Goal: Task Accomplishment & Management: Manage account settings

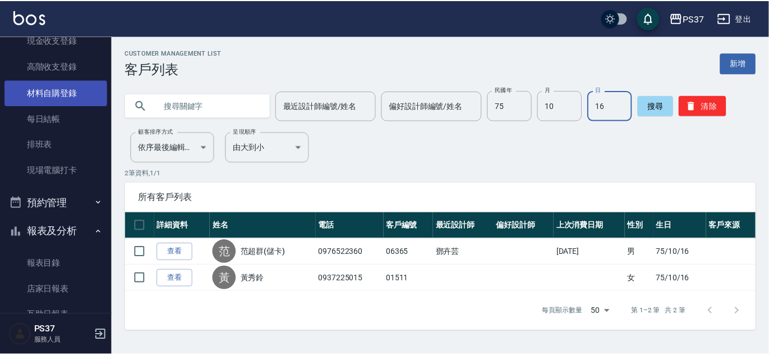
scroll to position [47, 0]
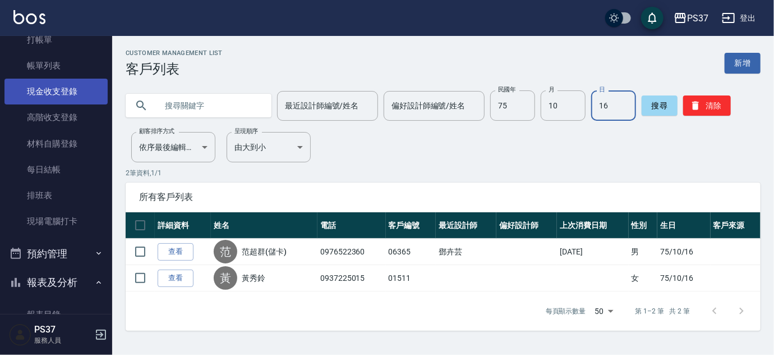
click at [52, 95] on link "現金收支登錄" at bounding box center [55, 92] width 103 height 26
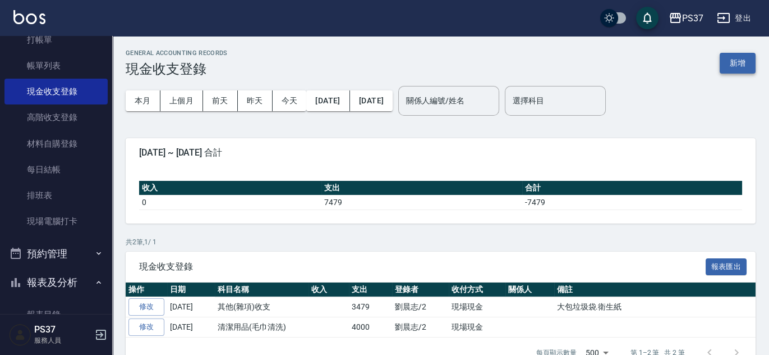
click at [751, 70] on button "新增" at bounding box center [738, 63] width 36 height 21
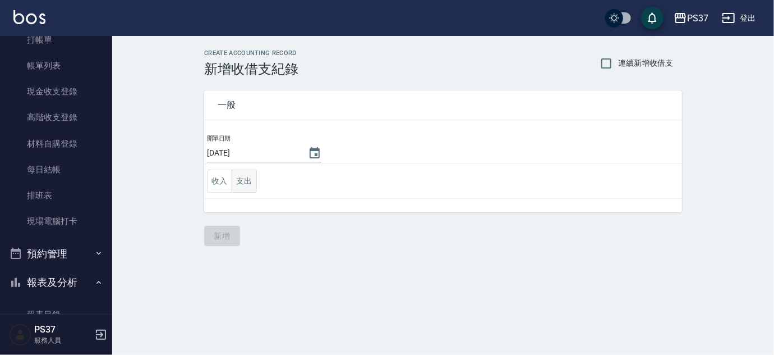
click at [248, 188] on button "支出" at bounding box center [244, 180] width 25 height 23
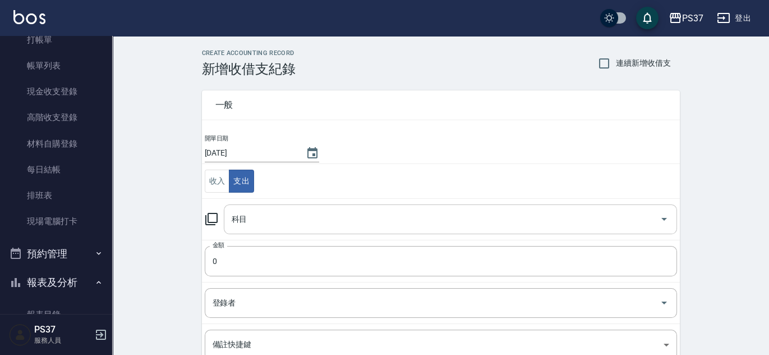
click at [254, 217] on input "科目" at bounding box center [442, 219] width 426 height 20
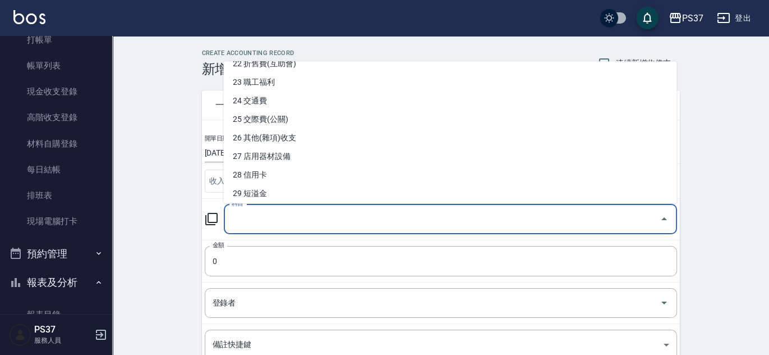
scroll to position [417, 0]
click at [276, 137] on li "26 其他(雜項)收支" at bounding box center [450, 139] width 453 height 19
type input "26 其他(雜項)收支"
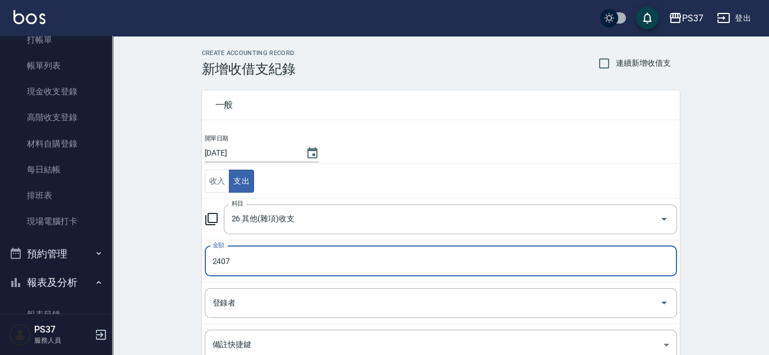
type input "2407"
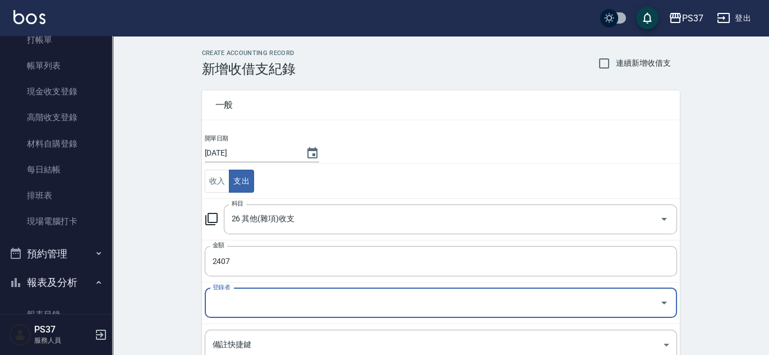
click at [223, 309] on input "登錄者" at bounding box center [432, 303] width 445 height 20
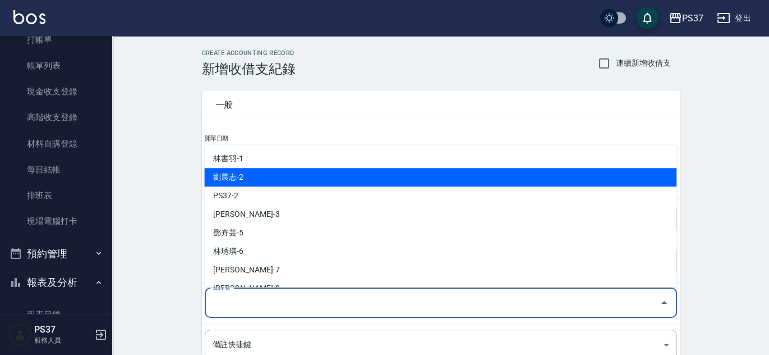
click at [264, 183] on li "劉晨志-2" at bounding box center [440, 177] width 472 height 19
type input "劉晨志-2"
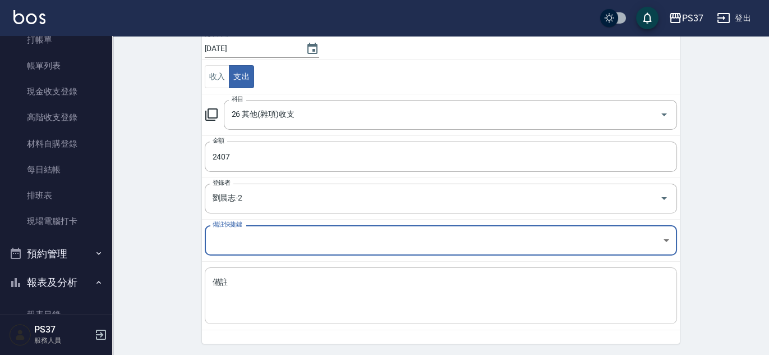
scroll to position [139, 0]
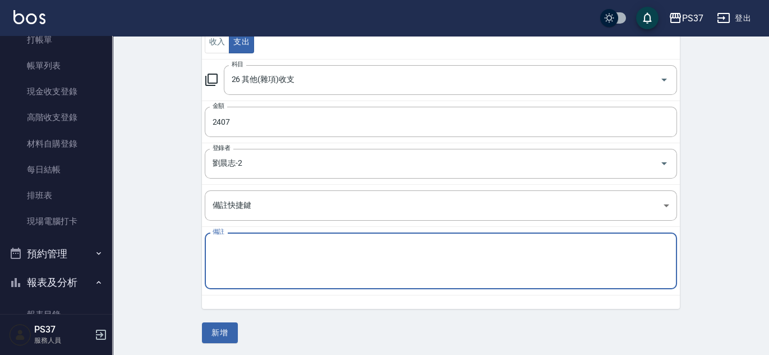
click at [240, 251] on textarea "備註" at bounding box center [441, 261] width 457 height 38
type textarea "1"
type textarea "拜拜"
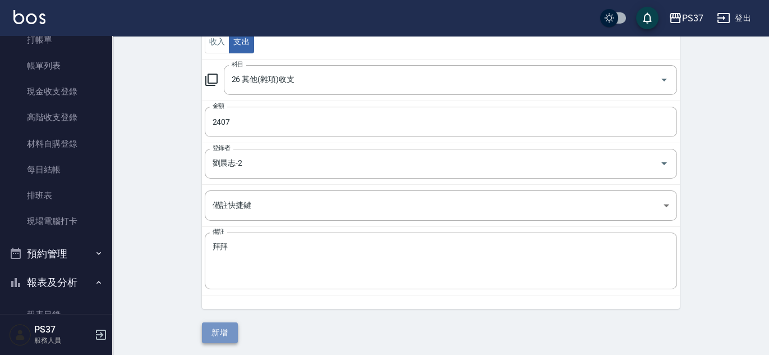
click at [219, 336] on button "新增" at bounding box center [220, 332] width 36 height 21
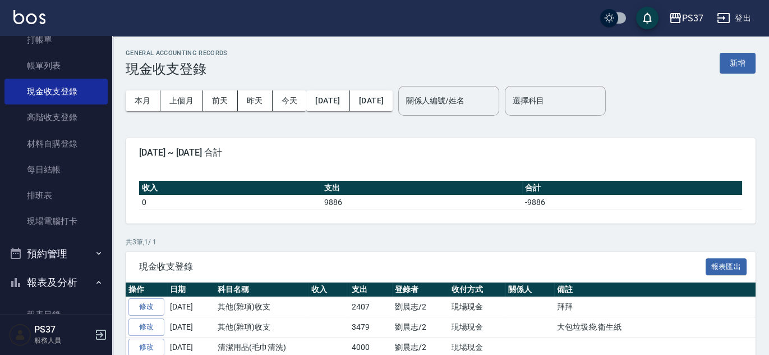
click at [379, 128] on div "GENERAL ACCOUNTING RECORDS 現金收支登錄 新增 本月 上個月 前天 昨天 今天 2025/09/01 2025/09/06 關係人編…" at bounding box center [440, 218] width 657 height 365
click at [305, 125] on div "GENERAL ACCOUNTING RECORDS 現金收支登錄 新增 本月 上個月 前天 昨天 今天 2025/09/01 2025/09/06 關係人編…" at bounding box center [440, 218] width 657 height 365
click at [328, 128] on div "GENERAL ACCOUNTING RECORDS 現金收支登錄 新增 本月 上個月 前天 昨天 今天 2025/09/01 2025/09/06 關係人編…" at bounding box center [440, 218] width 657 height 365
click at [307, 132] on div "GENERAL ACCOUNTING RECORDS 現金收支登錄 新增 本月 上個月 前天 昨天 今天 2025/09/01 2025/09/06 關係人編…" at bounding box center [440, 218] width 657 height 365
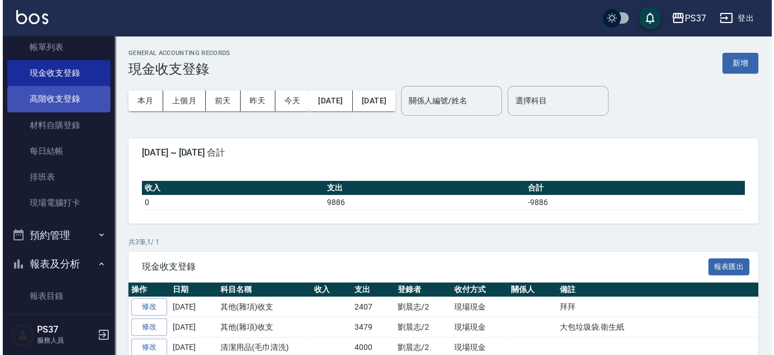
scroll to position [306, 0]
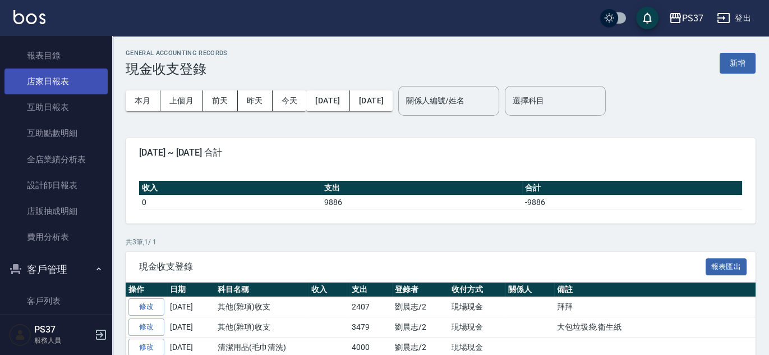
click at [52, 85] on link "店家日報表" at bounding box center [55, 81] width 103 height 26
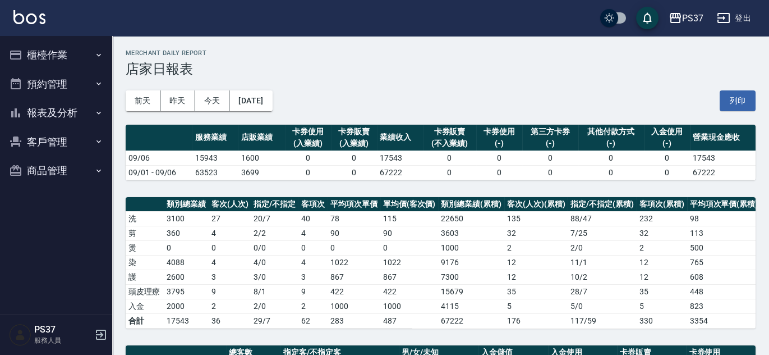
click at [42, 53] on button "櫃檯作業" at bounding box center [55, 54] width 103 height 29
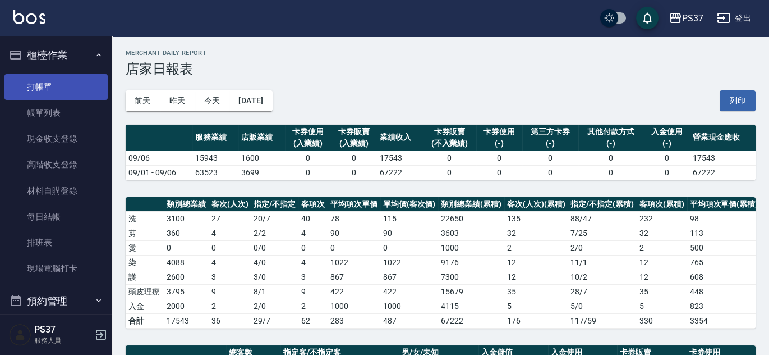
click at [43, 85] on link "打帳單" at bounding box center [55, 87] width 103 height 26
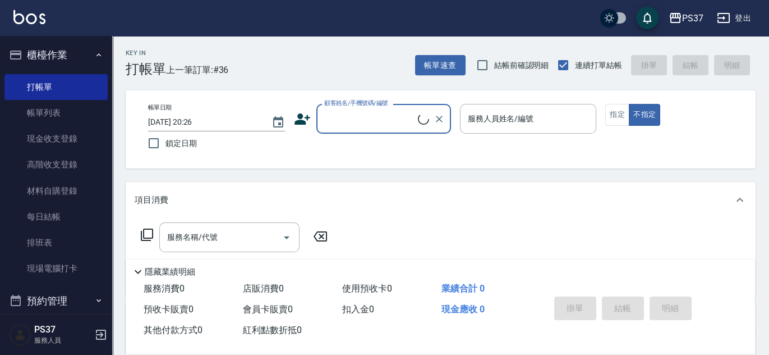
click at [353, 113] on input "顧客姓名/手機號碼/編號" at bounding box center [369, 119] width 96 height 20
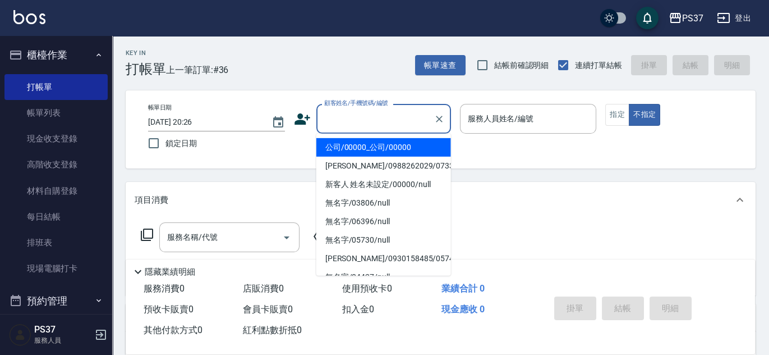
click at [369, 126] on input "顧客姓名/手機號碼/編號" at bounding box center [375, 119] width 108 height 20
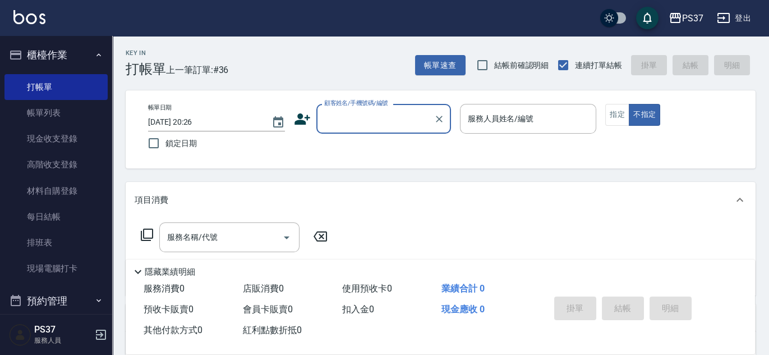
click at [373, 127] on input "顧客姓名/手機號碼/編號" at bounding box center [375, 119] width 108 height 20
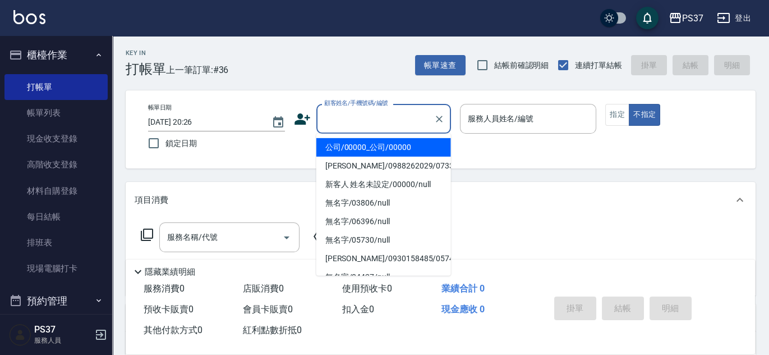
click at [376, 152] on li "公司/00000_公司/00000" at bounding box center [383, 147] width 135 height 19
type input "公司/00000_公司/00000"
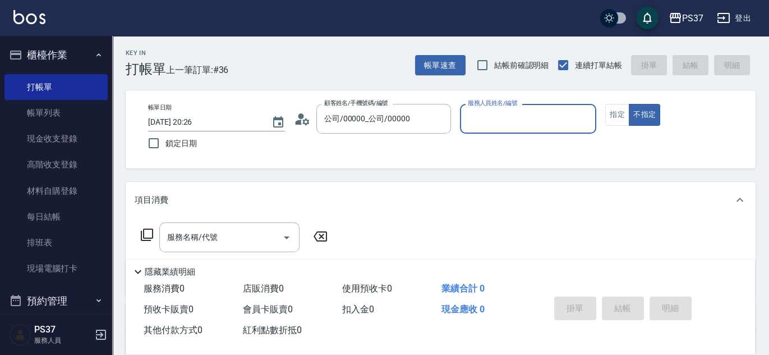
click at [516, 122] on input "服務人員姓名/編號" at bounding box center [528, 119] width 127 height 20
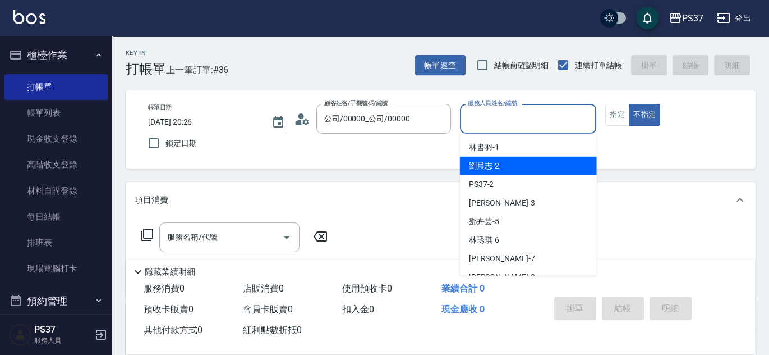
click at [504, 168] on div "[PERSON_NAME]-2" at bounding box center [528, 166] width 137 height 19
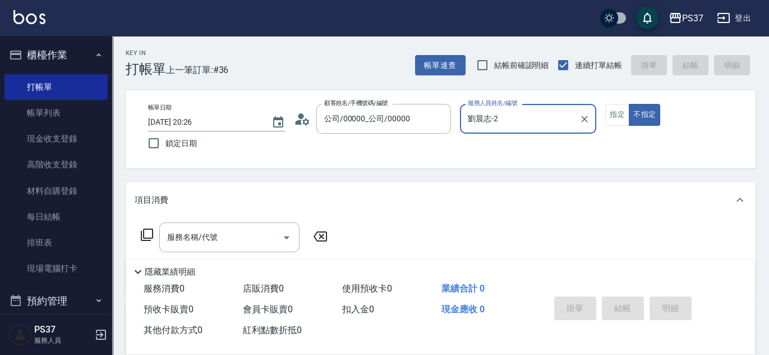
click at [527, 121] on input "劉晨志-2" at bounding box center [520, 119] width 110 height 20
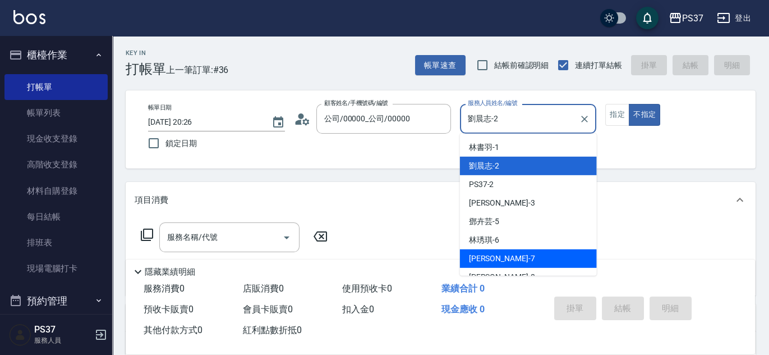
click at [508, 251] on div "[PERSON_NAME] -7" at bounding box center [528, 258] width 137 height 19
type input "[PERSON_NAME]-7"
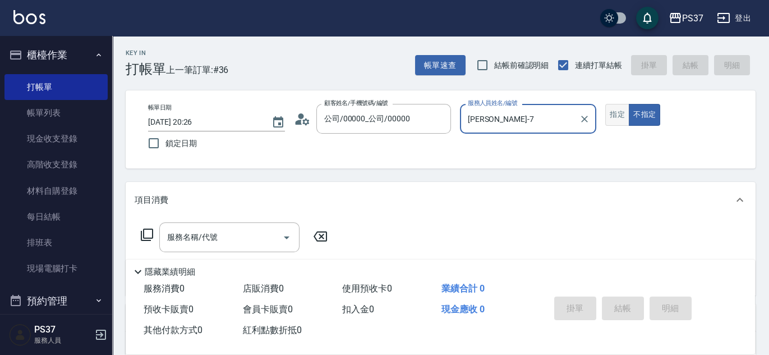
click at [615, 111] on button "指定" at bounding box center [617, 115] width 24 height 22
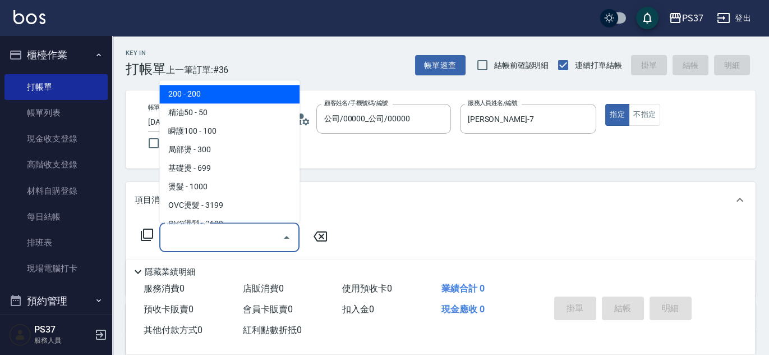
click at [200, 236] on input "服務名稱/代號" at bounding box center [220, 237] width 113 height 20
click at [209, 98] on span "200 - 200" at bounding box center [229, 94] width 140 height 19
type input "200(111)"
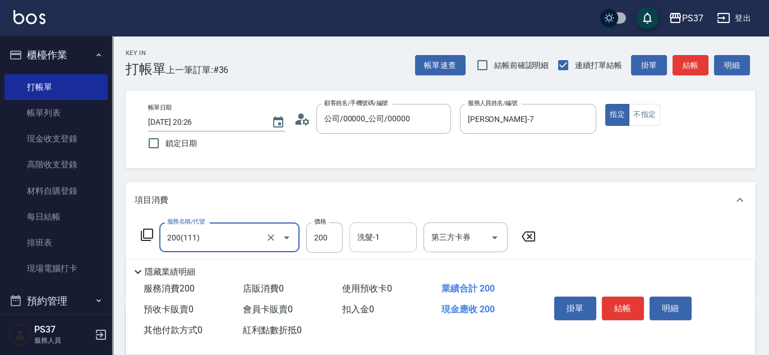
drag, startPoint x: 390, startPoint y: 244, endPoint x: 383, endPoint y: 230, distance: 15.6
click at [390, 243] on input "洗髮-1" at bounding box center [383, 237] width 57 height 20
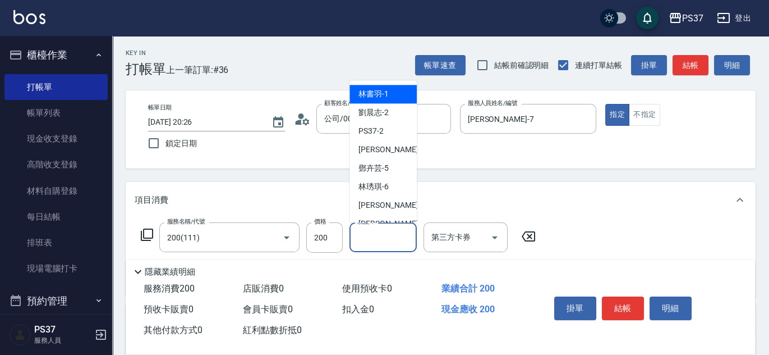
click at [392, 95] on div "[PERSON_NAME]-1" at bounding box center [383, 94] width 67 height 19
type input "林書羽-1"
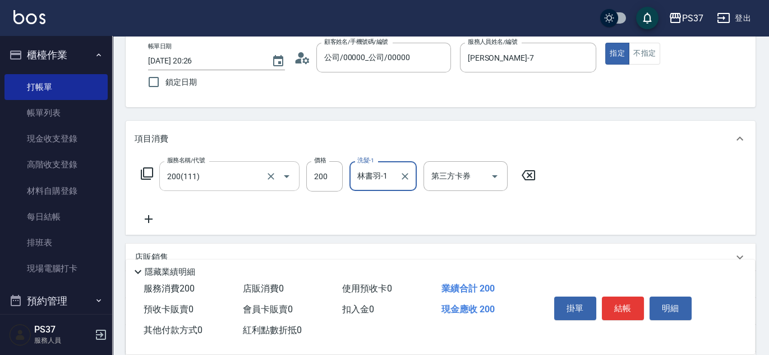
scroll to position [102, 0]
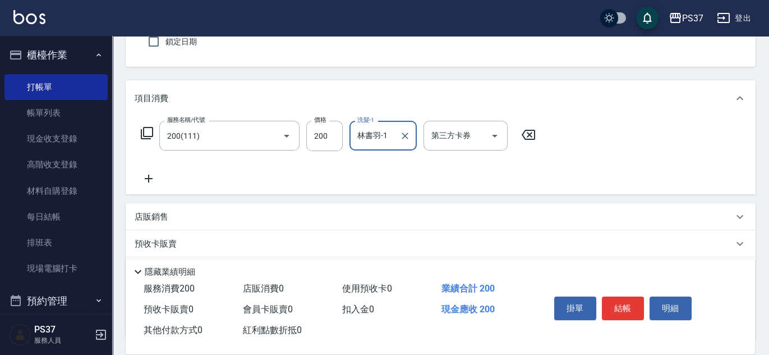
click at [410, 132] on icon "Clear" at bounding box center [404, 135] width 11 height 11
click at [387, 137] on input "洗髮-1" at bounding box center [383, 136] width 57 height 20
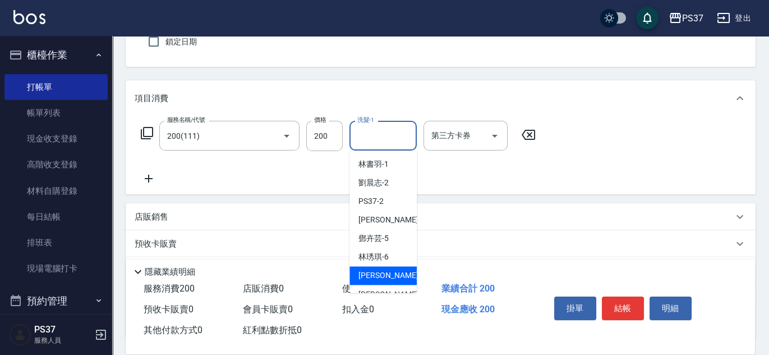
click at [377, 275] on span "[PERSON_NAME] -7" at bounding box center [391, 275] width 66 height 12
type input "[PERSON_NAME]-7"
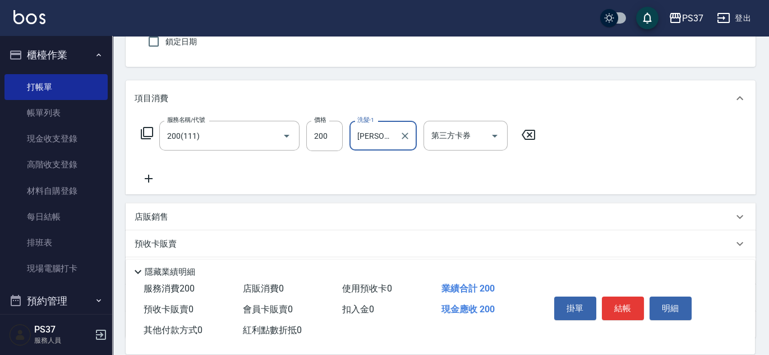
click at [154, 181] on icon at bounding box center [149, 178] width 28 height 13
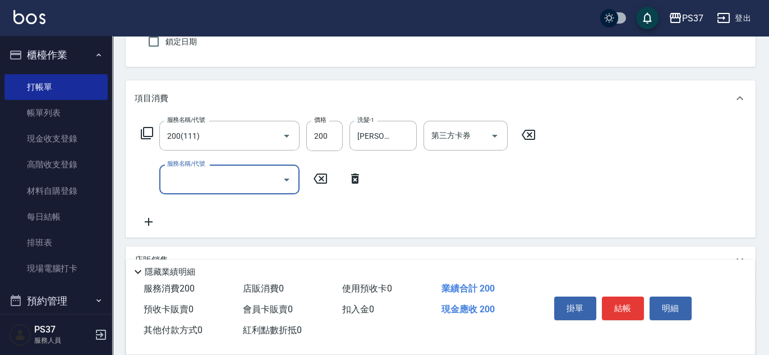
click at [203, 183] on input "服務名稱/代號" at bounding box center [220, 179] width 113 height 20
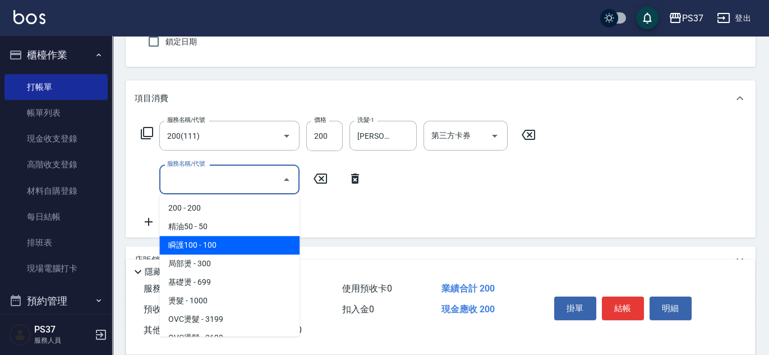
click at [231, 240] on span "瞬護100 - 100" at bounding box center [229, 245] width 140 height 19
type input "瞬護100(113)"
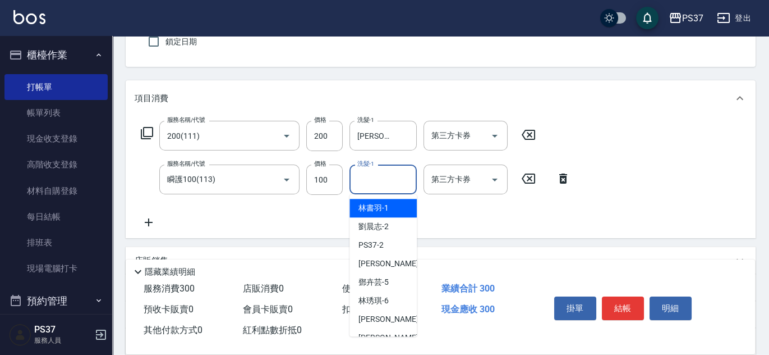
click at [381, 173] on input "洗髮-1" at bounding box center [383, 179] width 57 height 20
click at [392, 212] on div "[PERSON_NAME]-1" at bounding box center [383, 208] width 67 height 19
type input "林書羽-1"
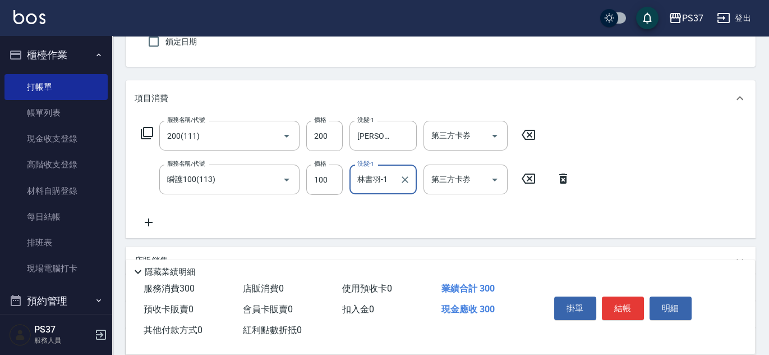
click at [142, 224] on icon at bounding box center [149, 221] width 28 height 13
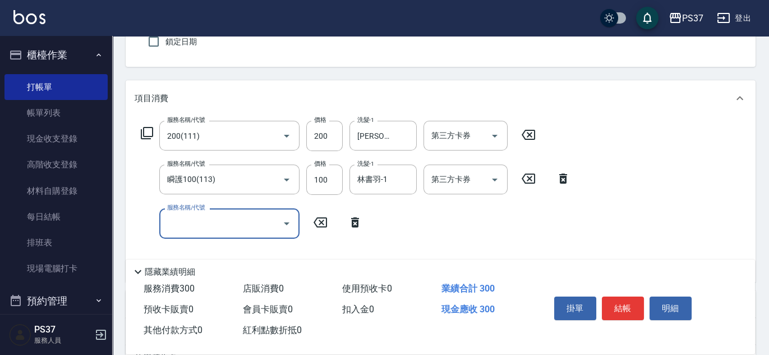
click at [189, 226] on input "服務名稱/代號" at bounding box center [220, 223] width 113 height 20
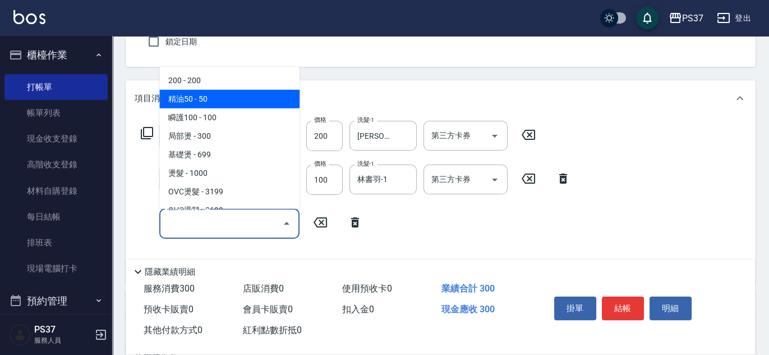
click at [247, 104] on span "精油50 - 50" at bounding box center [229, 99] width 140 height 19
type input "精油50(112)"
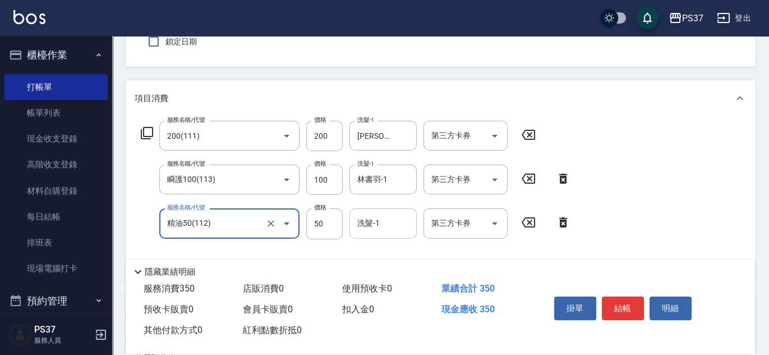
drag, startPoint x: 373, startPoint y: 233, endPoint x: 376, endPoint y: 215, distance: 18.9
click at [373, 232] on div "洗髮-1" at bounding box center [383, 223] width 67 height 30
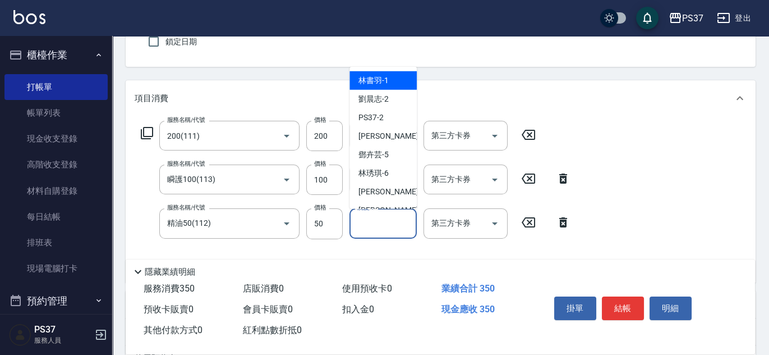
click at [386, 80] on span "[PERSON_NAME]-1" at bounding box center [373, 81] width 30 height 12
type input "林書羽-1"
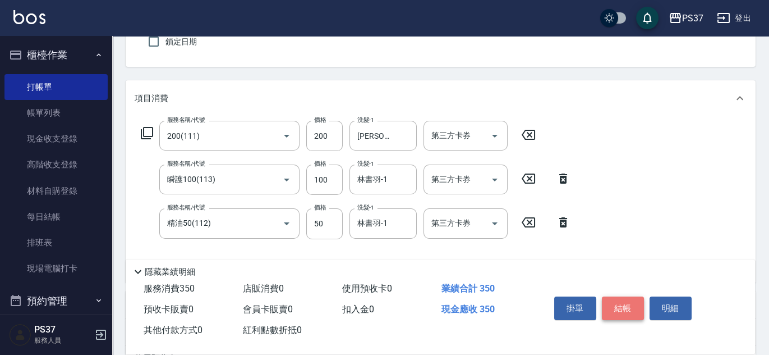
click at [618, 311] on button "結帳" at bounding box center [623, 308] width 42 height 24
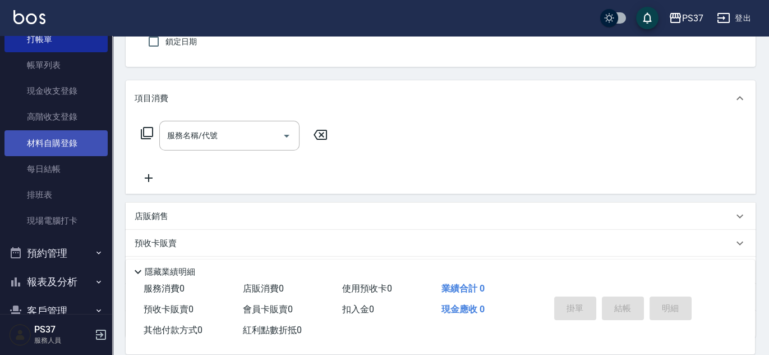
scroll to position [101, 0]
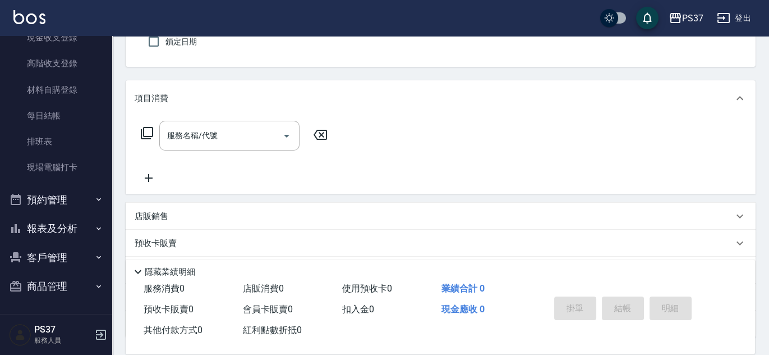
click at [49, 230] on button "報表及分析" at bounding box center [55, 228] width 103 height 29
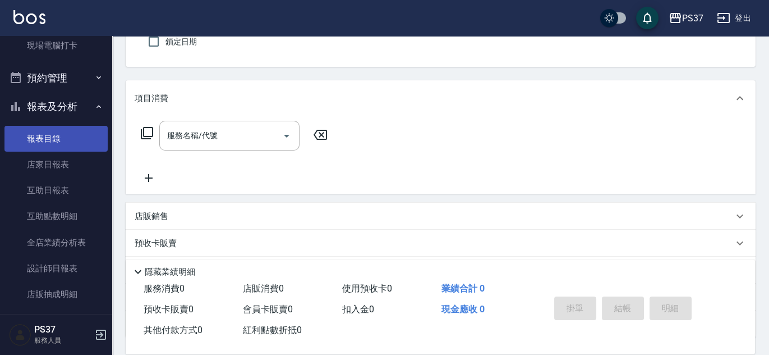
scroll to position [254, 0]
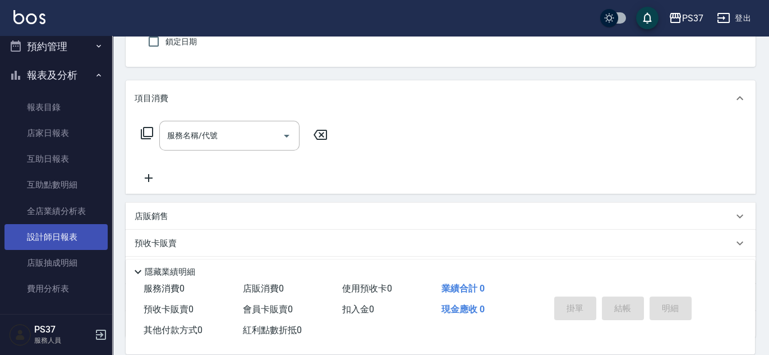
click at [57, 247] on link "設計師日報表" at bounding box center [55, 237] width 103 height 26
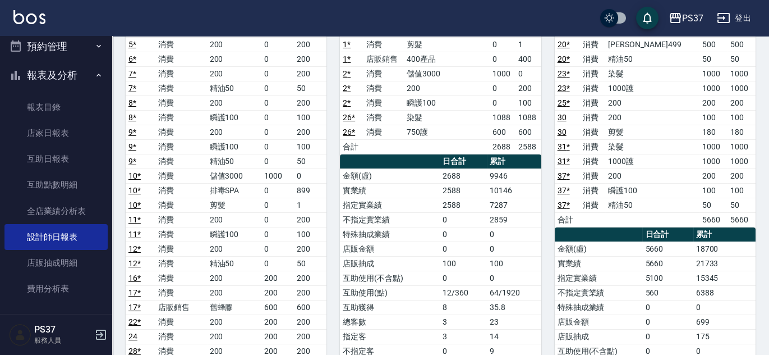
scroll to position [102, 0]
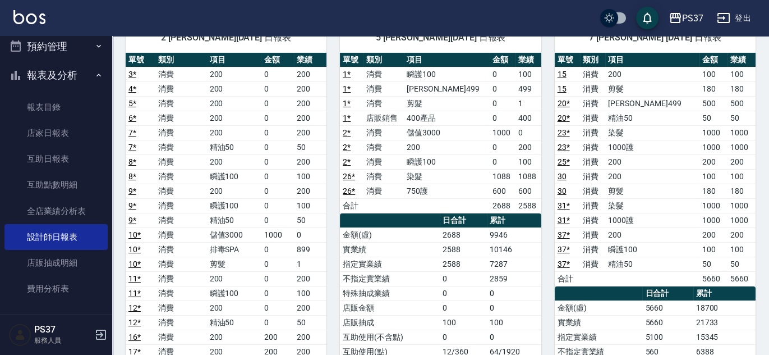
click at [566, 100] on link "20 *" at bounding box center [564, 103] width 12 height 9
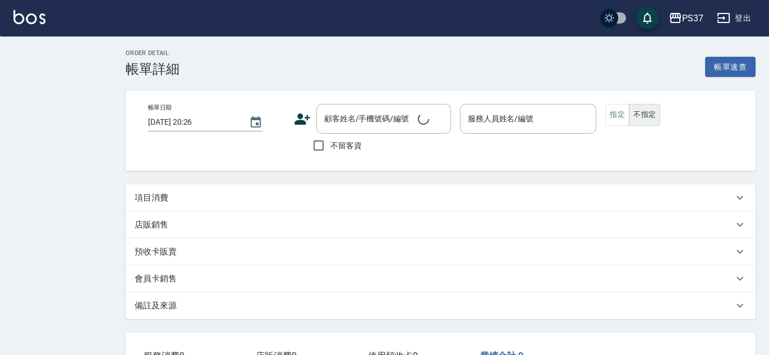
type input "2025/09/06 19:03"
type input "黎氏萍-7"
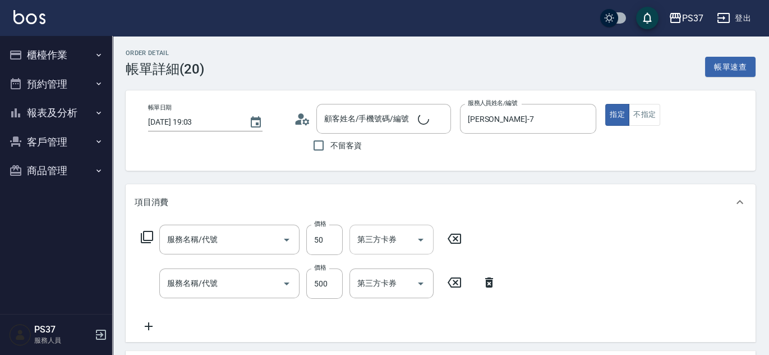
type input "公司/00000_公司/00000"
type input "精油50(112)"
type input "伊黛莉499(0499)"
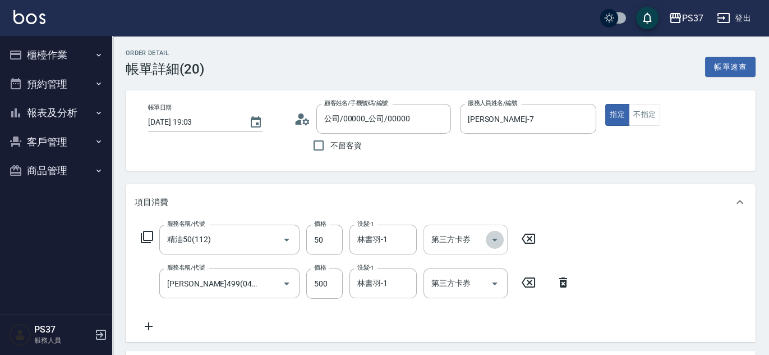
click at [495, 240] on icon "Open" at bounding box center [495, 239] width 6 height 3
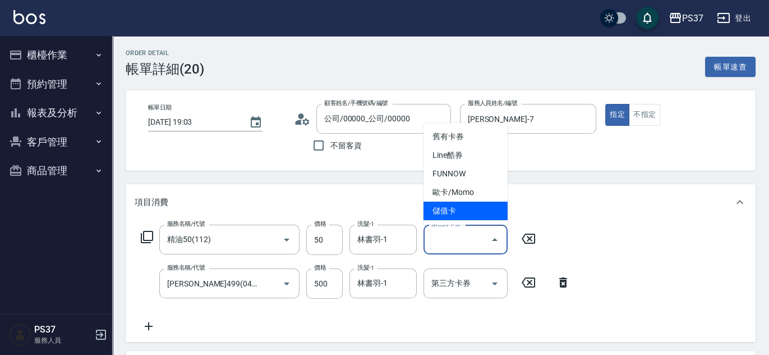
click at [467, 208] on span "儲值卡" at bounding box center [466, 210] width 84 height 19
type input "儲值卡"
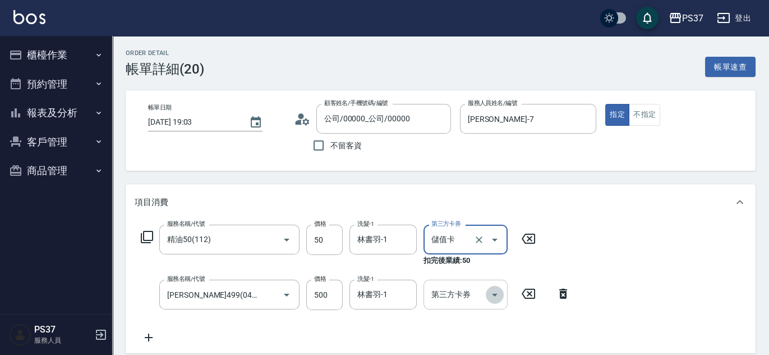
click at [489, 289] on icon "Open" at bounding box center [494, 294] width 13 height 13
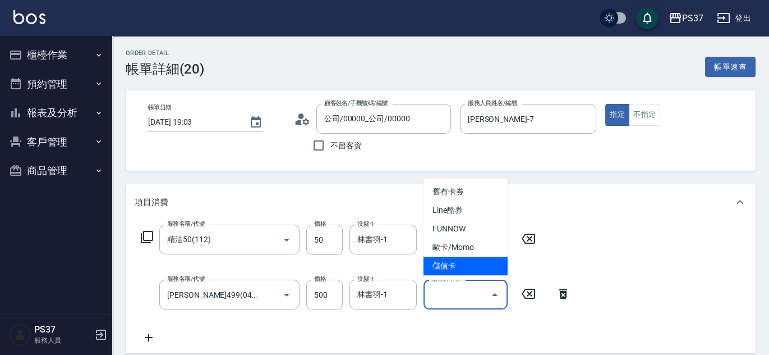
click at [481, 272] on span "儲值卡" at bounding box center [466, 265] width 84 height 19
type input "儲值卡"
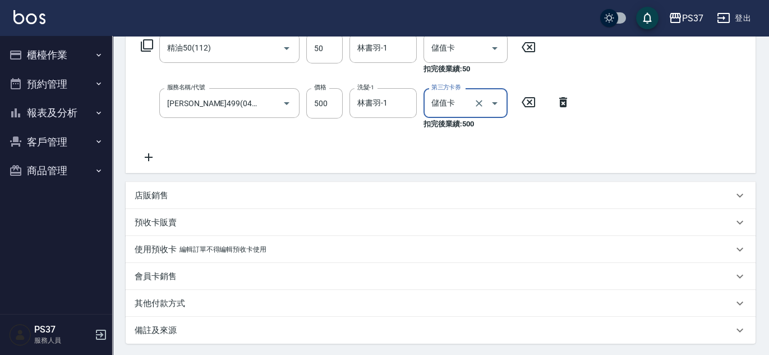
scroll to position [255, 0]
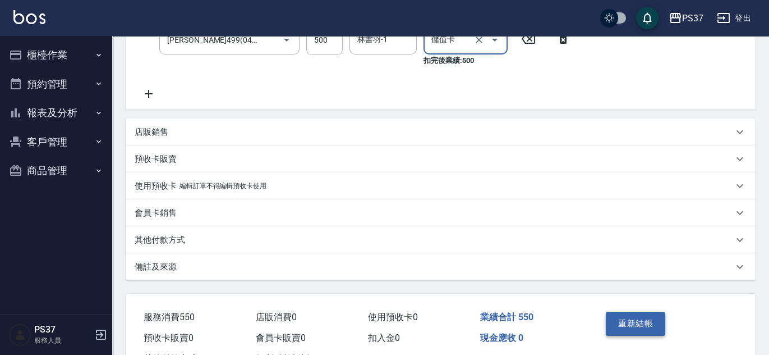
click at [633, 318] on button "重新結帳" at bounding box center [635, 323] width 59 height 24
click at [50, 113] on button "報表及分析" at bounding box center [55, 112] width 103 height 29
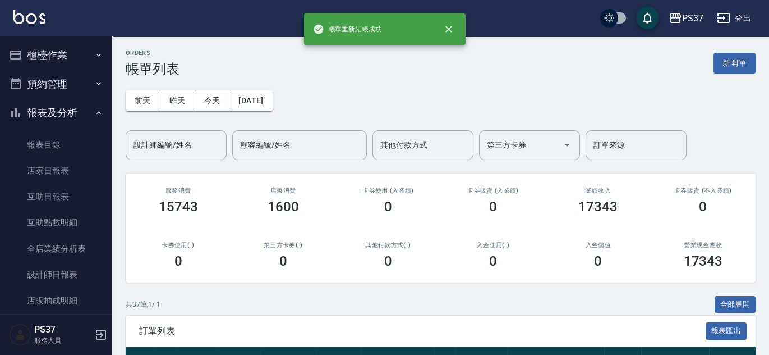
click at [50, 63] on button "櫃檯作業" at bounding box center [55, 54] width 103 height 29
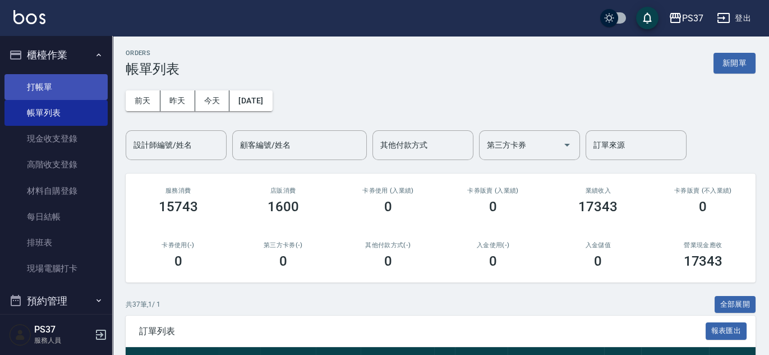
drag, startPoint x: 47, startPoint y: 73, endPoint x: 45, endPoint y: 84, distance: 10.9
click at [47, 74] on link "打帳單" at bounding box center [55, 87] width 103 height 26
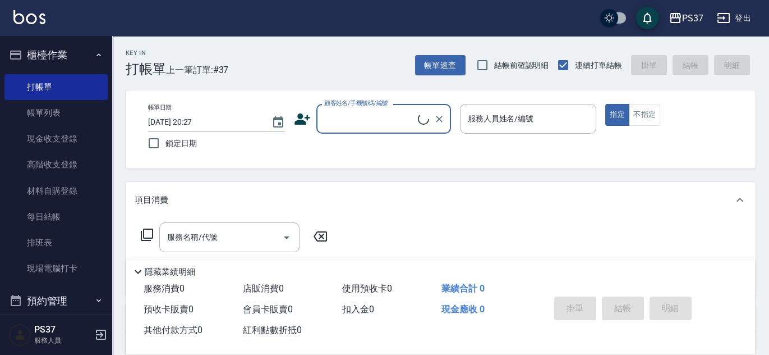
click at [385, 118] on input "顧客姓名/手機號碼/編號" at bounding box center [369, 119] width 96 height 20
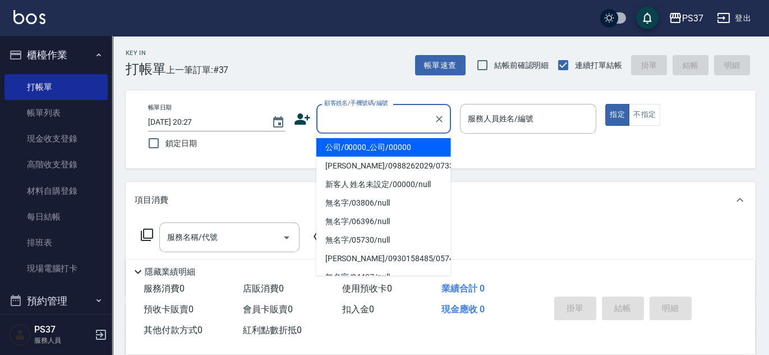
click at [384, 141] on li "公司/00000_公司/00000" at bounding box center [383, 147] width 135 height 19
type input "公司/00000_公司/00000"
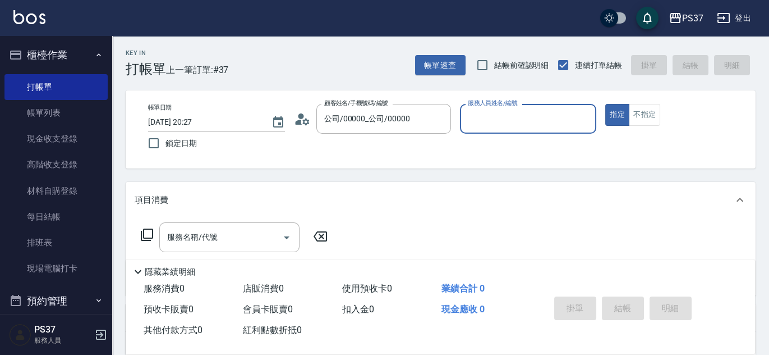
click at [504, 123] on input "服務人員姓名/編號" at bounding box center [528, 119] width 127 height 20
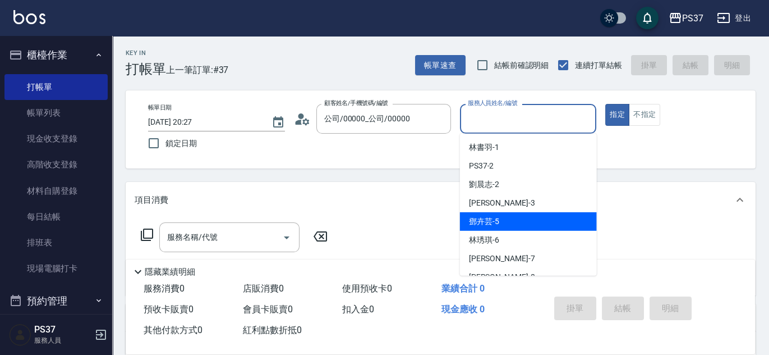
click at [514, 224] on div "鄧卉芸 -5" at bounding box center [528, 221] width 137 height 19
type input "鄧卉芸-5"
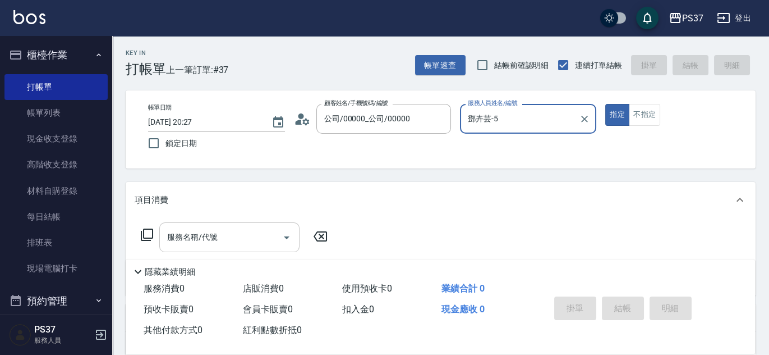
click at [258, 241] on input "服務名稱/代號" at bounding box center [220, 237] width 113 height 20
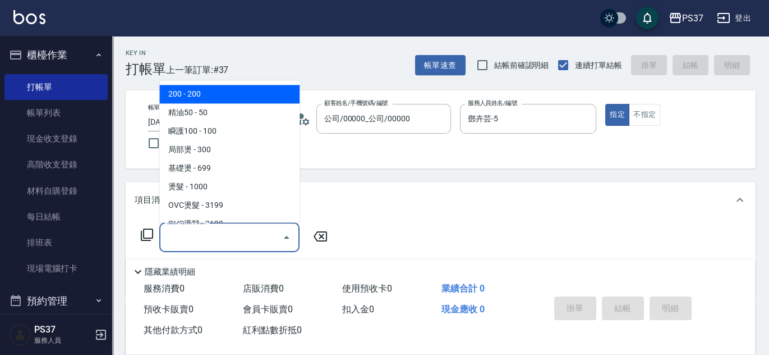
click at [198, 89] on span "200 - 200" at bounding box center [229, 94] width 140 height 19
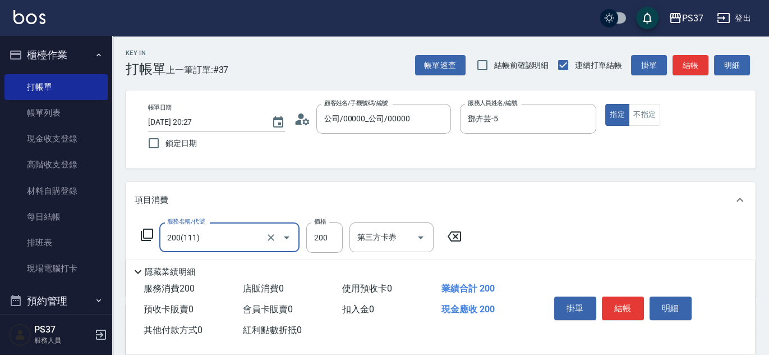
type input "200(111)"
click at [373, 239] on input "洗髮-1" at bounding box center [383, 237] width 57 height 20
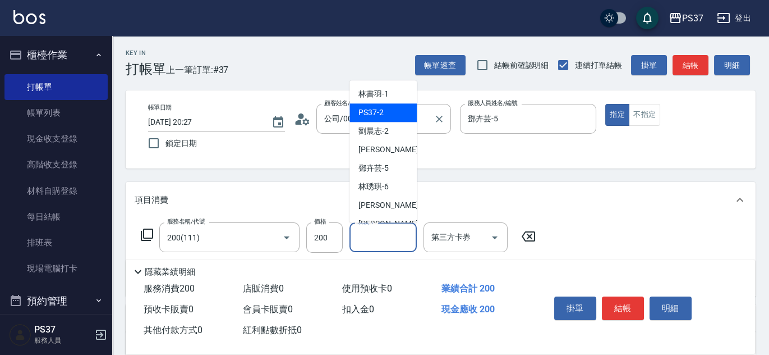
click at [373, 104] on div "PS37 -2" at bounding box center [383, 113] width 67 height 19
type input "PS37-2"
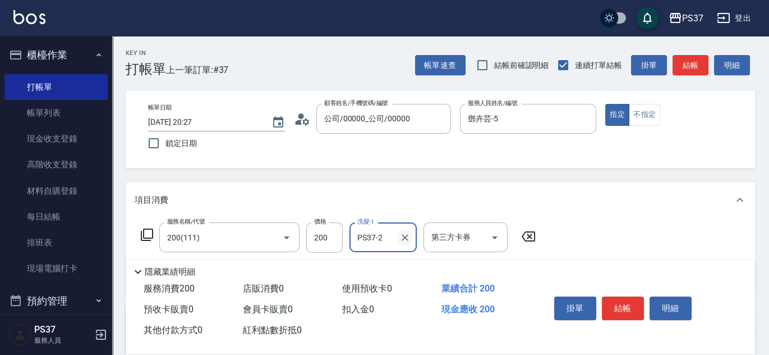
click at [403, 238] on icon "Clear" at bounding box center [405, 237] width 7 height 7
click at [398, 236] on input "洗髮-1" at bounding box center [383, 237] width 57 height 20
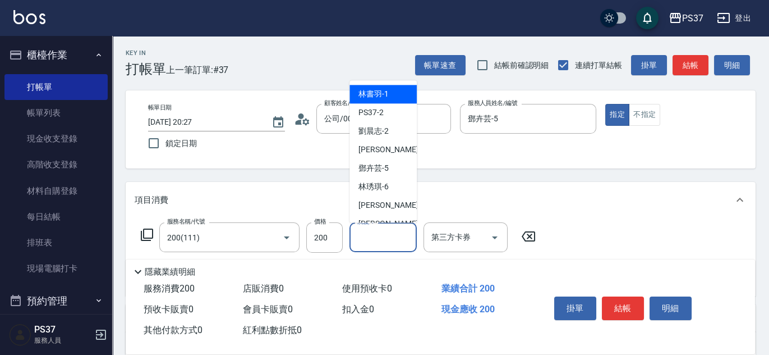
click at [379, 100] on span "[PERSON_NAME]-1" at bounding box center [373, 95] width 30 height 12
type input "林書羽-1"
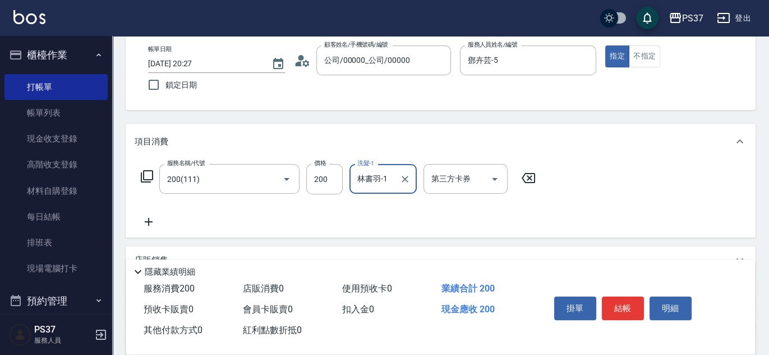
scroll to position [102, 0]
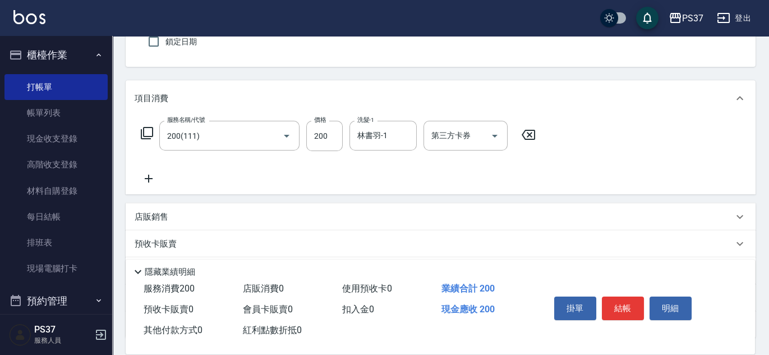
click at [150, 178] on icon at bounding box center [149, 178] width 8 height 8
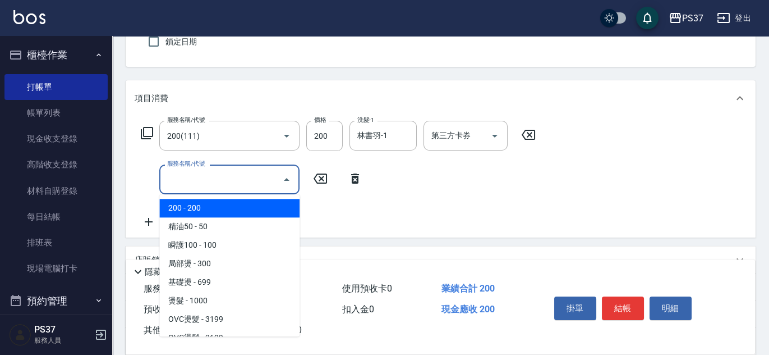
click at [182, 177] on input "服務名稱/代號" at bounding box center [220, 179] width 113 height 20
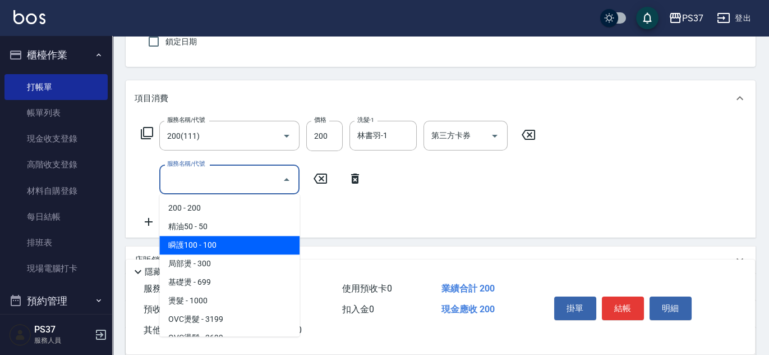
click at [239, 246] on span "瞬護100 - 100" at bounding box center [229, 245] width 140 height 19
type input "瞬護100(113)"
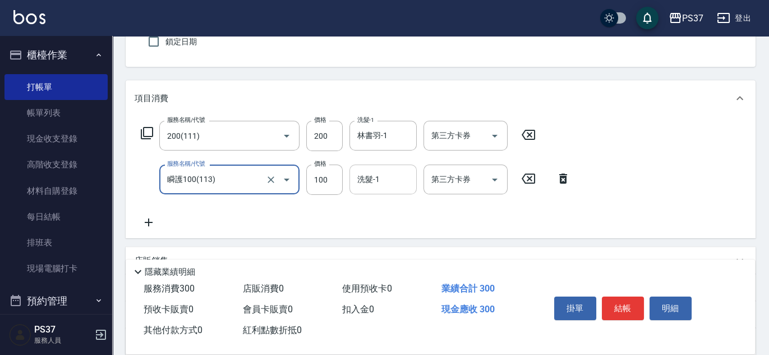
click at [371, 174] on div "洗髮-1 洗髮-1" at bounding box center [383, 179] width 67 height 30
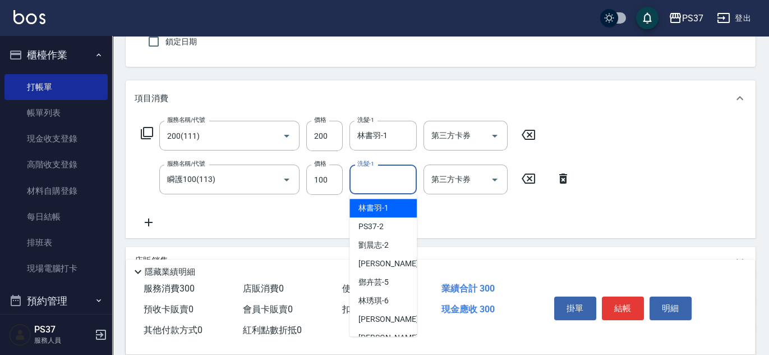
click at [373, 204] on span "[PERSON_NAME]-1" at bounding box center [373, 208] width 30 height 12
type input "林書羽-1"
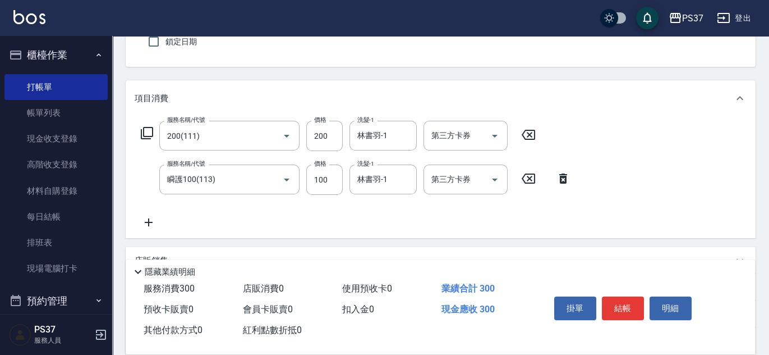
click at [142, 219] on icon at bounding box center [149, 221] width 28 height 13
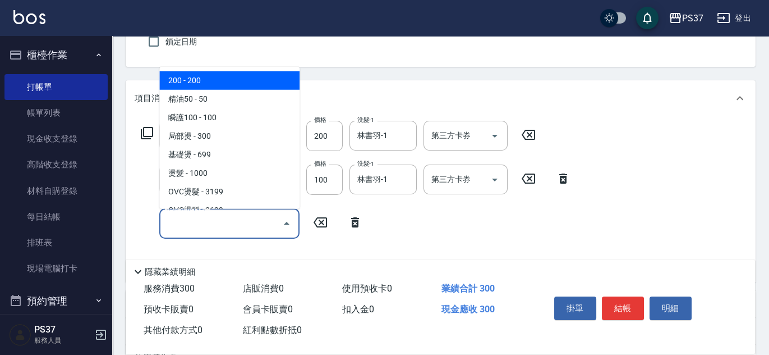
click at [184, 222] on input "服務名稱/代號" at bounding box center [220, 223] width 113 height 20
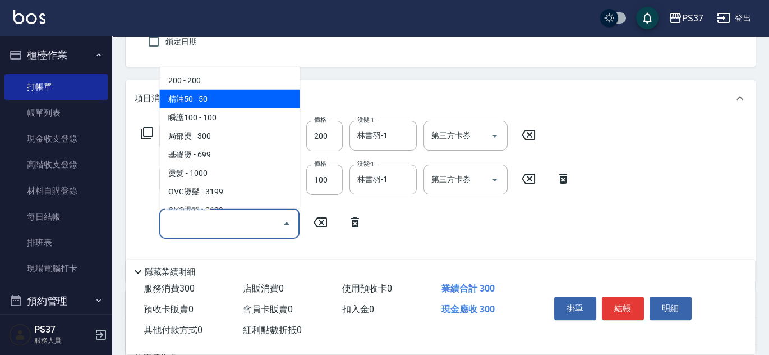
click at [231, 102] on span "精油50 - 50" at bounding box center [229, 99] width 140 height 19
type input "精油50(112)"
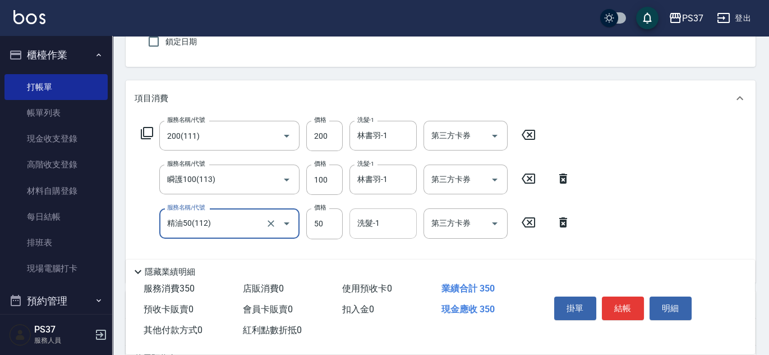
click at [375, 227] on input "洗髮-1" at bounding box center [383, 223] width 57 height 20
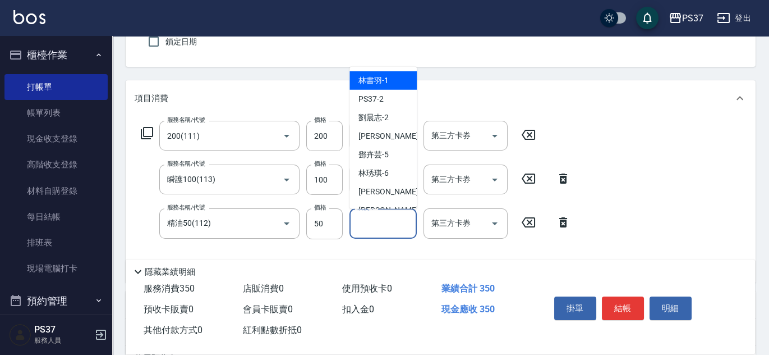
click at [376, 80] on span "[PERSON_NAME]-1" at bounding box center [373, 81] width 30 height 12
type input "林書羽-1"
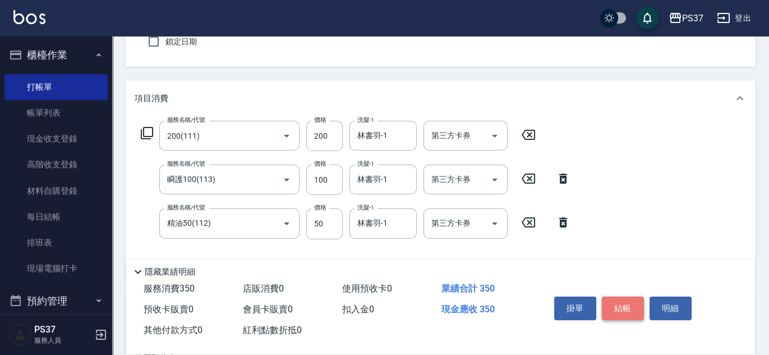
click at [626, 302] on button "結帳" at bounding box center [623, 308] width 42 height 24
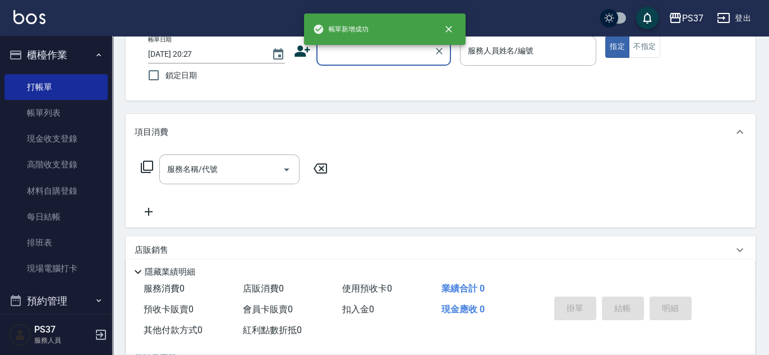
scroll to position [50, 0]
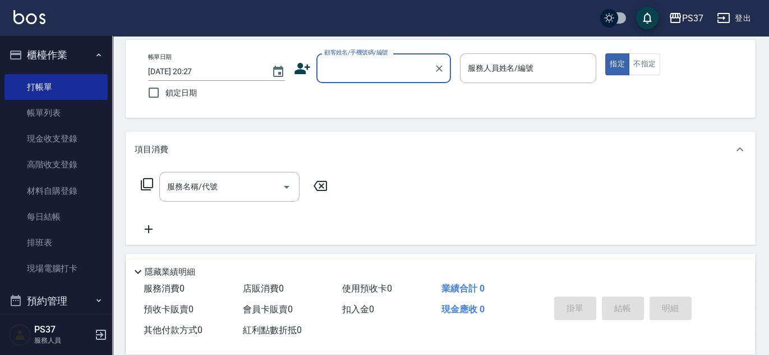
click at [364, 68] on input "顧客姓名/手機號碼/編號" at bounding box center [375, 68] width 108 height 20
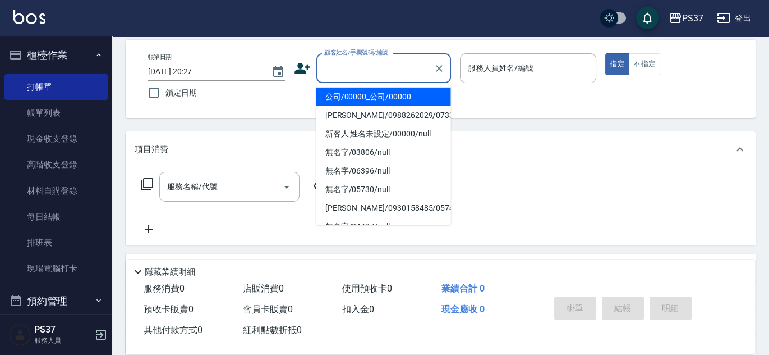
click at [411, 85] on ul "公司/00000_公司/00000 王棟華/0988262029/07334 新客人 姓名未設定/00000/null 無名字/03806/null 無名字/…" at bounding box center [383, 154] width 135 height 142
click at [412, 91] on li "公司/00000_公司/00000" at bounding box center [383, 97] width 135 height 19
type input "公司/00000_公司/00000"
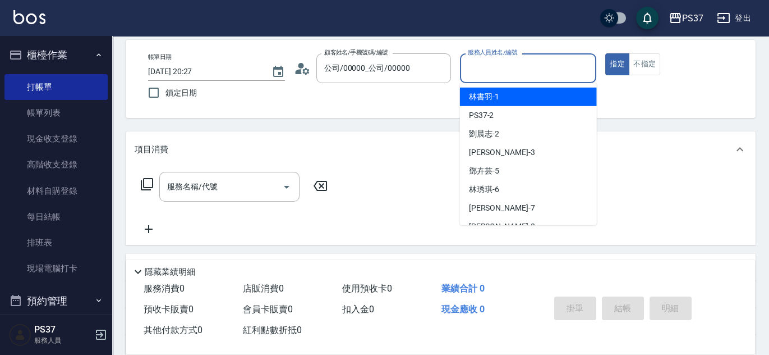
click at [504, 71] on input "服務人員姓名/編號" at bounding box center [528, 68] width 127 height 20
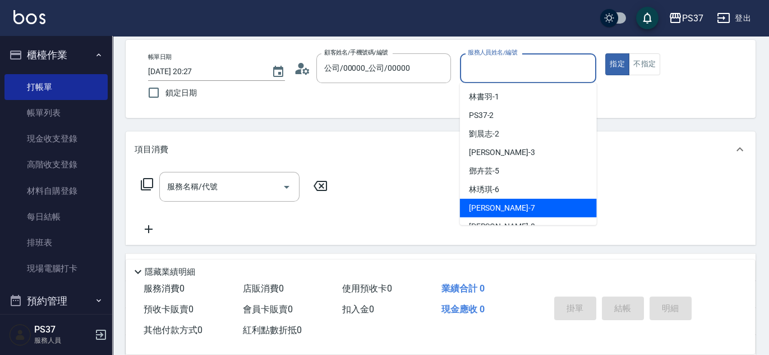
click at [532, 208] on div "[PERSON_NAME] -7" at bounding box center [528, 208] width 137 height 19
type input "[PERSON_NAME]-7"
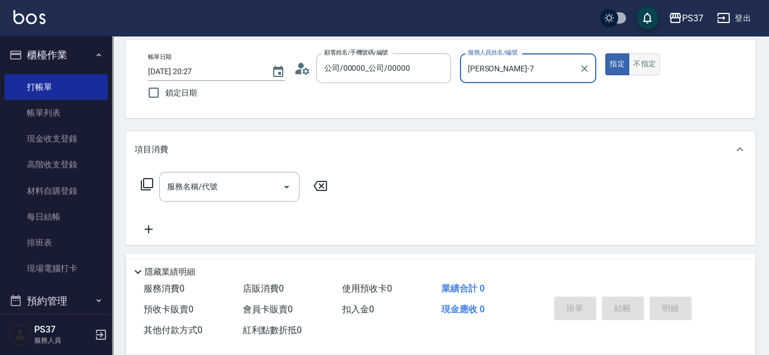
click at [649, 68] on button "不指定" at bounding box center [644, 64] width 31 height 22
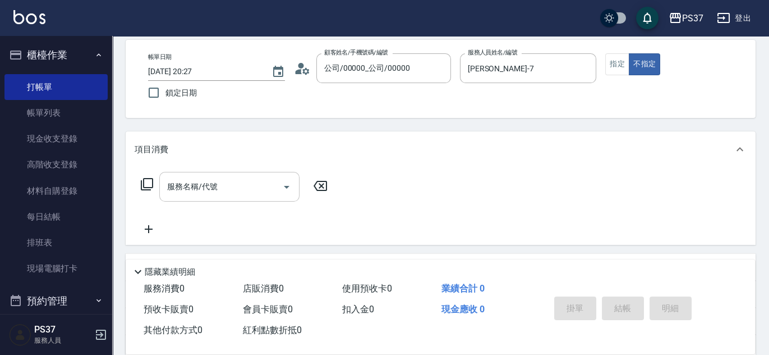
click at [200, 191] on input "服務名稱/代號" at bounding box center [220, 187] width 113 height 20
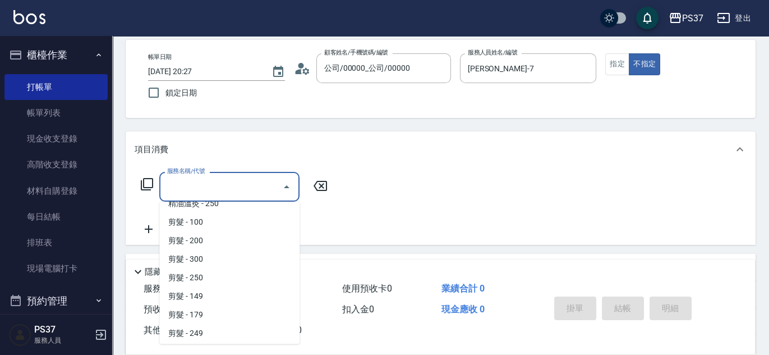
scroll to position [204, 0]
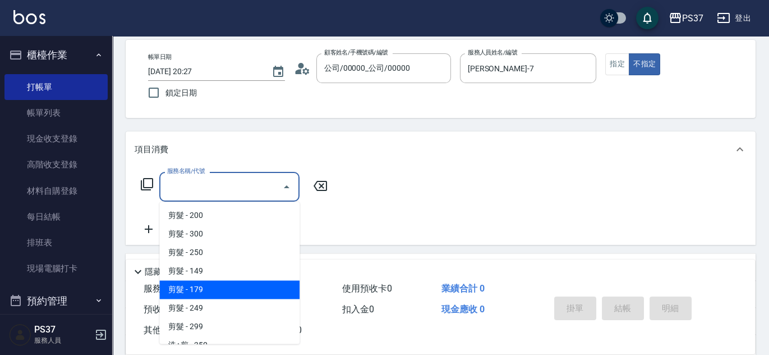
click at [206, 286] on span "剪髮 - 179" at bounding box center [229, 289] width 140 height 19
type input "剪髮(305)"
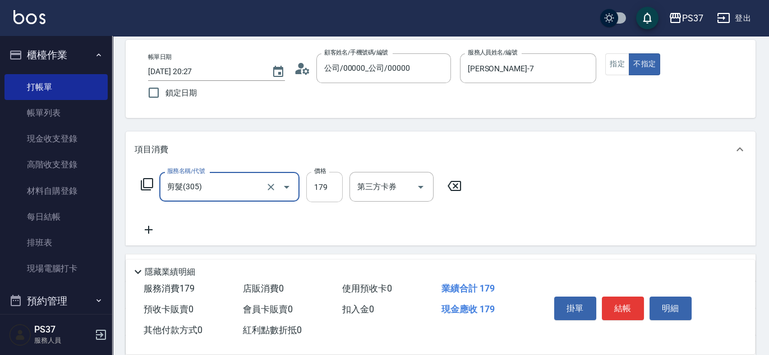
click at [316, 183] on input "179" at bounding box center [324, 187] width 36 height 30
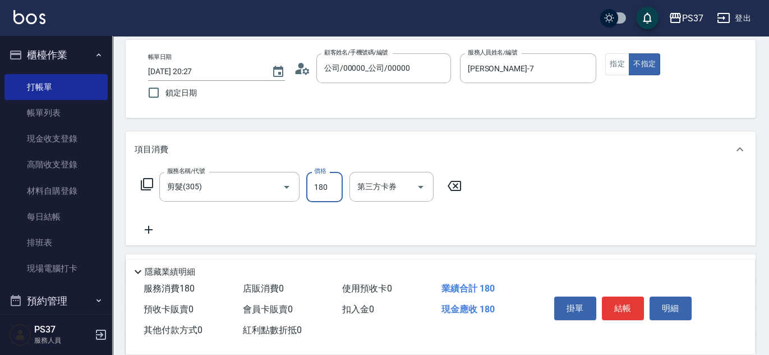
type input "180"
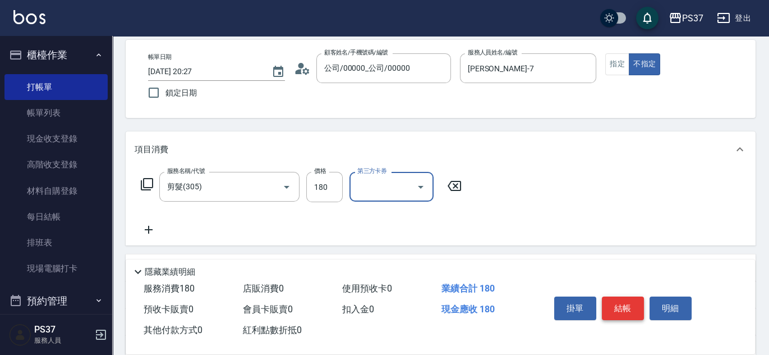
click at [620, 314] on button "結帳" at bounding box center [623, 308] width 42 height 24
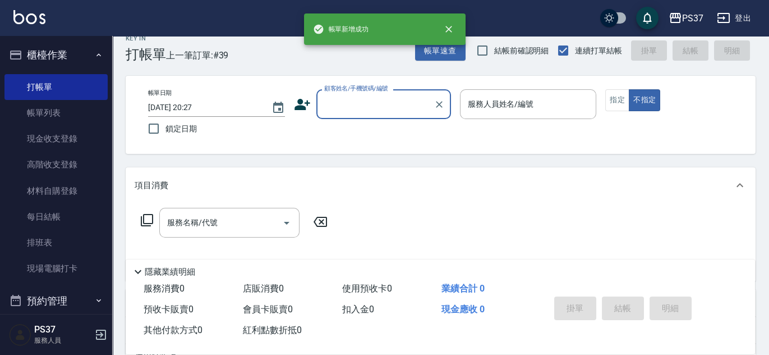
scroll to position [0, 0]
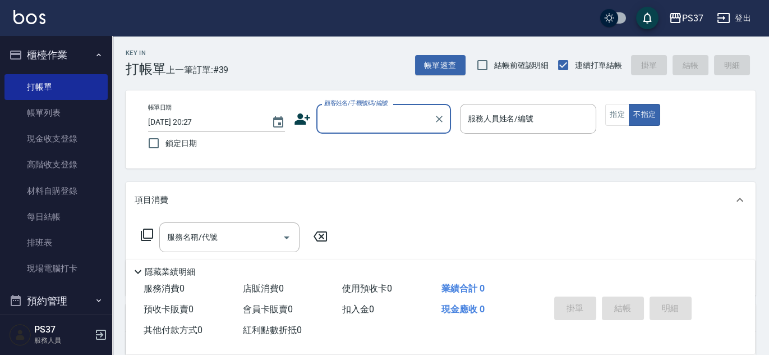
click at [382, 123] on input "顧客姓名/手機號碼/編號" at bounding box center [375, 119] width 108 height 20
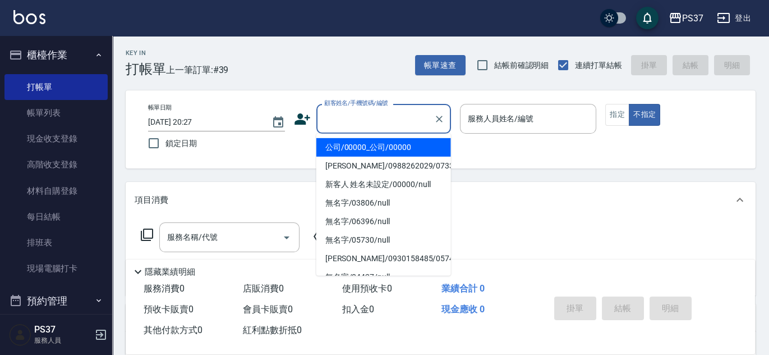
drag, startPoint x: 378, startPoint y: 141, endPoint x: 411, endPoint y: 145, distance: 33.9
click at [378, 141] on li "公司/00000_公司/00000" at bounding box center [383, 147] width 135 height 19
type input "公司/00000_公司/00000"
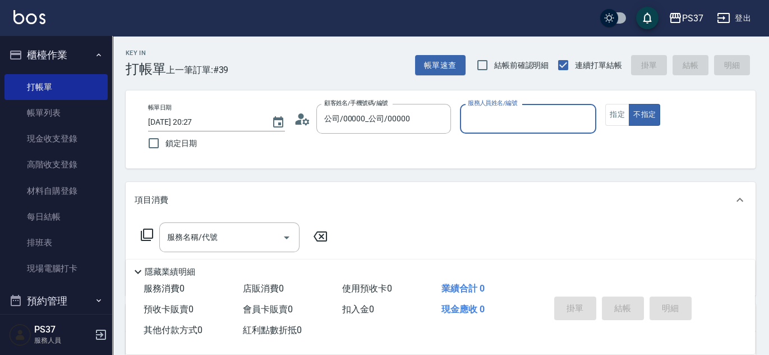
click at [466, 131] on div "服務人員姓名/編號" at bounding box center [528, 119] width 137 height 30
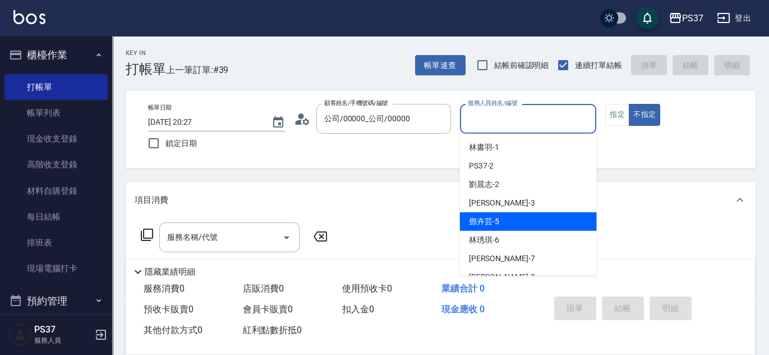
click at [514, 226] on div "鄧卉芸 -5" at bounding box center [528, 221] width 137 height 19
type input "鄧卉芸-5"
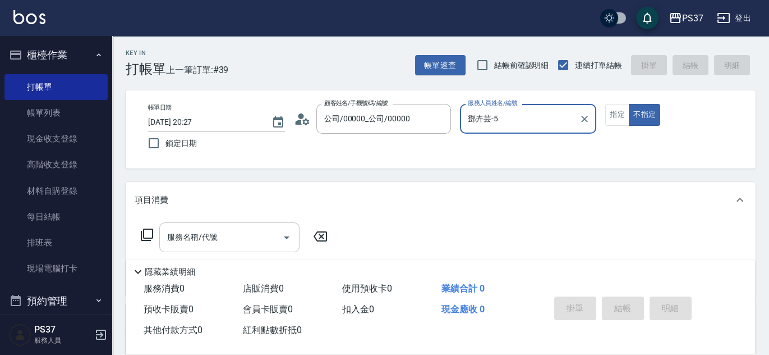
click at [213, 245] on input "服務名稱/代號" at bounding box center [220, 237] width 113 height 20
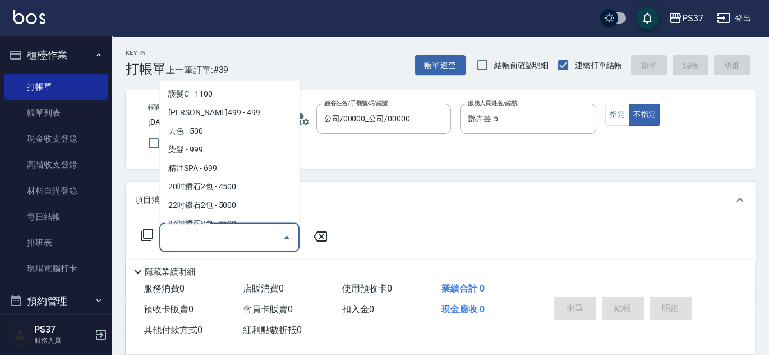
scroll to position [612, 0]
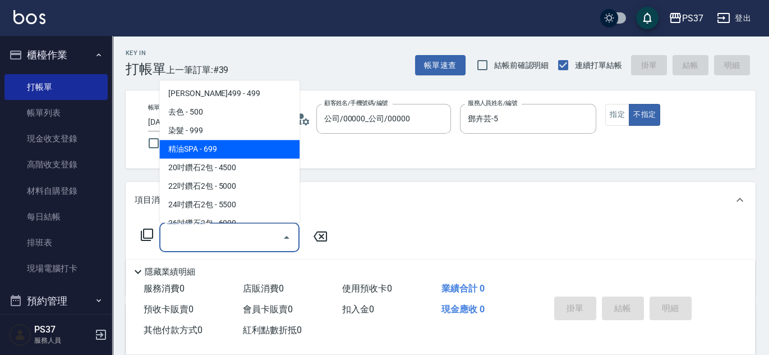
click at [230, 155] on span "精油SPA - 699" at bounding box center [229, 149] width 140 height 19
type input "精油SPA(0699)"
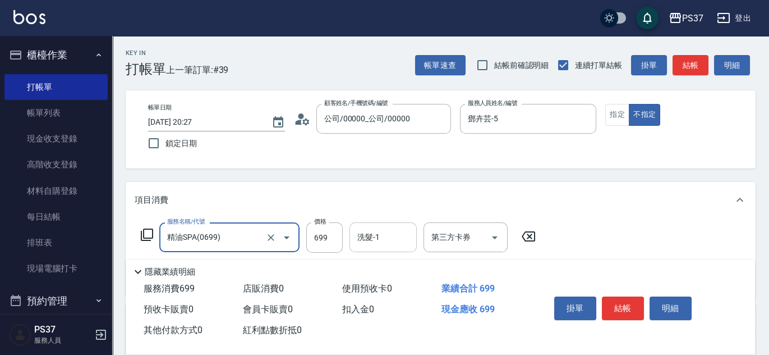
click at [387, 235] on input "洗髮-1" at bounding box center [383, 237] width 57 height 20
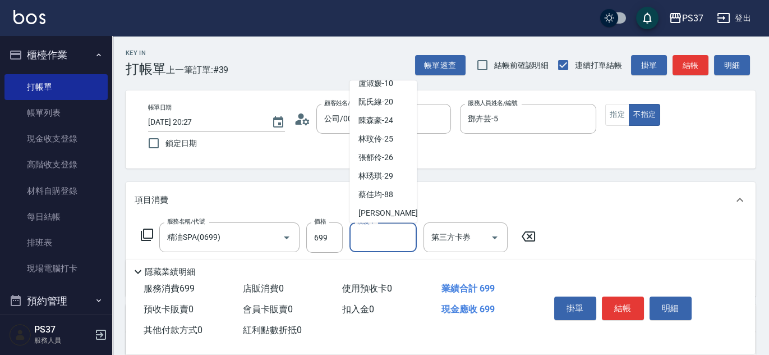
scroll to position [181, 0]
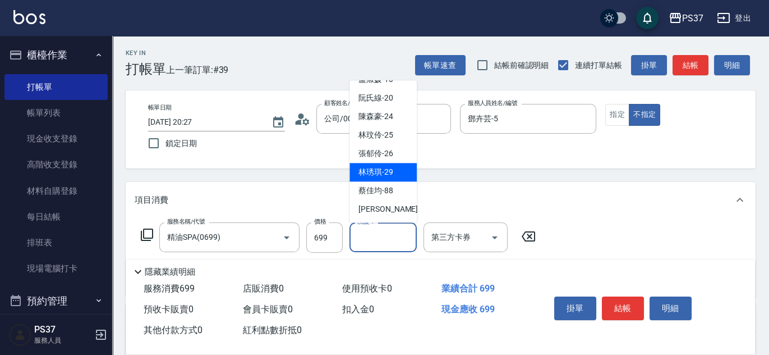
click at [384, 167] on span "林琇琪 -29" at bounding box center [375, 173] width 35 height 12
type input "林琇琪-29"
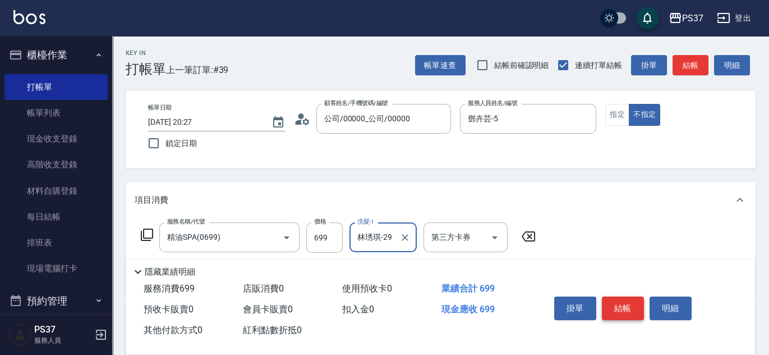
click at [618, 300] on button "結帳" at bounding box center [623, 308] width 42 height 24
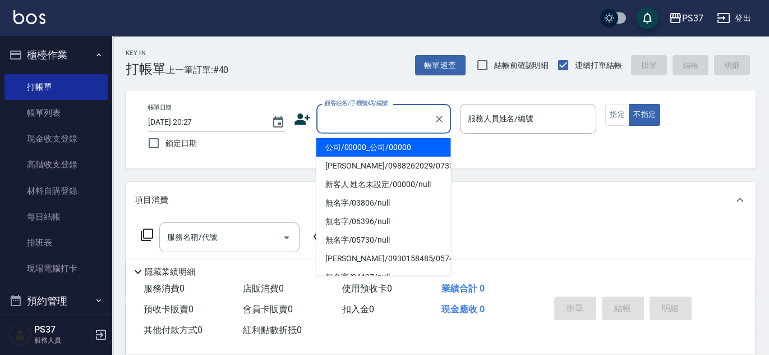
drag, startPoint x: 370, startPoint y: 127, endPoint x: 371, endPoint y: 145, distance: 18.5
click at [370, 127] on input "顧客姓名/手機號碼/編號" at bounding box center [375, 119] width 108 height 20
drag, startPoint x: 371, startPoint y: 145, endPoint x: 467, endPoint y: 134, distance: 96.1
click at [371, 146] on li "公司/00000_公司/00000" at bounding box center [383, 147] width 135 height 19
type input "公司/00000_公司/00000"
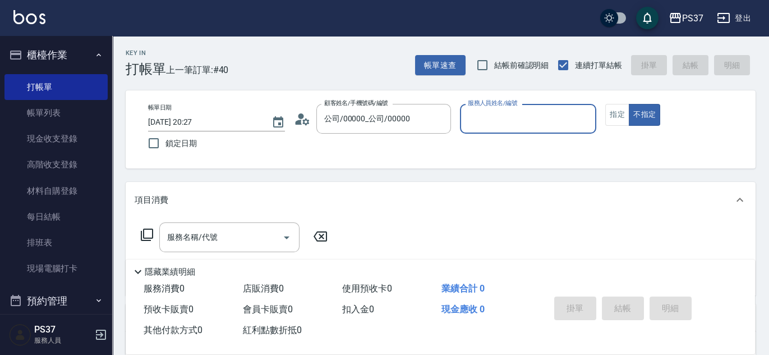
click at [486, 128] on input "服務人員姓名/編號" at bounding box center [528, 119] width 127 height 20
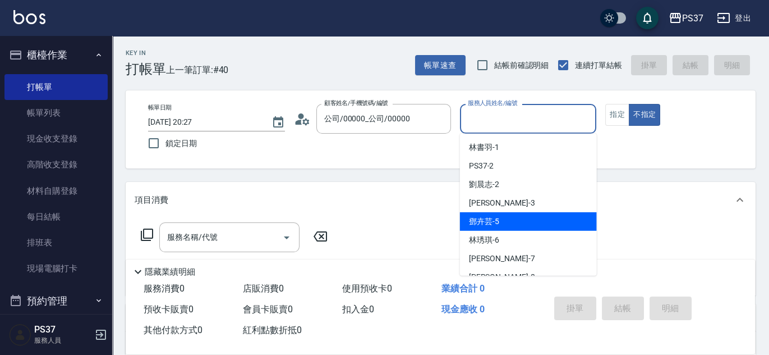
drag, startPoint x: 513, startPoint y: 218, endPoint x: 465, endPoint y: 223, distance: 48.0
click at [512, 219] on div "鄧卉芸 -5" at bounding box center [528, 221] width 137 height 19
type input "鄧卉芸-5"
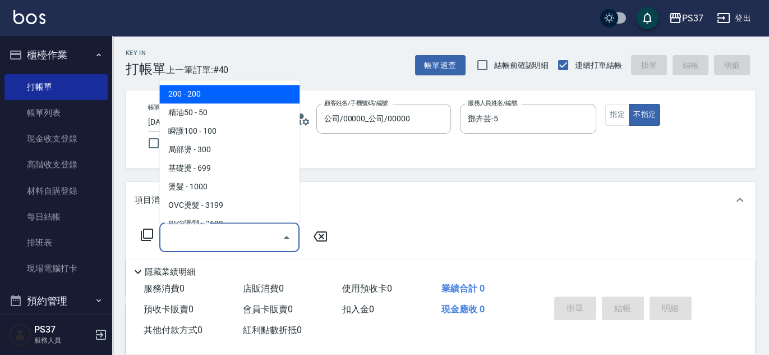
click at [222, 243] on input "服務名稱/代號" at bounding box center [220, 237] width 113 height 20
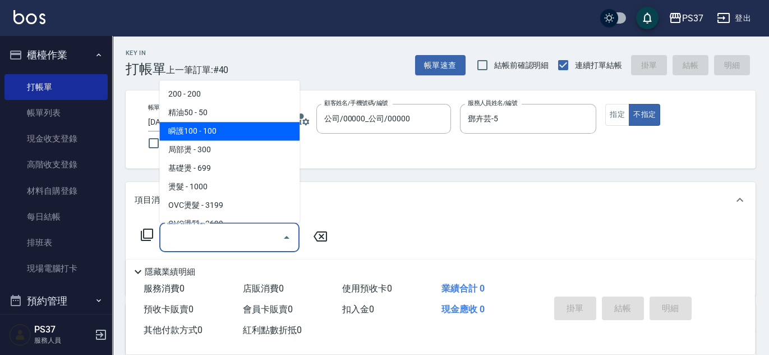
click at [229, 127] on span "瞬護100 - 100" at bounding box center [229, 131] width 140 height 19
type input "瞬護100(113)"
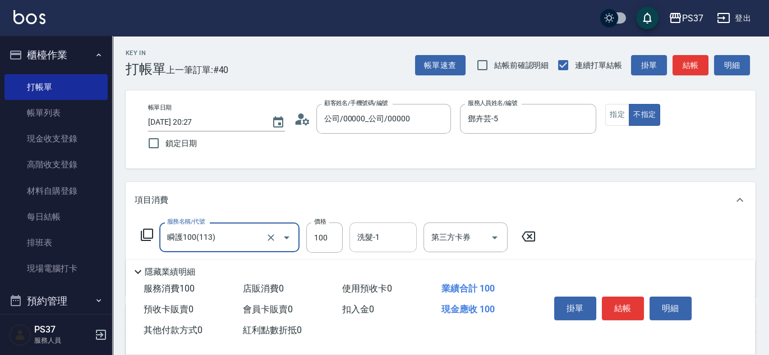
click at [382, 239] on input "洗髮-1" at bounding box center [383, 237] width 57 height 20
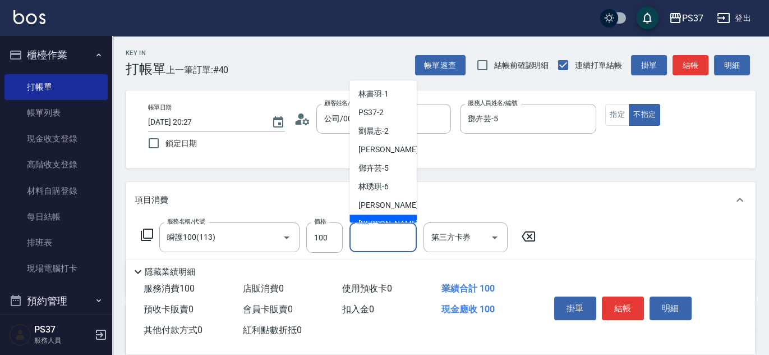
click at [387, 219] on span "徐雅娟 -8" at bounding box center [391, 224] width 66 height 12
type input "徐雅娟-8"
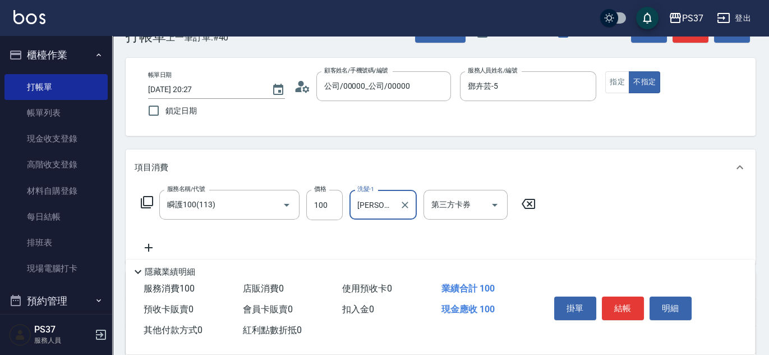
scroll to position [102, 0]
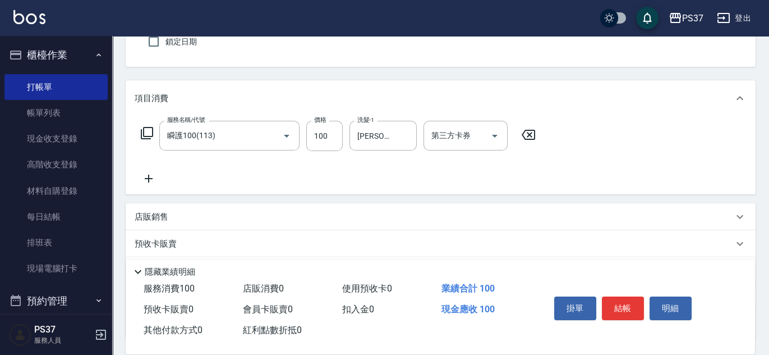
click at [145, 176] on icon at bounding box center [149, 178] width 28 height 13
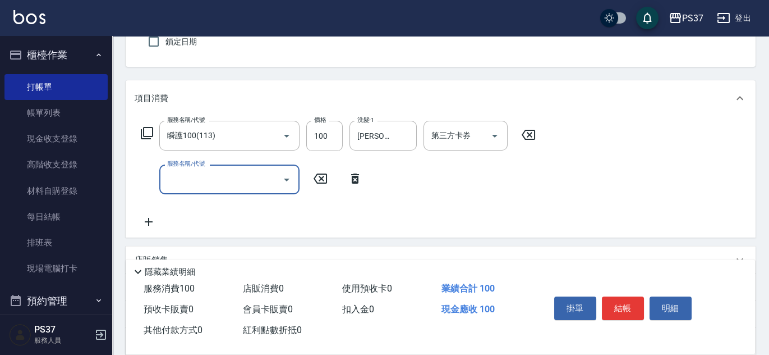
click at [216, 187] on input "服務名稱/代號" at bounding box center [220, 179] width 113 height 20
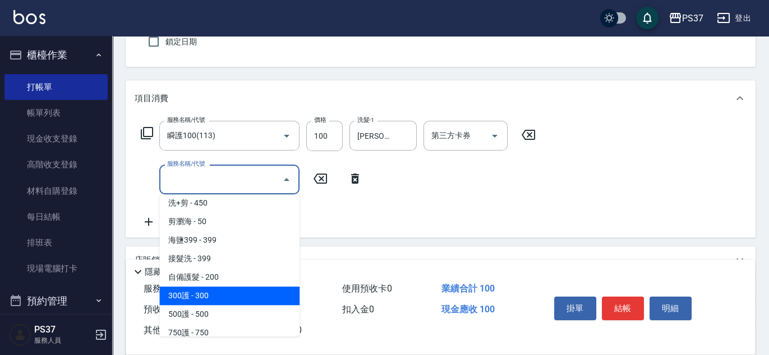
scroll to position [510, 0]
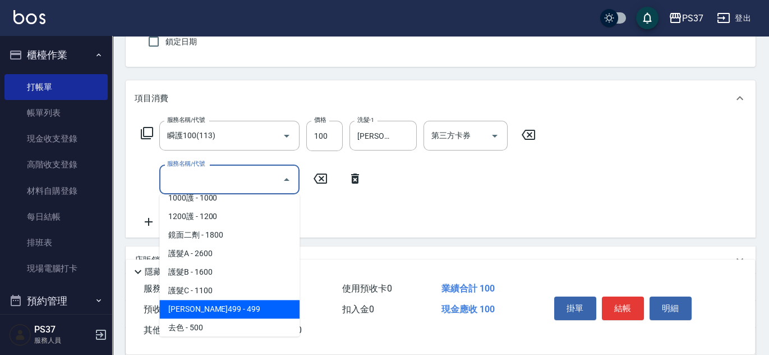
click at [243, 308] on span "[PERSON_NAME]499 - 499" at bounding box center [229, 309] width 140 height 19
type input "伊黛莉499(0499)"
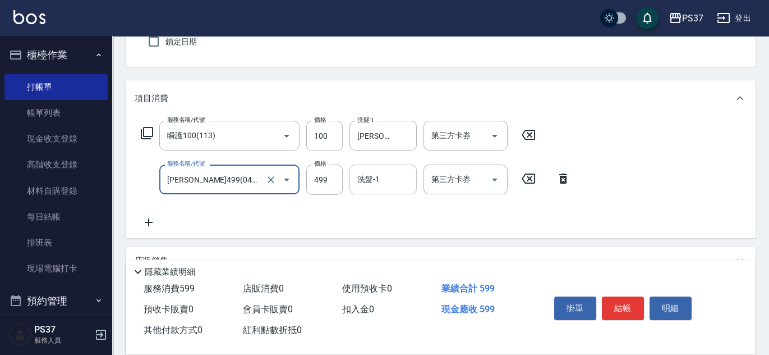
click at [378, 189] on div "洗髮-1" at bounding box center [383, 179] width 67 height 30
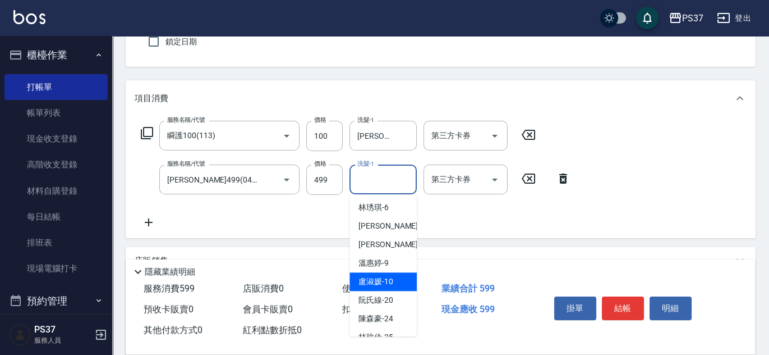
scroll to position [102, 0]
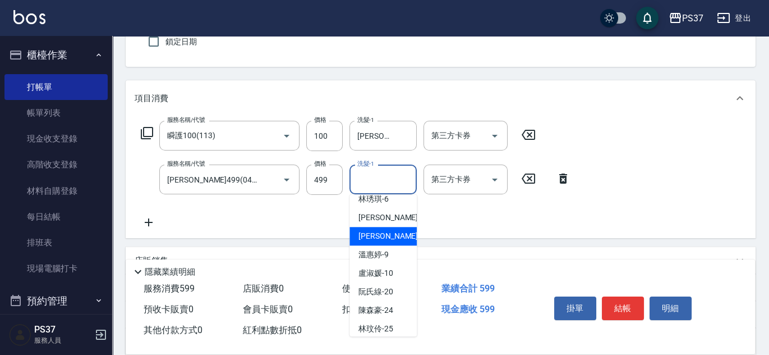
click at [390, 236] on div "徐雅娟 -8" at bounding box center [383, 236] width 67 height 19
type input "徐雅娟-8"
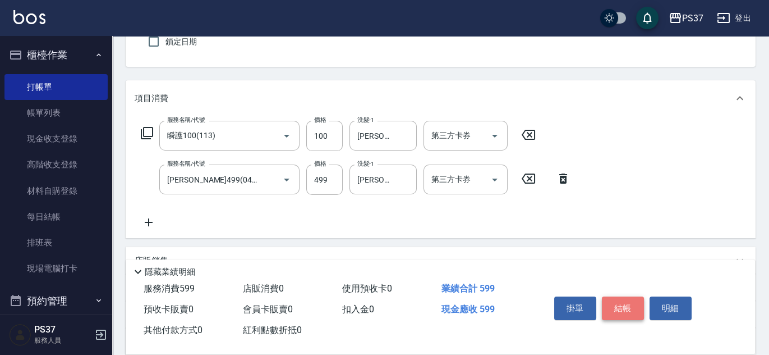
click at [620, 307] on button "結帳" at bounding box center [623, 308] width 42 height 24
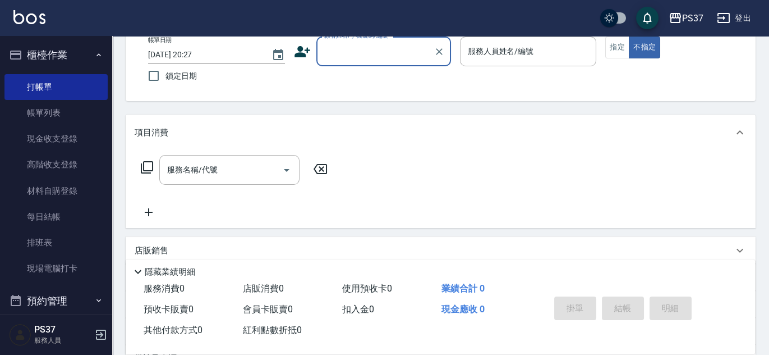
scroll to position [50, 0]
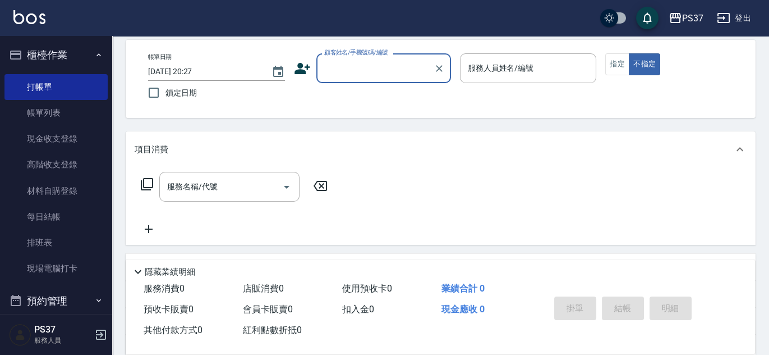
click at [388, 73] on input "顧客姓名/手機號碼/編號" at bounding box center [375, 68] width 108 height 20
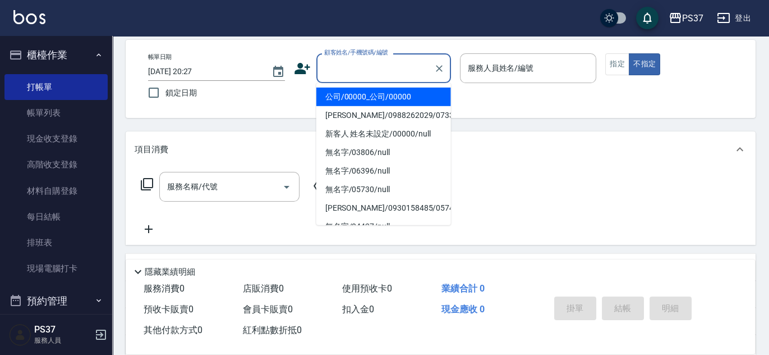
click at [380, 101] on li "公司/00000_公司/00000" at bounding box center [383, 97] width 135 height 19
type input "公司/00000_公司/00000"
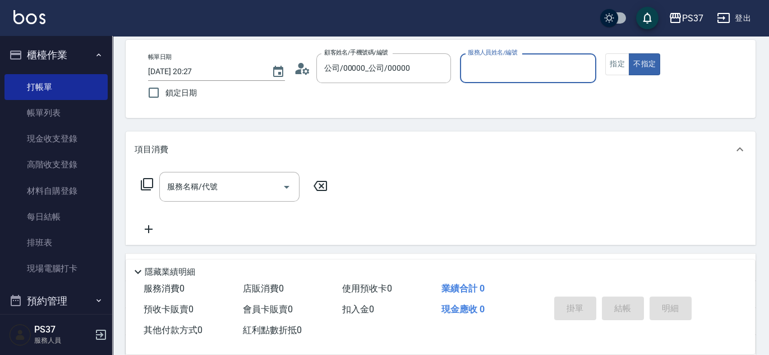
click at [504, 70] on input "服務人員姓名/編號" at bounding box center [528, 68] width 127 height 20
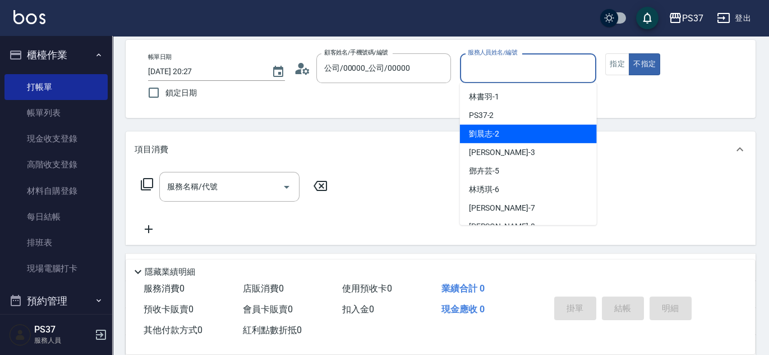
click at [509, 131] on div "[PERSON_NAME]-2" at bounding box center [528, 134] width 137 height 19
type input "劉晨志-2"
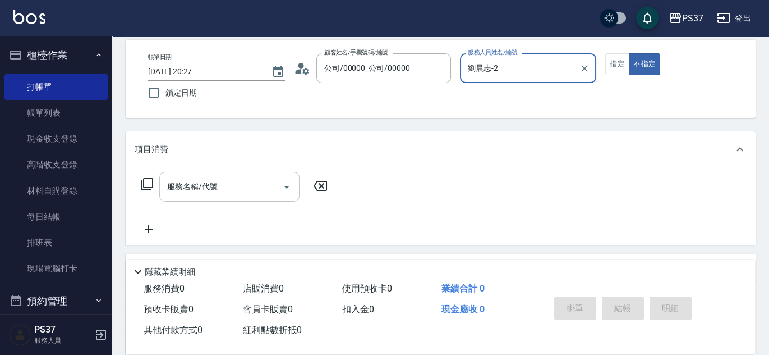
click at [200, 191] on input "服務名稱/代號" at bounding box center [220, 187] width 113 height 20
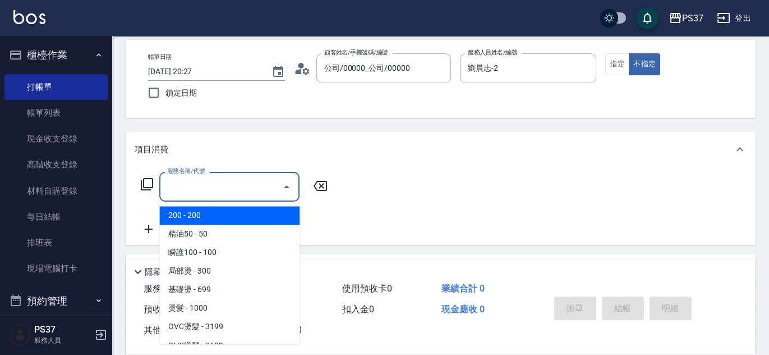
click at [211, 214] on span "200 - 200" at bounding box center [229, 215] width 140 height 19
type input "200(111)"
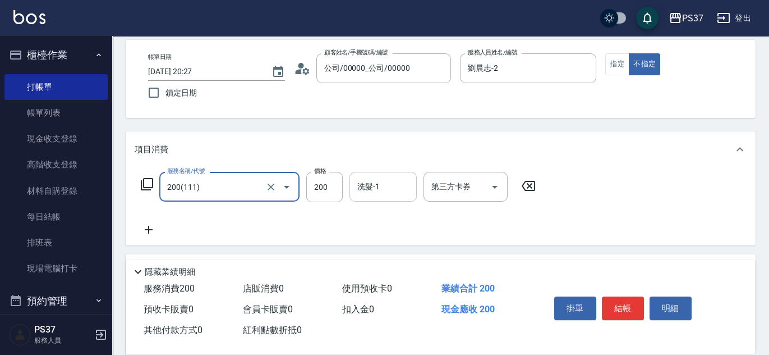
click at [379, 189] on input "洗髮-1" at bounding box center [383, 187] width 57 height 20
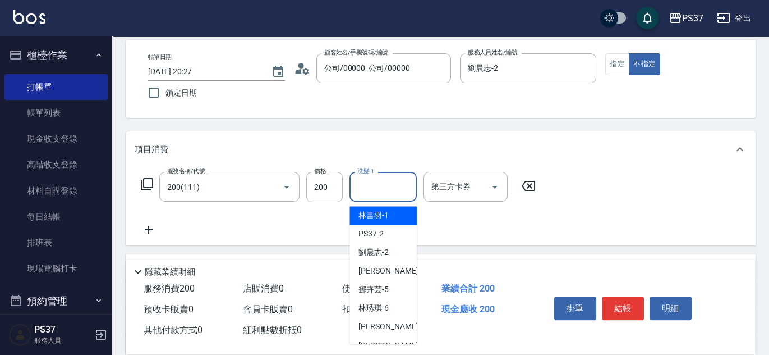
click at [381, 215] on span "[PERSON_NAME]-1" at bounding box center [373, 215] width 30 height 12
type input "林書羽-1"
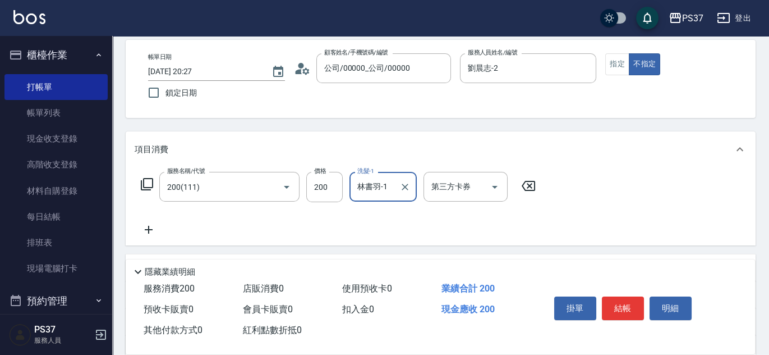
click at [153, 232] on icon at bounding box center [149, 229] width 28 height 13
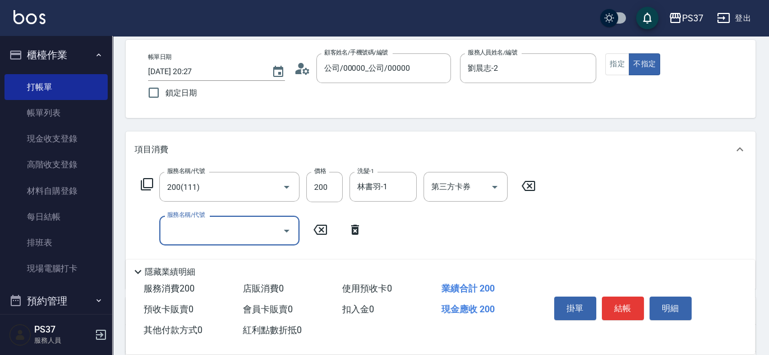
click at [196, 231] on input "服務名稱/代號" at bounding box center [220, 230] width 113 height 20
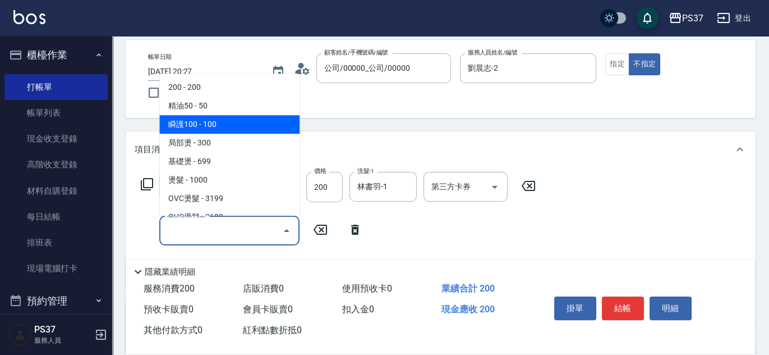
click at [257, 131] on span "瞬護100 - 100" at bounding box center [229, 124] width 140 height 19
type input "瞬護100(113)"
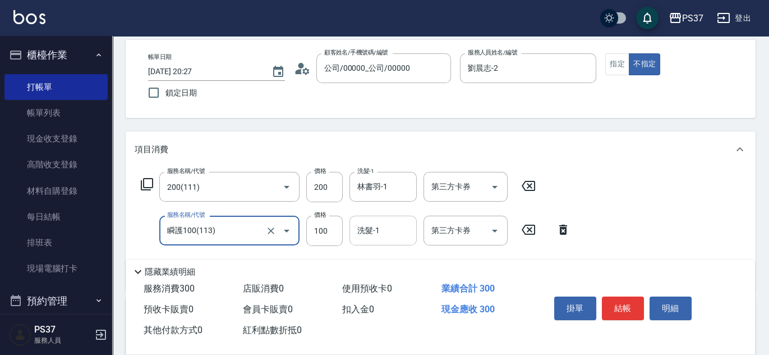
drag, startPoint x: 367, startPoint y: 236, endPoint x: 366, endPoint y: 217, distance: 18.5
click at [367, 233] on input "洗髮-1" at bounding box center [383, 230] width 57 height 20
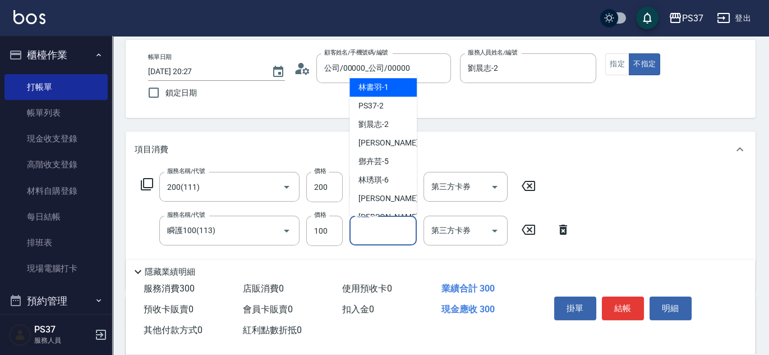
click at [370, 88] on span "[PERSON_NAME]-1" at bounding box center [373, 87] width 30 height 12
type input "林書羽-1"
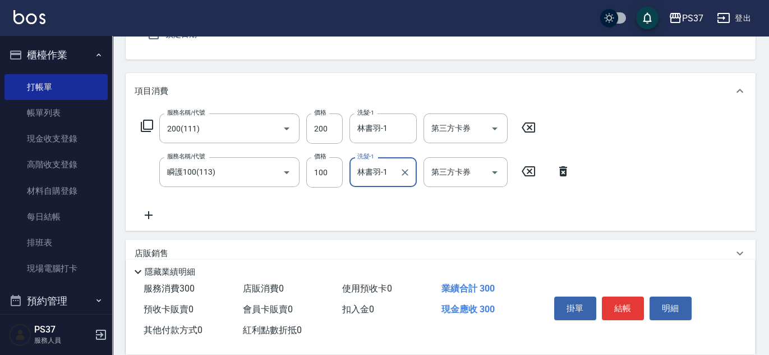
scroll to position [153, 0]
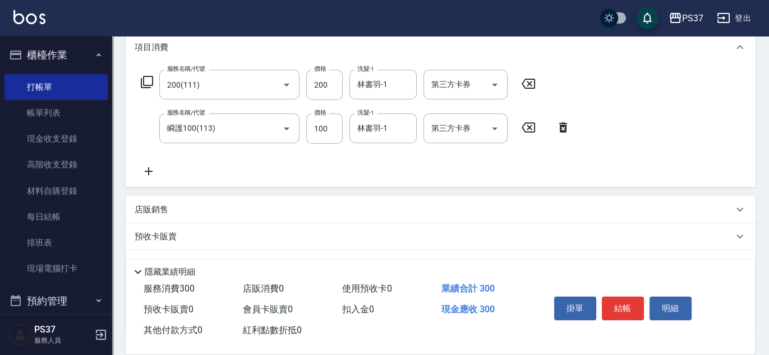
click at [148, 172] on icon at bounding box center [149, 171] width 8 height 8
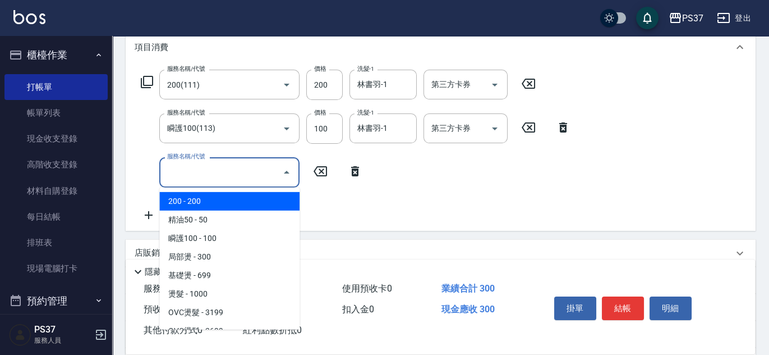
click at [188, 172] on input "服務名稱/代號" at bounding box center [220, 172] width 113 height 20
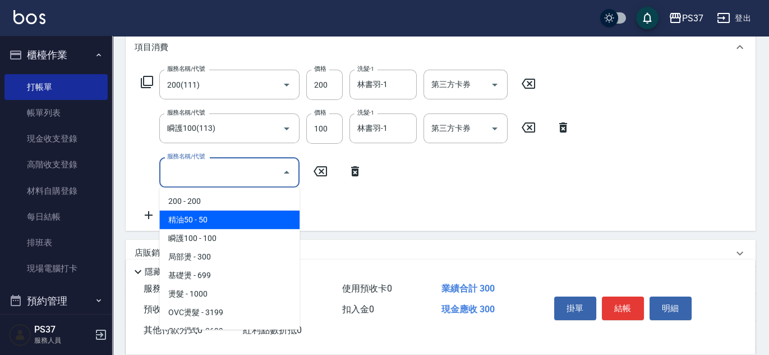
click at [214, 215] on span "精油50 - 50" at bounding box center [229, 219] width 140 height 19
type input "精油50(112)"
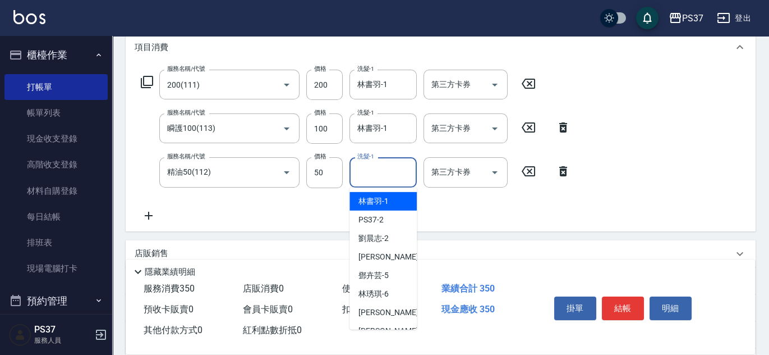
click at [373, 175] on input "洗髮-1" at bounding box center [383, 172] width 57 height 20
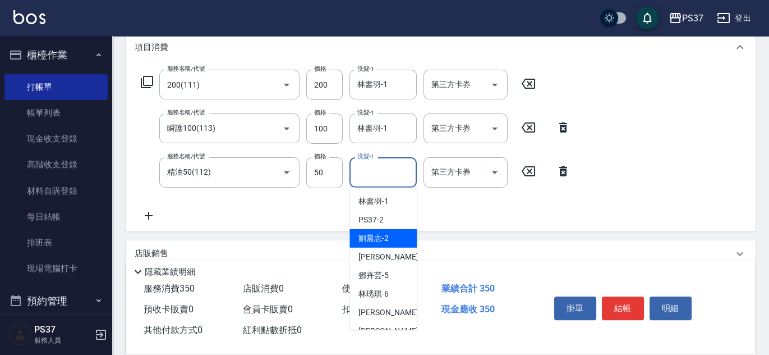
click at [376, 242] on span "[PERSON_NAME]-2" at bounding box center [373, 238] width 30 height 12
type input "劉晨志-2"
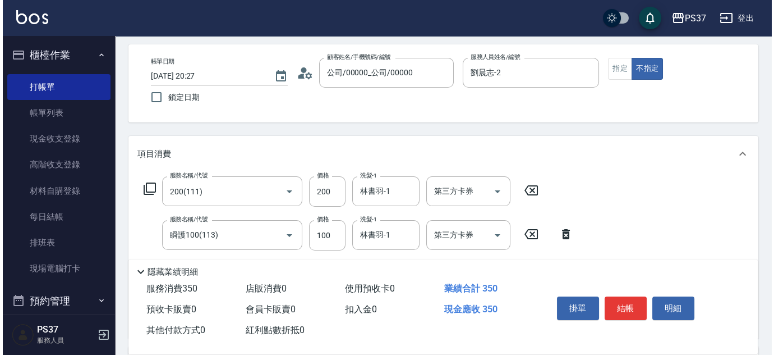
scroll to position [0, 0]
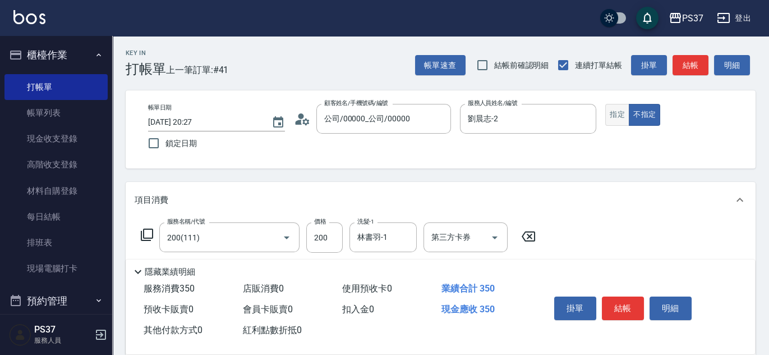
drag, startPoint x: 624, startPoint y: 110, endPoint x: 618, endPoint y: 116, distance: 8.8
click at [619, 114] on button "指定" at bounding box center [617, 115] width 24 height 22
click at [628, 302] on button "結帳" at bounding box center [623, 308] width 42 height 24
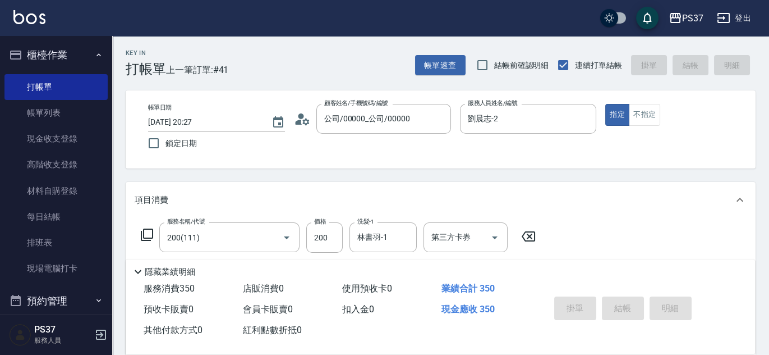
type input "2025/09/06 20:28"
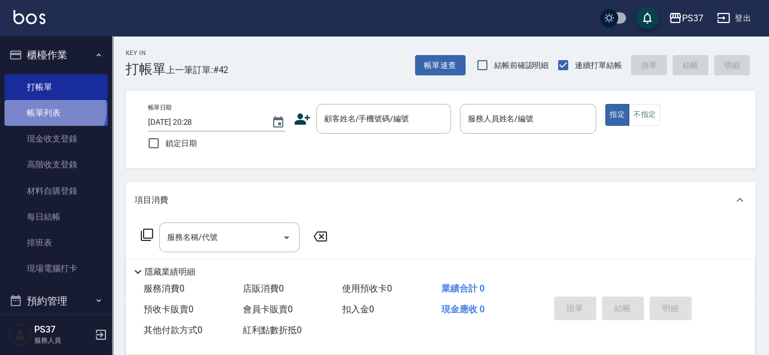
click at [54, 109] on link "帳單列表" at bounding box center [55, 113] width 103 height 26
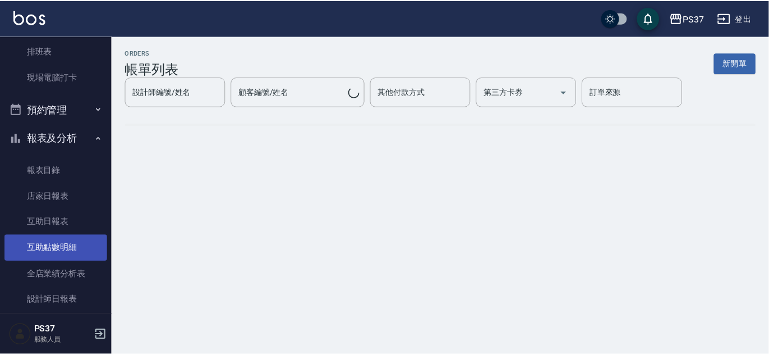
scroll to position [255, 0]
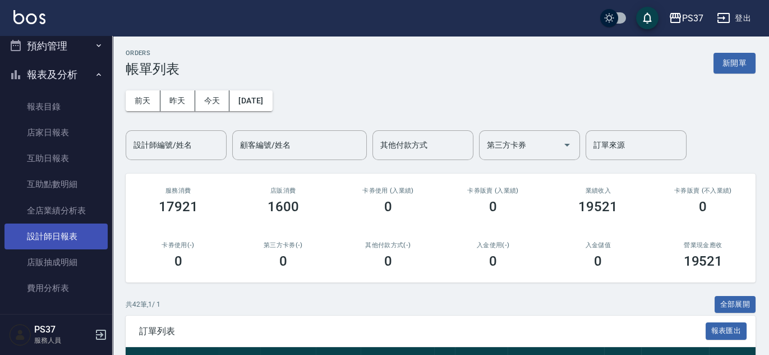
click at [59, 244] on link "設計師日報表" at bounding box center [55, 236] width 103 height 26
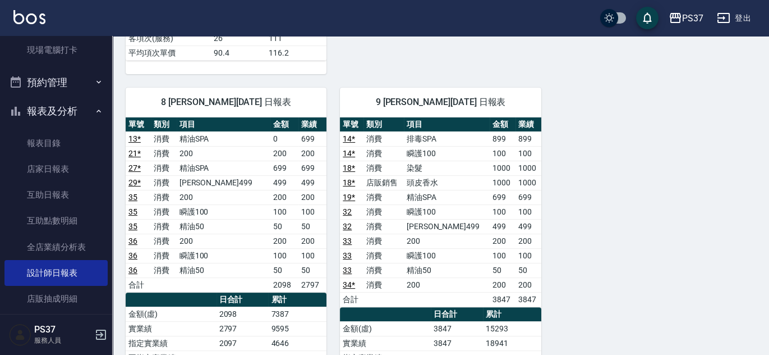
scroll to position [255, 0]
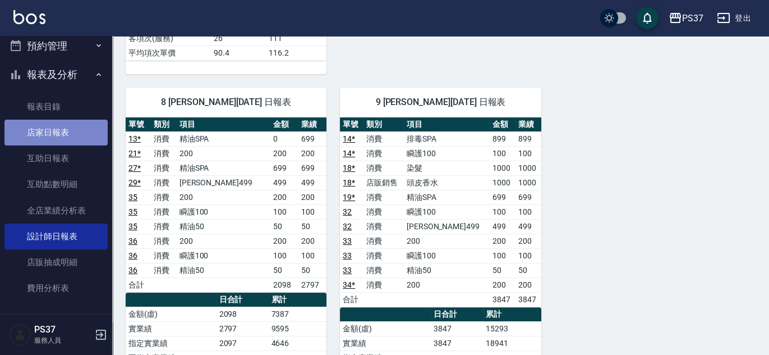
click at [70, 134] on link "店家日報表" at bounding box center [55, 132] width 103 height 26
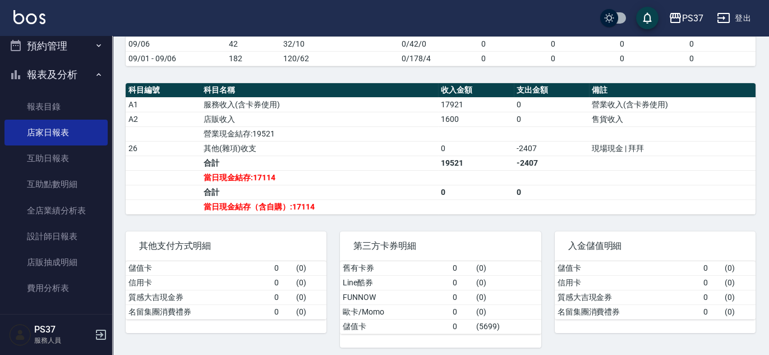
scroll to position [332, 0]
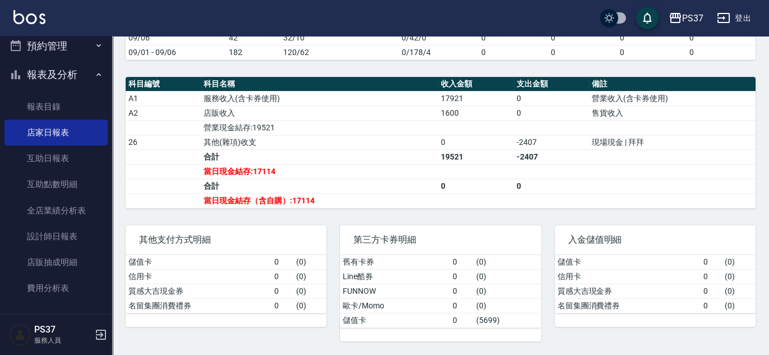
click at [349, 216] on div "第三方卡券明細 舊有卡券 0 ( 0 ) Line酷券 0 ( 0 ) FUNNOW 0 ( 0 ) 歐卡/Momo 0 ( 0 ) 儲值卡 0 ( 5699…" at bounding box center [434, 277] width 214 height 130
click at [325, 226] on div "其他支付方式明細" at bounding box center [226, 239] width 201 height 29
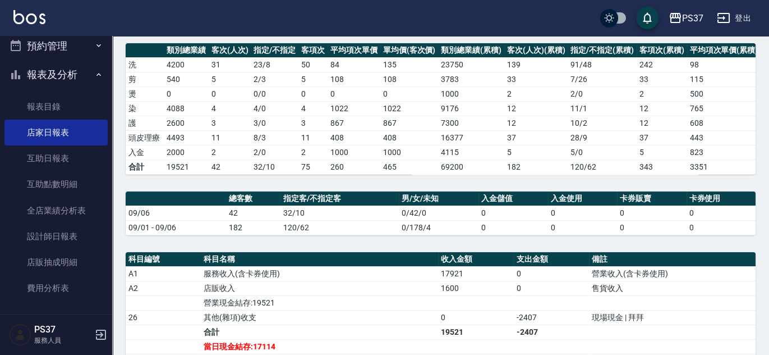
scroll to position [0, 0]
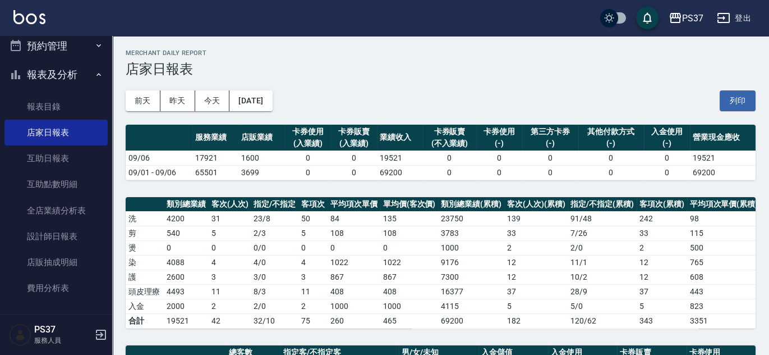
click at [517, 59] on div "Merchant Daily Report 店家日報表" at bounding box center [441, 62] width 630 height 27
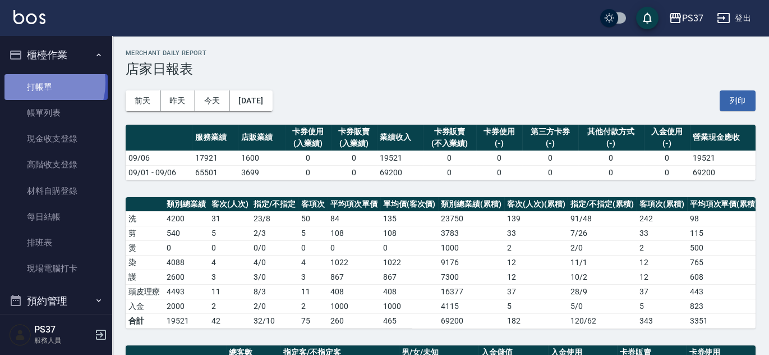
click at [39, 82] on link "打帳單" at bounding box center [55, 87] width 103 height 26
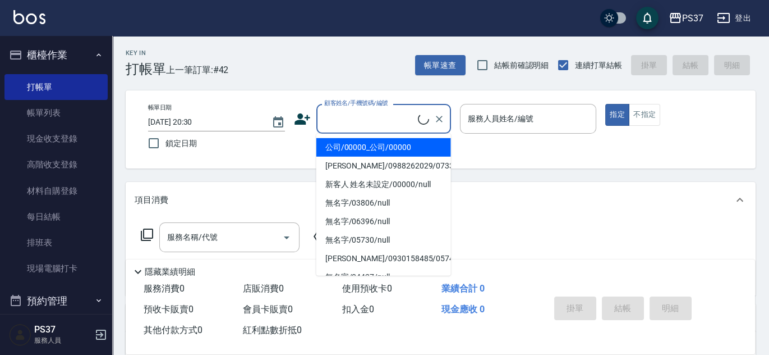
click at [410, 119] on input "顧客姓名/手機號碼/編號" at bounding box center [369, 119] width 96 height 20
click at [387, 138] on li "公司/00000_公司/00000" at bounding box center [383, 147] width 135 height 19
type input "公司/00000_公司/00000"
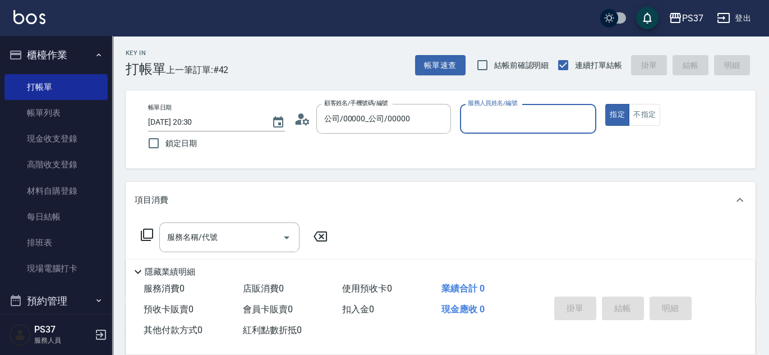
click at [479, 126] on input "服務人員姓名/編號" at bounding box center [528, 119] width 127 height 20
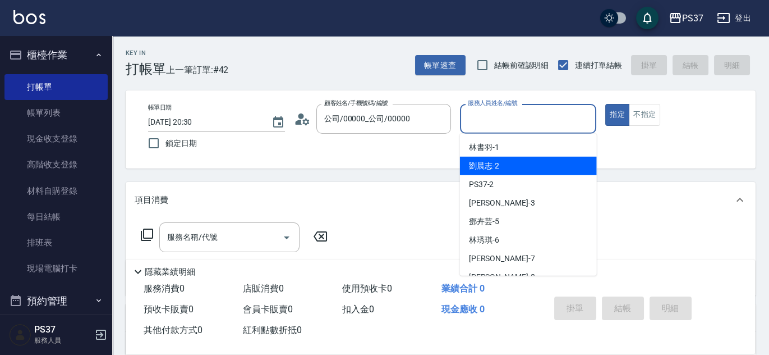
click at [494, 167] on span "[PERSON_NAME]-2" at bounding box center [484, 166] width 30 height 12
type input "劉晨志-2"
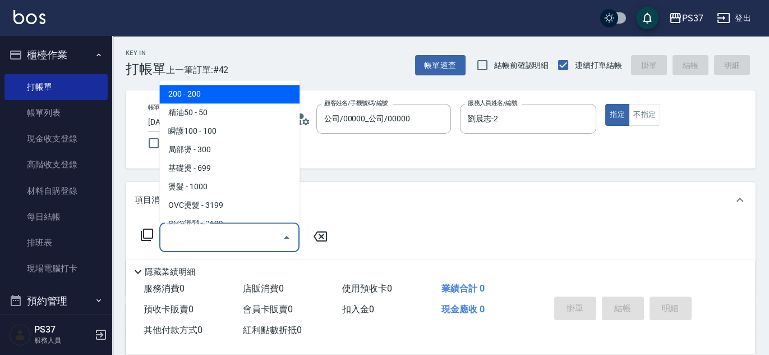
click at [242, 235] on input "服務名稱/代號" at bounding box center [220, 237] width 113 height 20
click at [256, 95] on span "200 - 200" at bounding box center [229, 94] width 140 height 19
type input "200(111)"
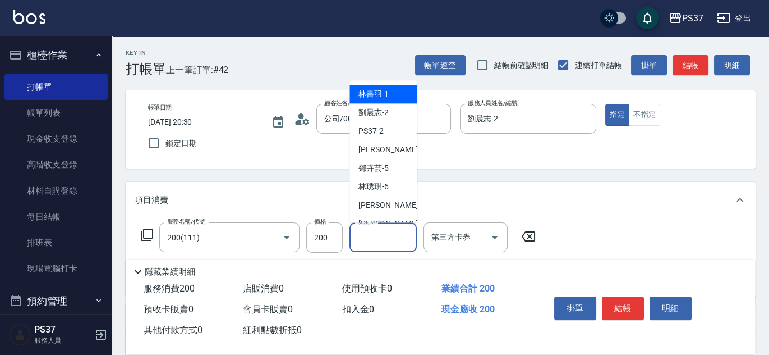
click at [384, 237] on input "洗髮-1" at bounding box center [383, 237] width 57 height 20
click at [391, 98] on div "[PERSON_NAME]-1" at bounding box center [383, 94] width 67 height 19
type input "林書羽-1"
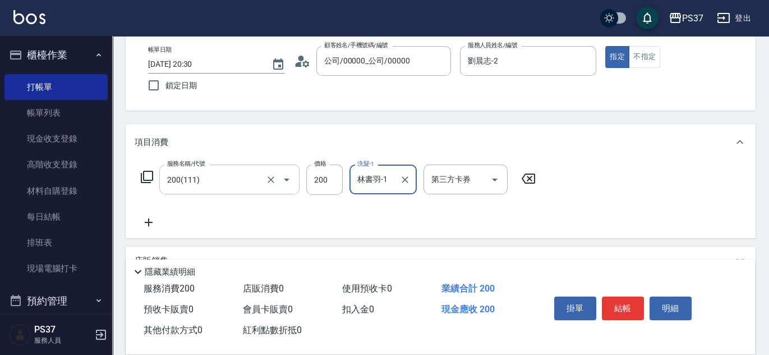
scroll to position [102, 0]
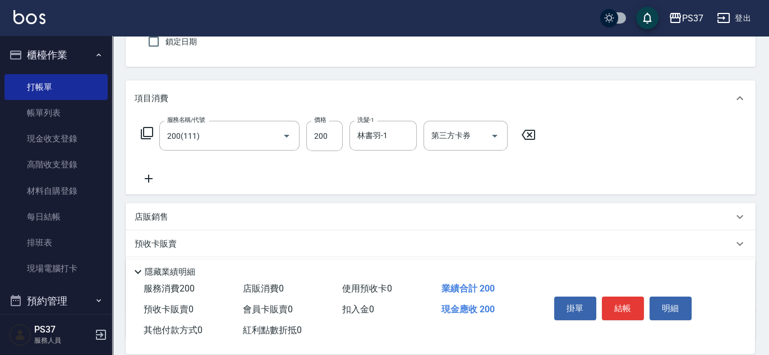
click at [148, 181] on icon at bounding box center [149, 178] width 8 height 8
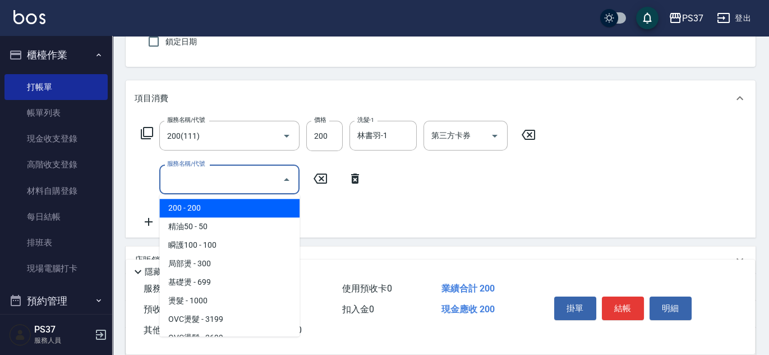
click at [205, 185] on input "服務名稱/代號" at bounding box center [220, 179] width 113 height 20
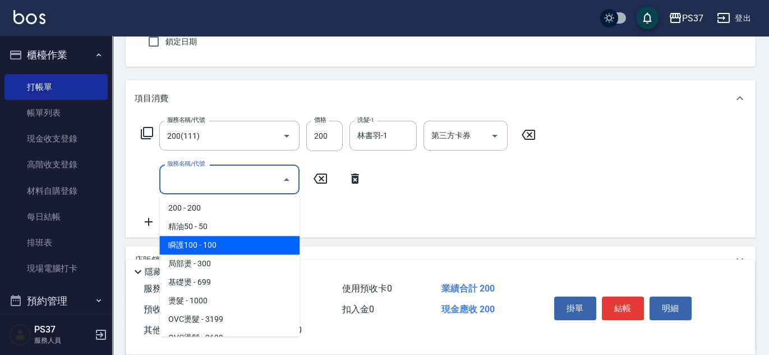
click at [235, 240] on span "瞬護100 - 100" at bounding box center [229, 245] width 140 height 19
type input "瞬護100(113)"
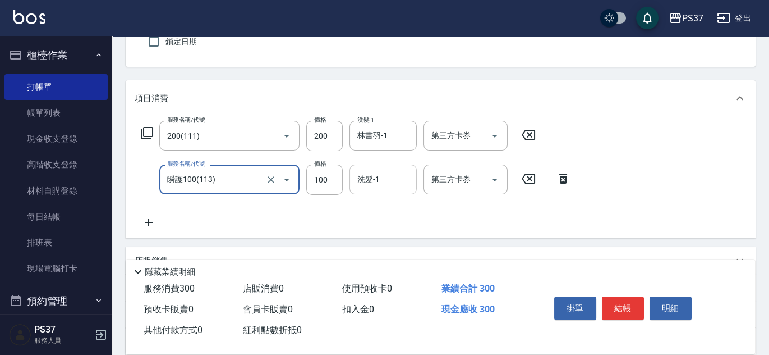
click at [392, 169] on input "洗髮-1" at bounding box center [383, 179] width 57 height 20
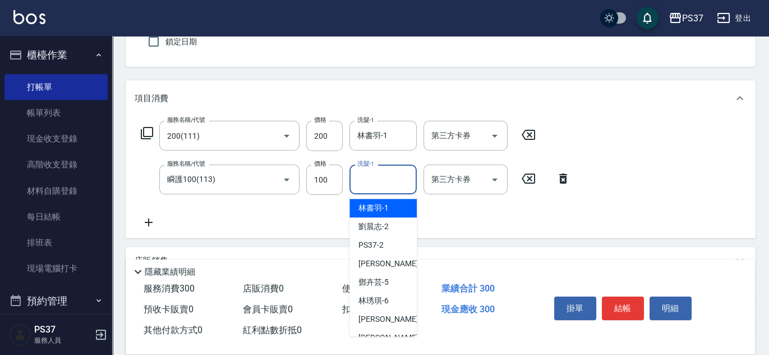
click at [389, 201] on div "[PERSON_NAME]-1" at bounding box center [383, 208] width 67 height 19
type input "林書羽-1"
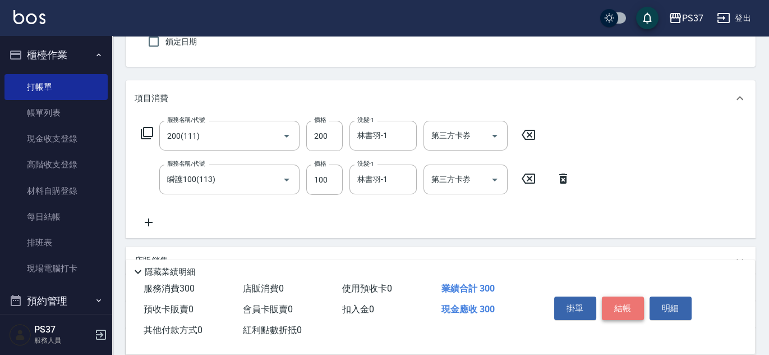
click at [612, 302] on button "結帳" at bounding box center [623, 308] width 42 height 24
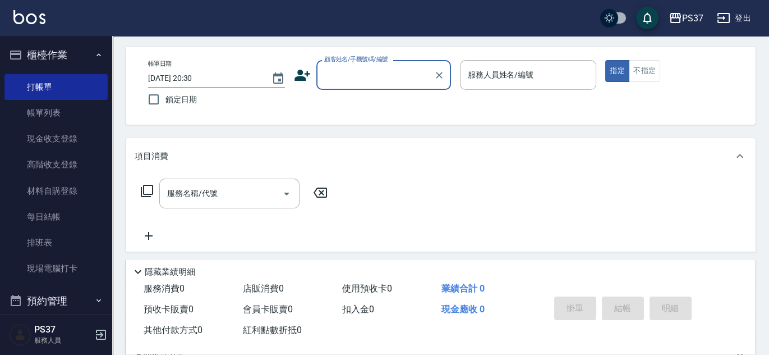
scroll to position [0, 0]
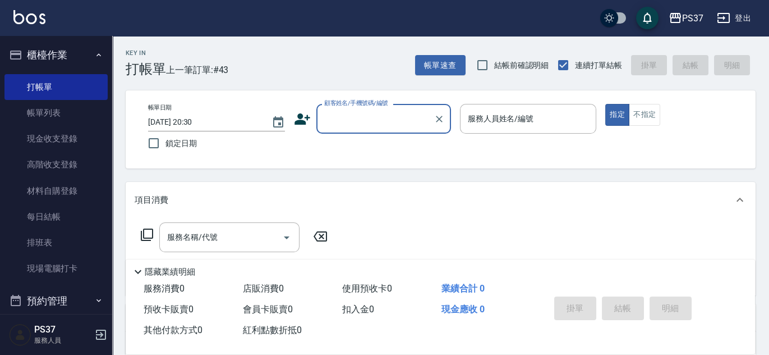
click at [368, 128] on input "顧客姓名/手機號碼/編號" at bounding box center [375, 119] width 108 height 20
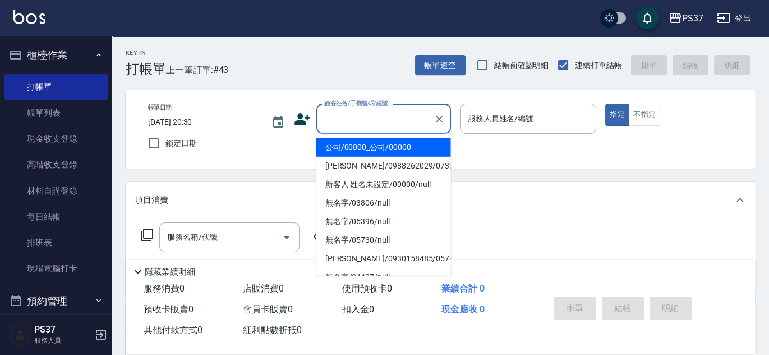
click at [358, 145] on li "公司/00000_公司/00000" at bounding box center [383, 147] width 135 height 19
type input "公司/00000_公司/00000"
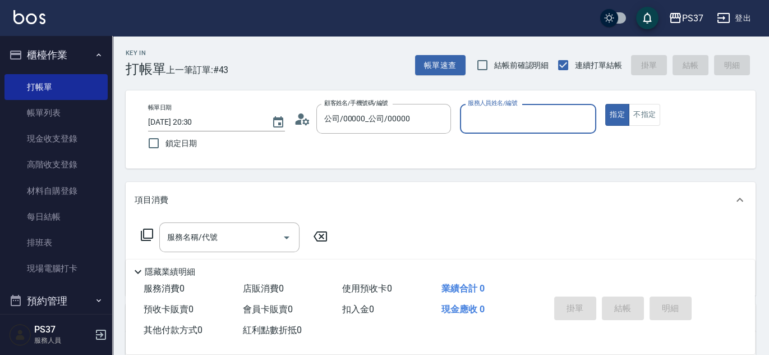
click at [504, 131] on div "服務人員姓名/編號" at bounding box center [528, 119] width 137 height 30
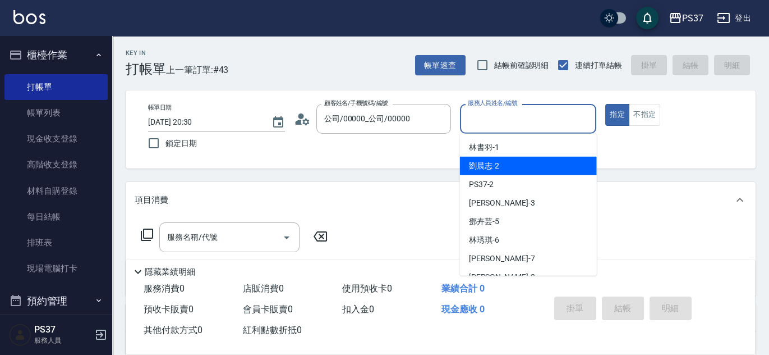
click at [519, 170] on div "[PERSON_NAME]-2" at bounding box center [528, 166] width 137 height 19
type input "劉晨志-2"
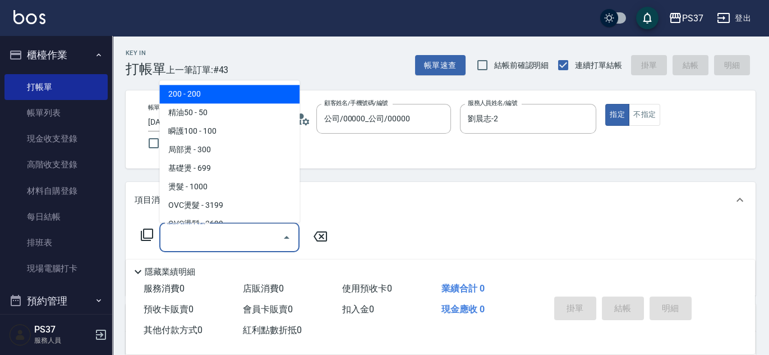
click at [231, 245] on input "服務名稱/代號" at bounding box center [220, 237] width 113 height 20
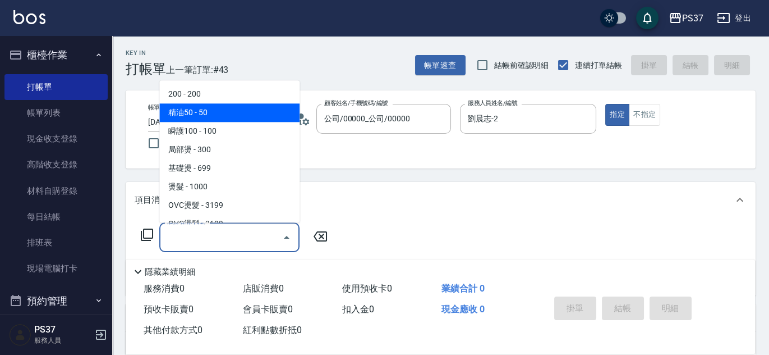
click at [200, 105] on span "精油50 - 50" at bounding box center [229, 113] width 140 height 19
type input "精油50(112)"
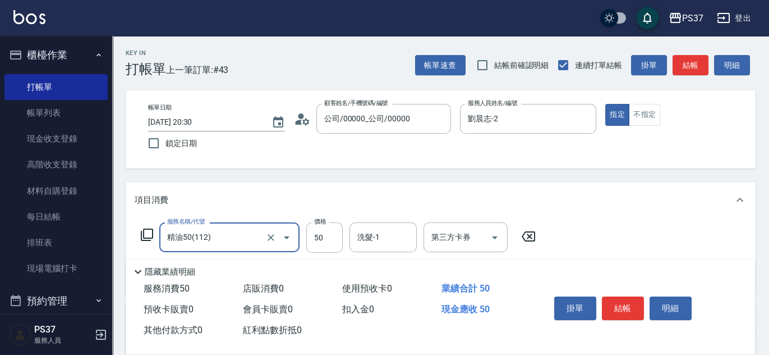
click at [263, 233] on div at bounding box center [278, 237] width 31 height 30
drag, startPoint x: 263, startPoint y: 236, endPoint x: 270, endPoint y: 237, distance: 7.9
click at [263, 236] on div at bounding box center [278, 237] width 31 height 30
click at [272, 237] on icon "Clear" at bounding box center [271, 237] width 7 height 7
click at [238, 237] on input "服務名稱/代號" at bounding box center [213, 237] width 99 height 20
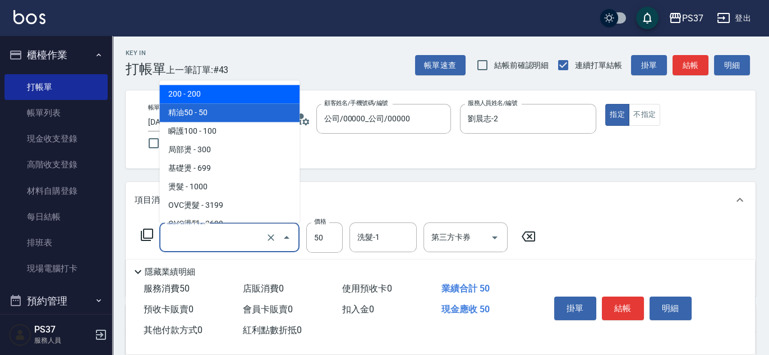
click at [203, 89] on span "200 - 200" at bounding box center [229, 94] width 140 height 19
type input "200(111)"
type input "200"
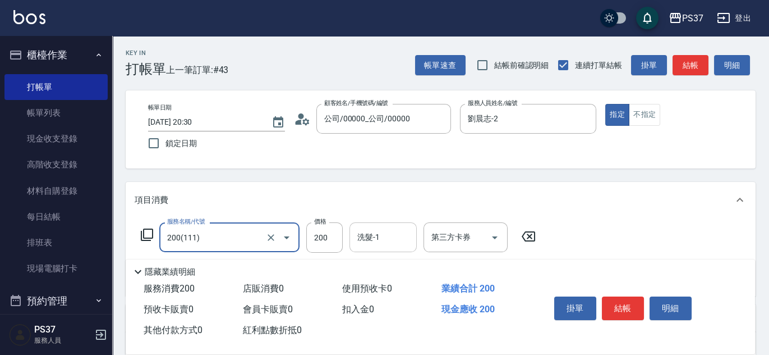
click at [386, 238] on input "洗髮-1" at bounding box center [383, 237] width 57 height 20
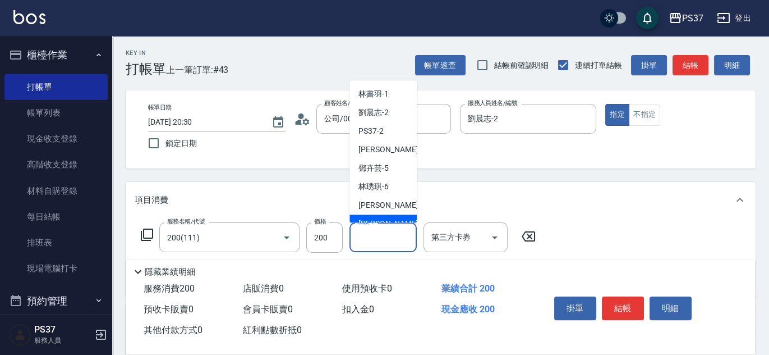
click at [378, 215] on div "徐雅娟 -8" at bounding box center [383, 224] width 67 height 19
type input "徐雅娟-8"
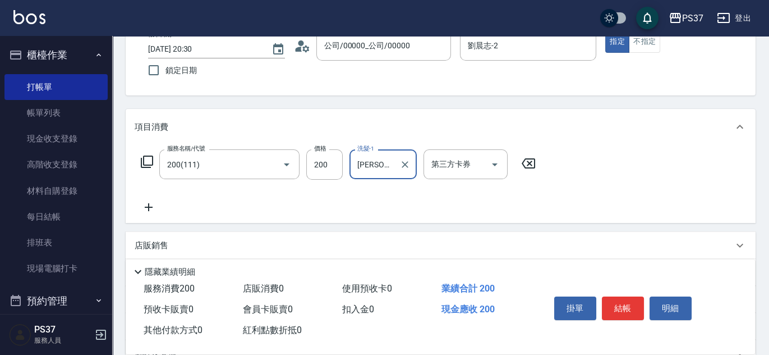
scroll to position [153, 0]
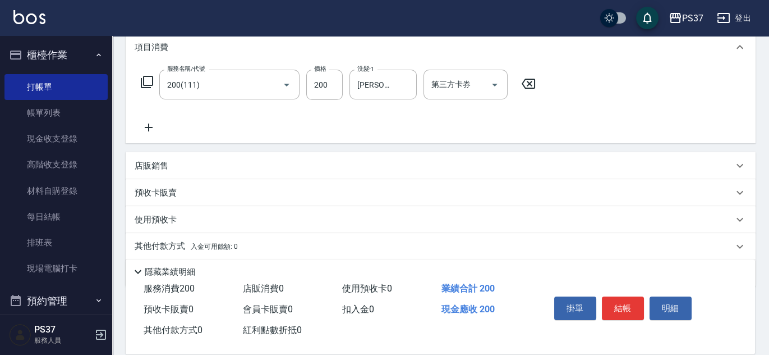
click at [146, 130] on icon at bounding box center [149, 127] width 28 height 13
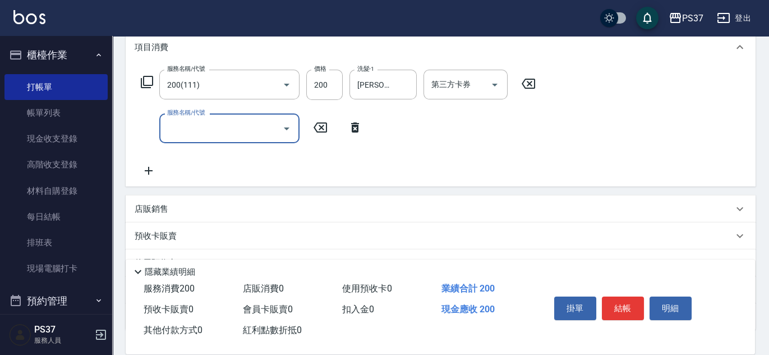
click at [358, 127] on icon at bounding box center [355, 127] width 28 height 13
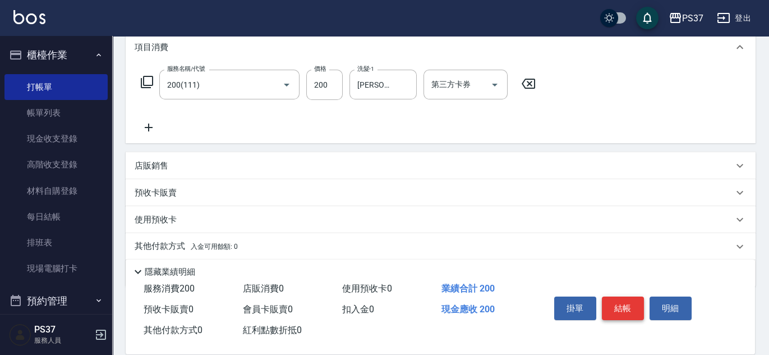
click at [623, 301] on button "結帳" at bounding box center [623, 308] width 42 height 24
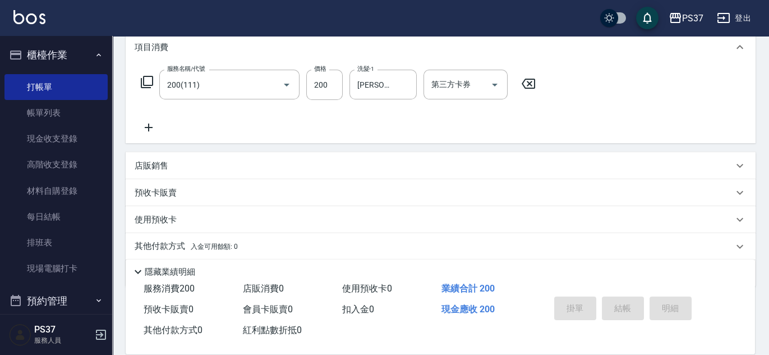
type input "2025/09/06 20:31"
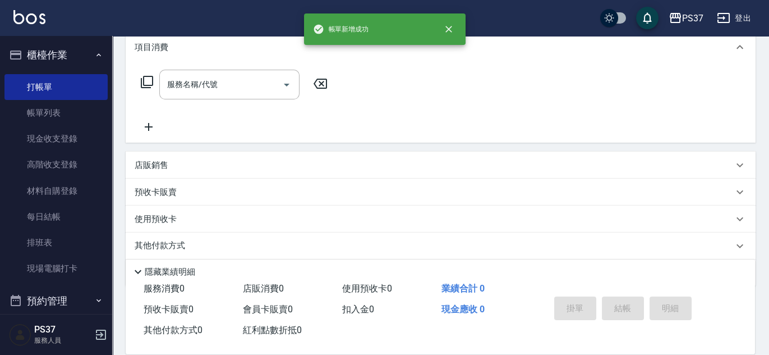
scroll to position [0, 0]
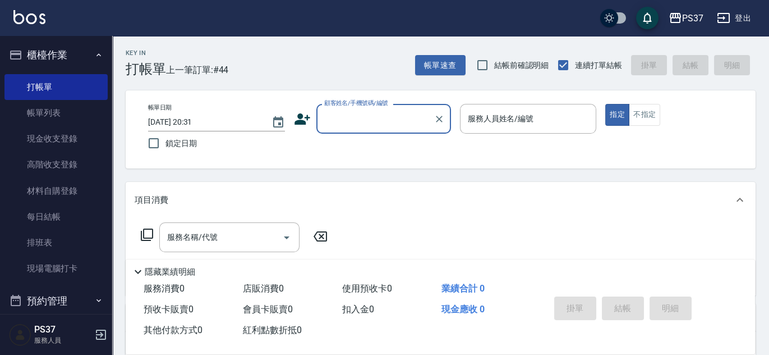
click at [28, 116] on link "帳單列表" at bounding box center [55, 113] width 103 height 26
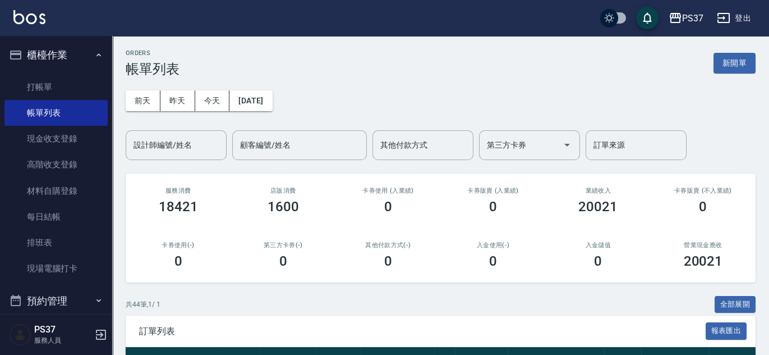
click at [329, 91] on div "前天 昨天 今天 2025/09/06 設計師編號/姓名 設計師編號/姓名 顧客編號/姓名 顧客編號/姓名 其他付款方式 其他付款方式 第三方卡券 第三方卡券…" at bounding box center [441, 118] width 630 height 83
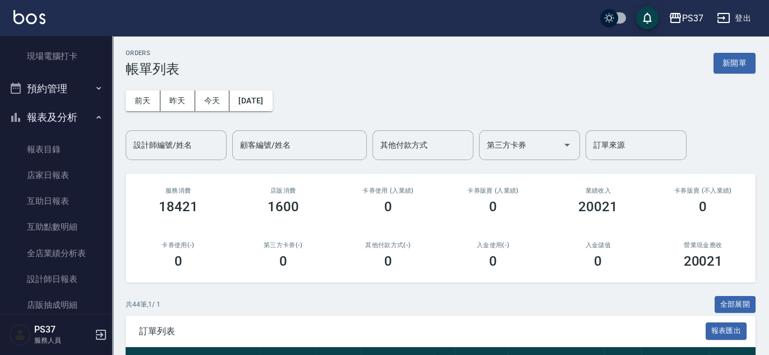
scroll to position [255, 0]
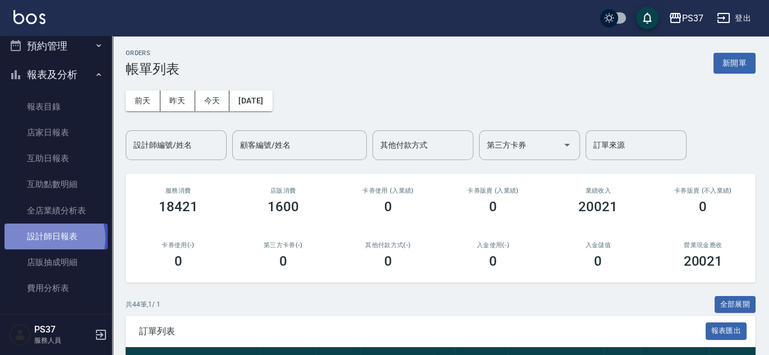
click at [53, 237] on link "設計師日報表" at bounding box center [55, 236] width 103 height 26
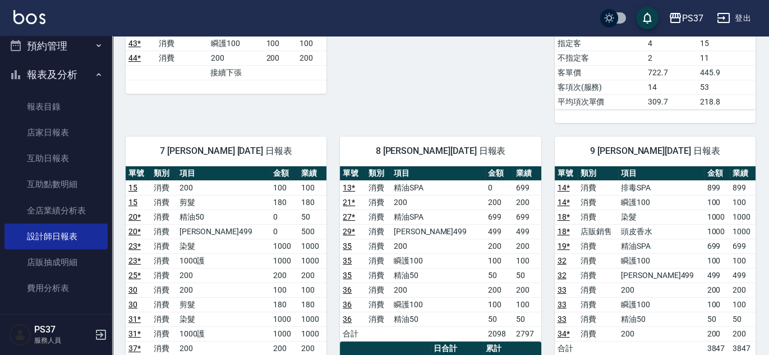
scroll to position [612, 0]
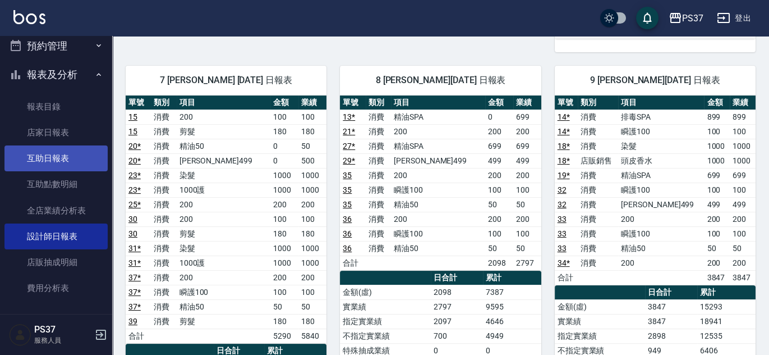
click at [64, 158] on link "互助日報表" at bounding box center [55, 158] width 103 height 26
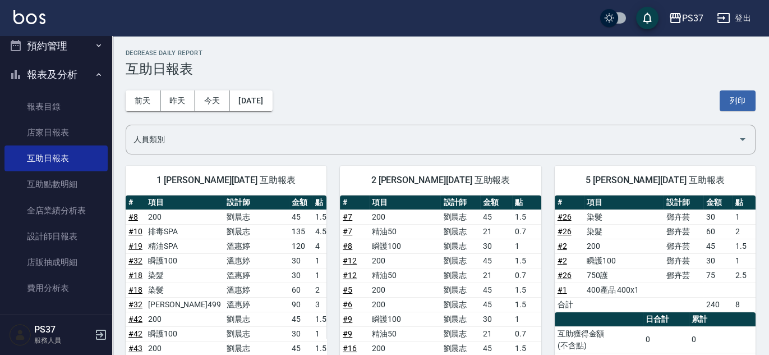
click at [344, 113] on div "前天 昨天 今天 2025/09/06 列印" at bounding box center [441, 101] width 630 height 48
click at [399, 94] on div "前天 昨天 今天 2025/09/06 列印" at bounding box center [441, 101] width 630 height 48
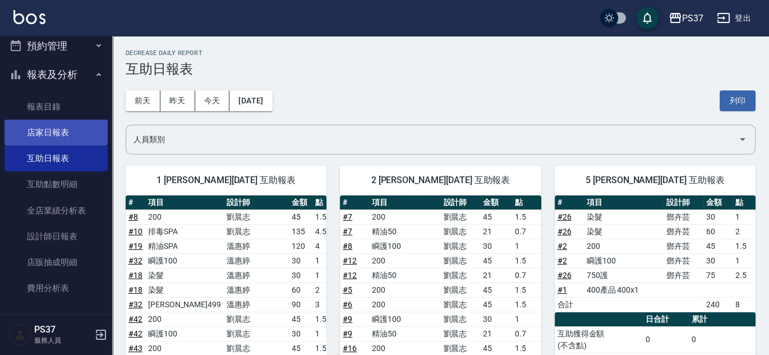
click at [47, 138] on link "店家日報表" at bounding box center [55, 132] width 103 height 26
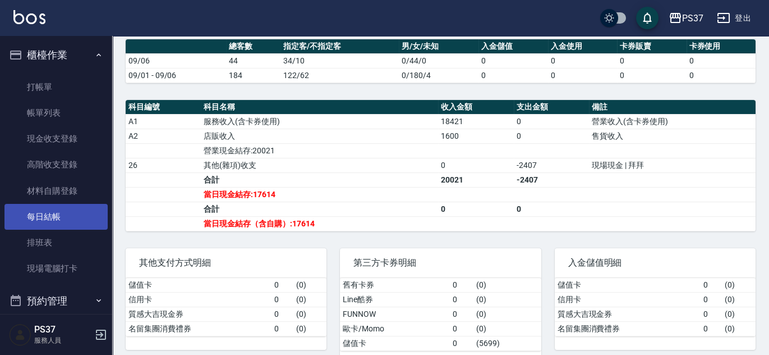
click at [49, 220] on link "每日結帳" at bounding box center [55, 217] width 103 height 26
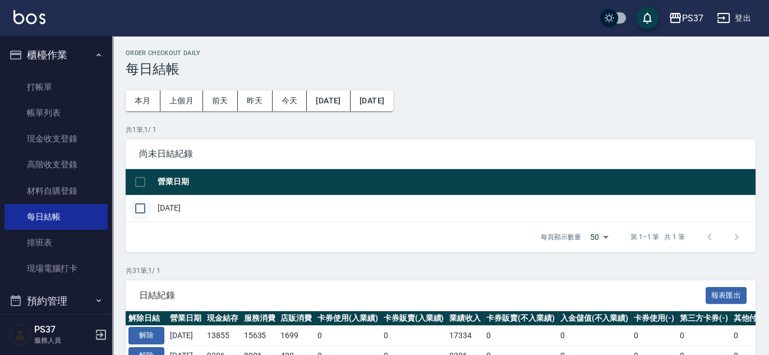
click at [139, 210] on input "checkbox" at bounding box center [140, 208] width 24 height 24
checkbox input "true"
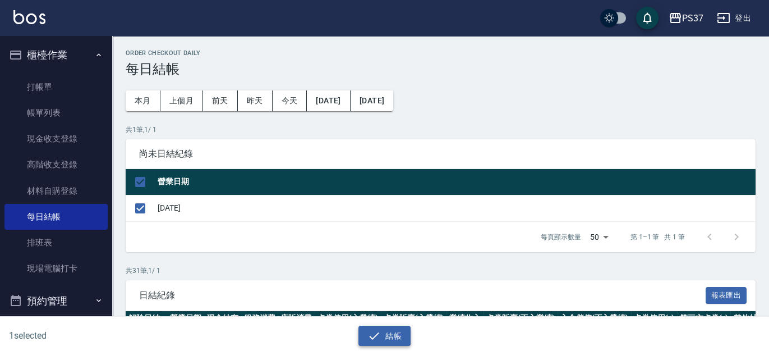
click at [387, 334] on button "結帳" at bounding box center [384, 335] width 52 height 21
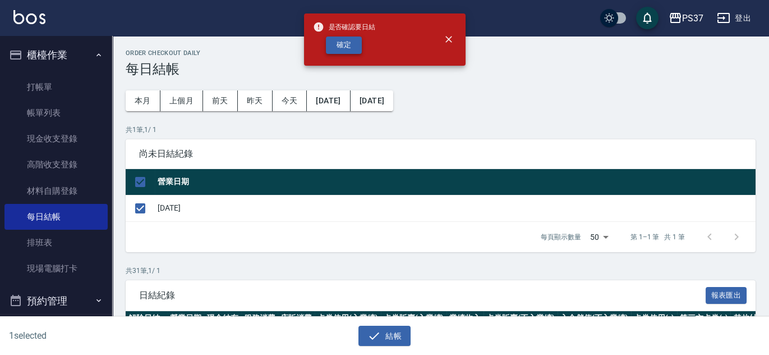
click at [355, 52] on button "確定" at bounding box center [344, 44] width 36 height 17
checkbox input "false"
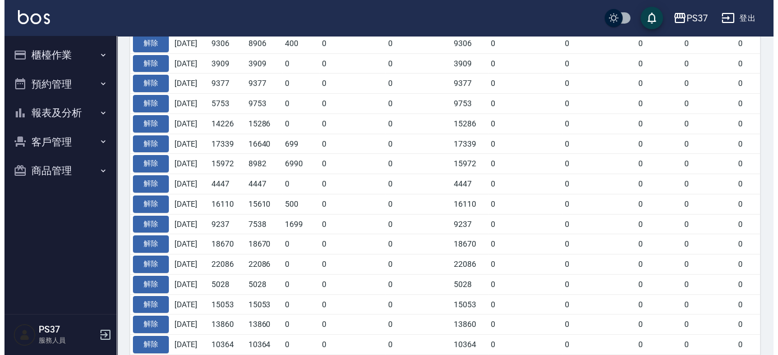
scroll to position [204, 0]
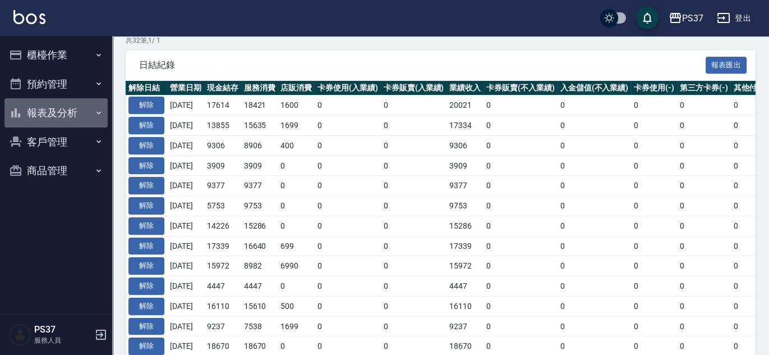
click at [68, 116] on button "報表及分析" at bounding box center [55, 112] width 103 height 29
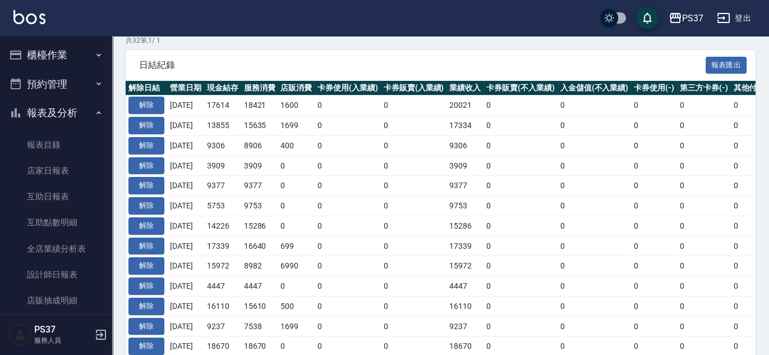
click at [64, 108] on button "報表及分析" at bounding box center [55, 112] width 103 height 29
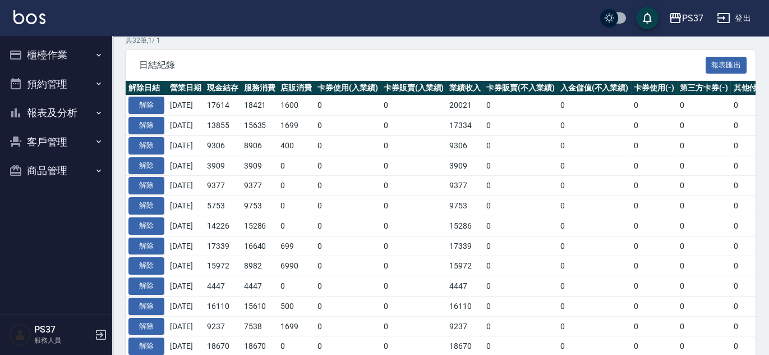
click at [61, 44] on button "櫃檯作業" at bounding box center [55, 54] width 103 height 29
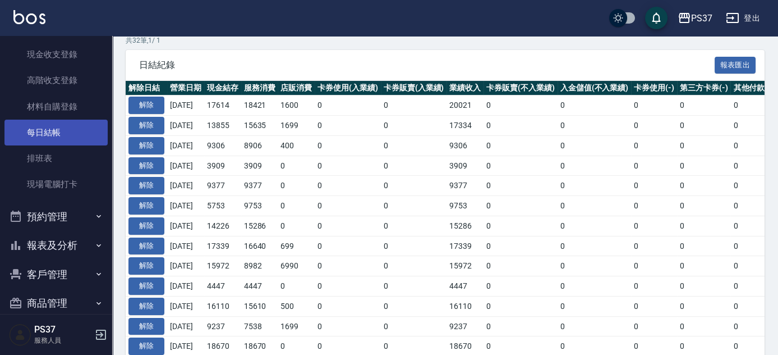
scroll to position [101, 0]
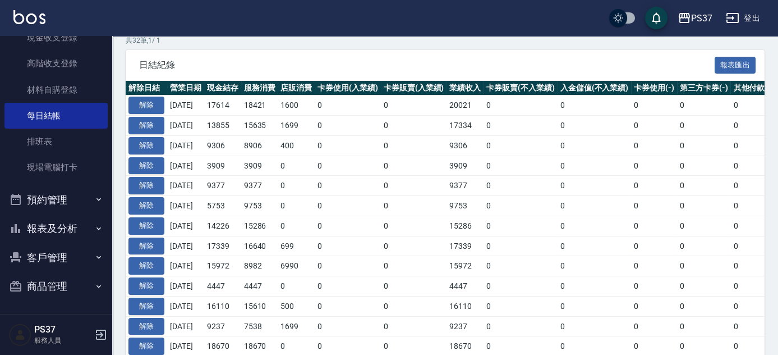
click at [63, 235] on button "報表及分析" at bounding box center [55, 228] width 103 height 29
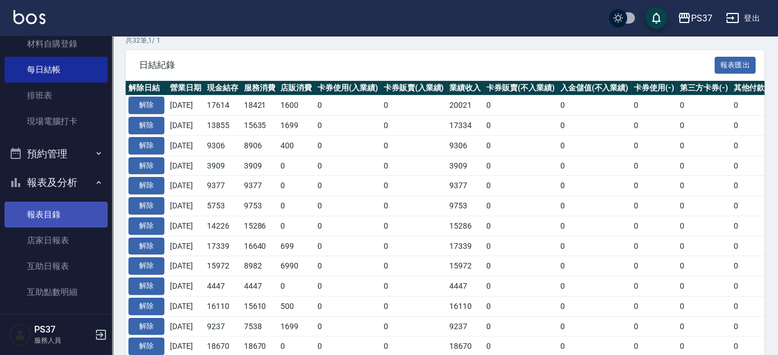
scroll to position [254, 0]
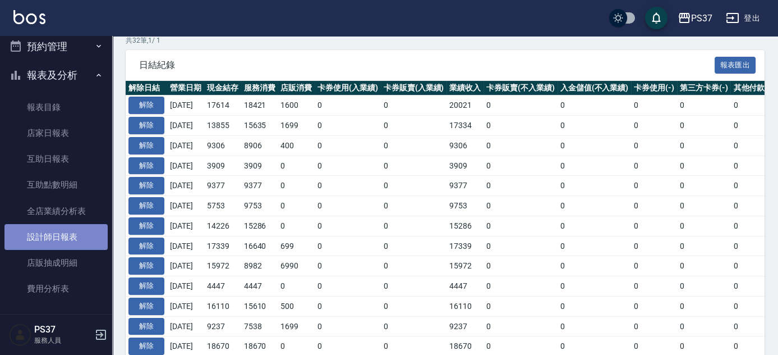
click at [73, 235] on link "設計師日報表" at bounding box center [55, 237] width 103 height 26
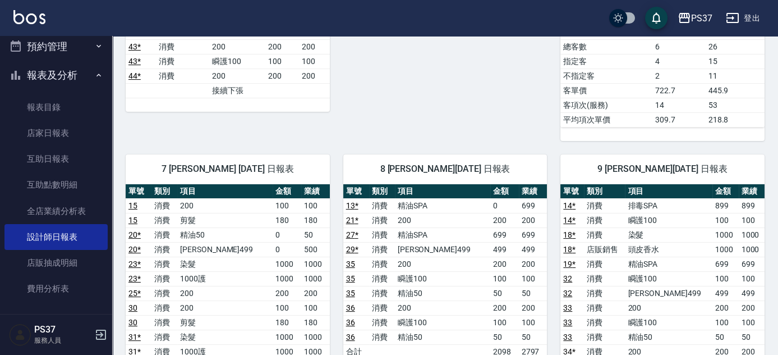
scroll to position [612, 0]
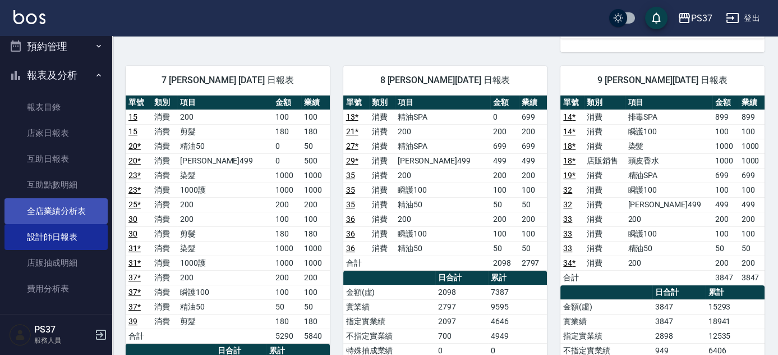
click at [77, 217] on link "全店業績分析表" at bounding box center [55, 211] width 103 height 26
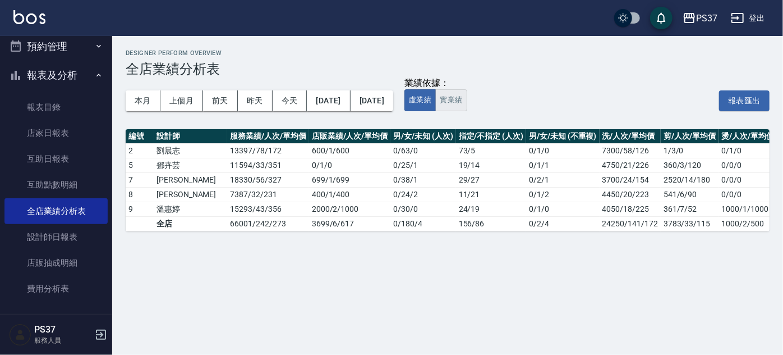
click at [467, 103] on button "實業績" at bounding box center [450, 100] width 31 height 22
click at [361, 126] on div "Designer Perform Overview 全店業績分析表 本月 上個月 前天 昨天 今天 2025/09/01 2025/09/06 業績依據： 虛…" at bounding box center [447, 140] width 671 height 209
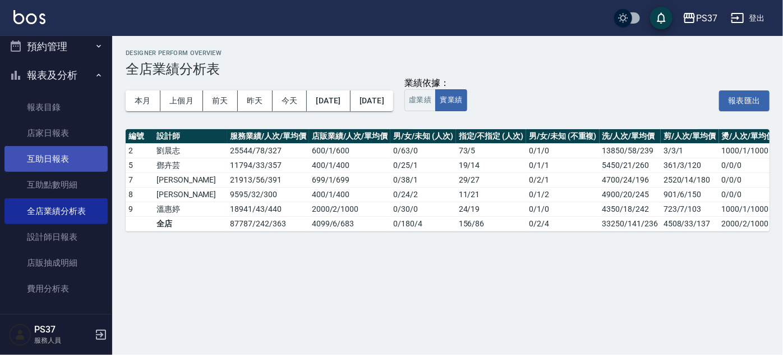
click at [44, 154] on link "互助日報表" at bounding box center [55, 159] width 103 height 26
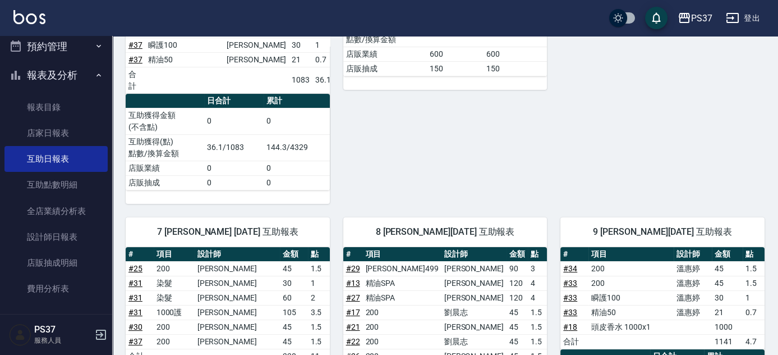
scroll to position [435, 0]
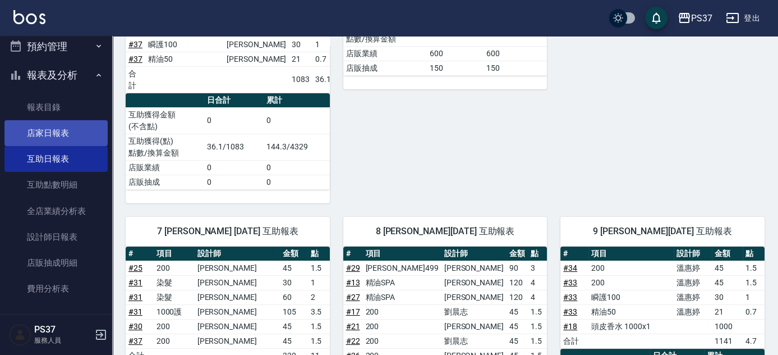
click at [42, 141] on link "店家日報表" at bounding box center [55, 133] width 103 height 26
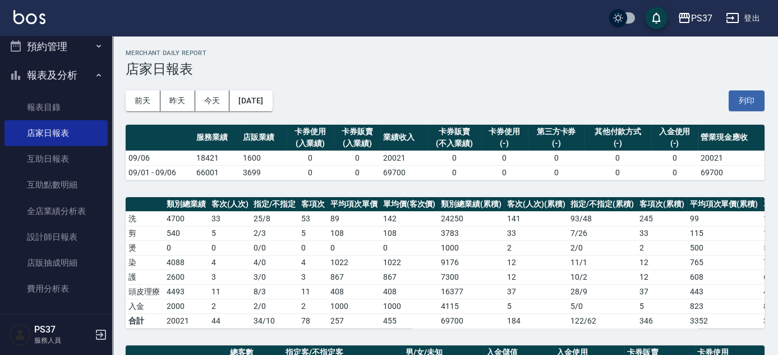
click at [328, 111] on div "前天 昨天 今天 2025/09/06 列印" at bounding box center [445, 101] width 639 height 48
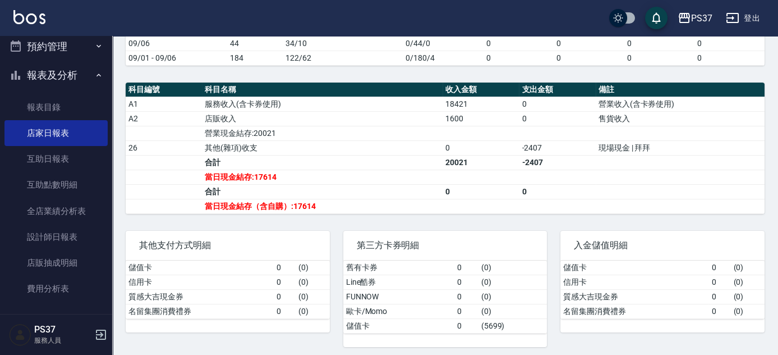
scroll to position [332, 0]
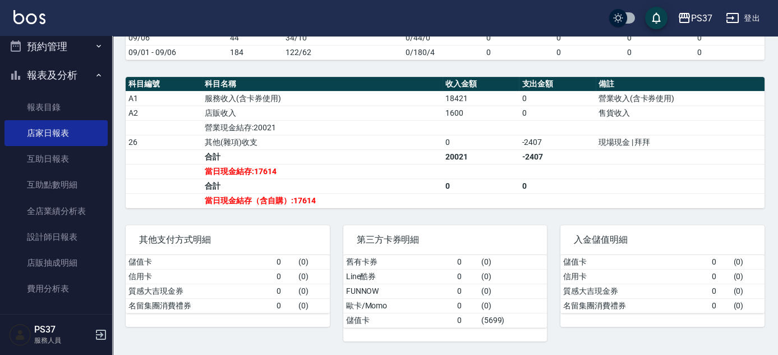
click at [416, 212] on div "第三方卡券明細 舊有卡券 0 ( 0 ) Line酷券 0 ( 0 ) FUNNOW 0 ( 0 ) 歐卡/Momo 0 ( 0 ) 儲值卡 0 ( 5699…" at bounding box center [439, 277] width 218 height 130
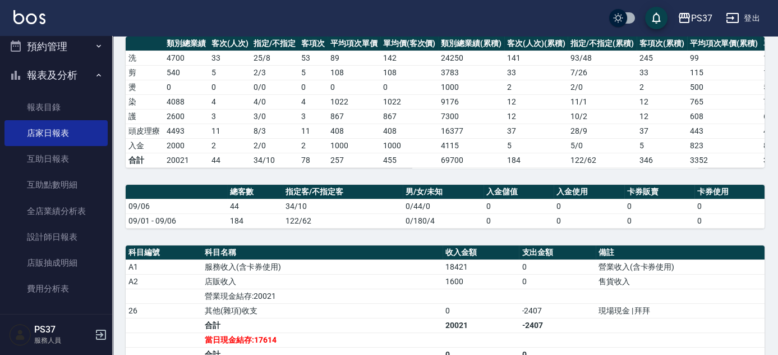
scroll to position [0, 0]
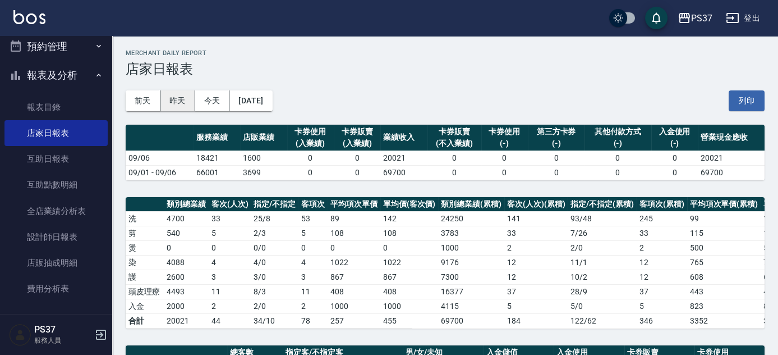
click at [177, 104] on button "昨天" at bounding box center [177, 100] width 35 height 21
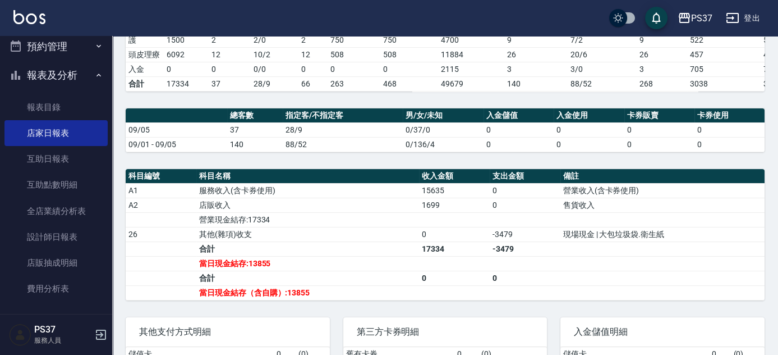
scroll to position [332, 0]
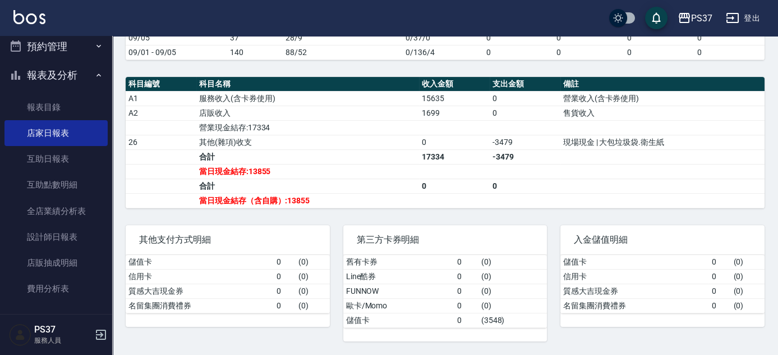
click at [347, 215] on div "第三方卡券明細 舊有卡券 0 ( 0 ) Line酷券 0 ( 0 ) FUNNOW 0 ( 0 ) 歐卡/Momo 0 ( 0 ) 儲值卡 0 ( 3548…" at bounding box center [439, 277] width 218 height 130
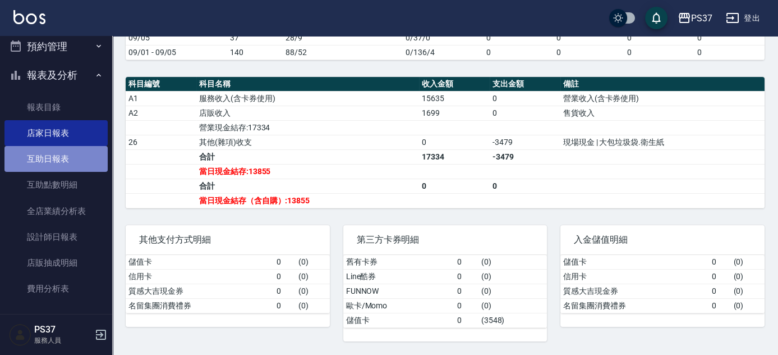
click at [59, 163] on link "互助日報表" at bounding box center [55, 159] width 103 height 26
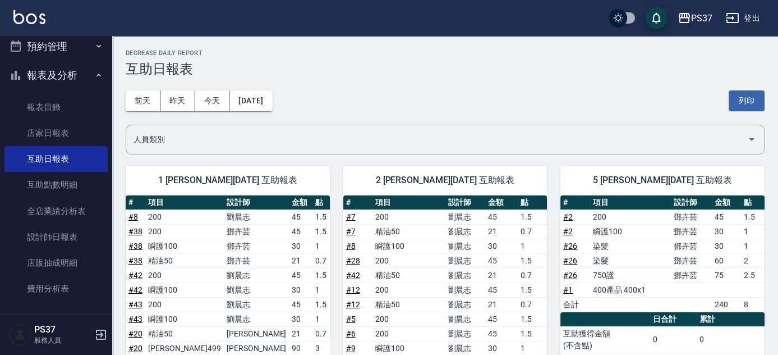
click at [381, 101] on div "前天 昨天 今天 2025/09/06 列印" at bounding box center [445, 101] width 639 height 48
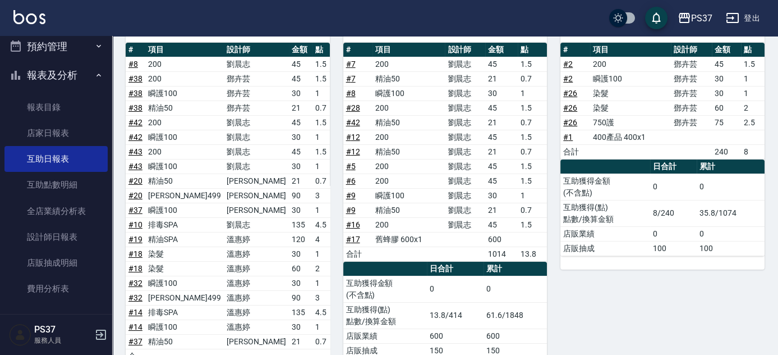
scroll to position [204, 0]
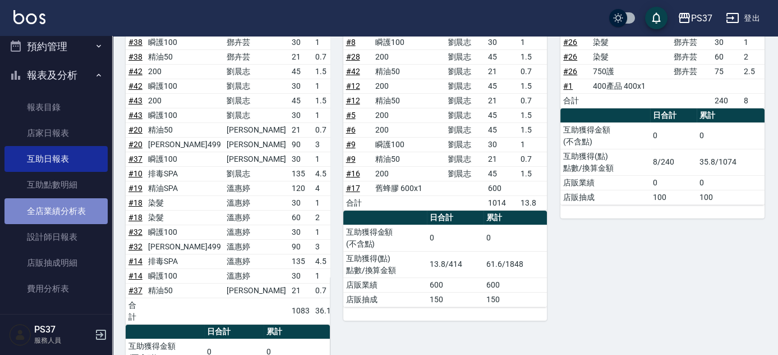
click at [58, 219] on link "全店業績分析表" at bounding box center [55, 211] width 103 height 26
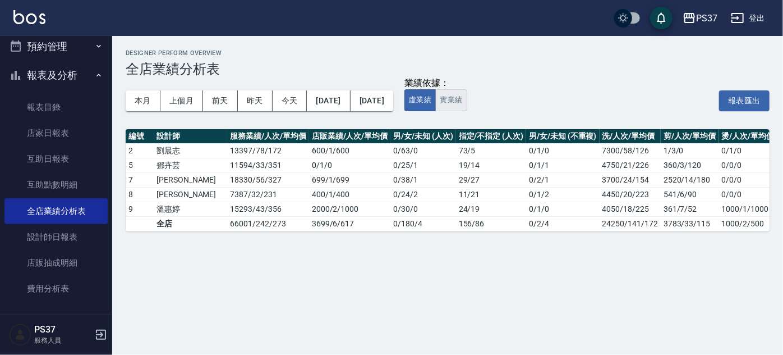
click at [467, 104] on button "實業績" at bounding box center [450, 100] width 31 height 22
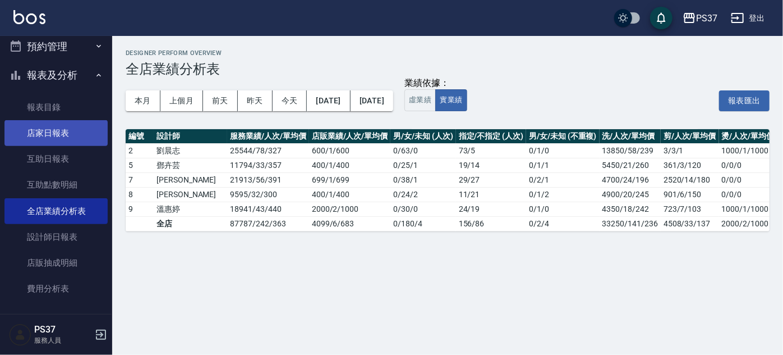
click at [58, 132] on link "店家日報表" at bounding box center [55, 133] width 103 height 26
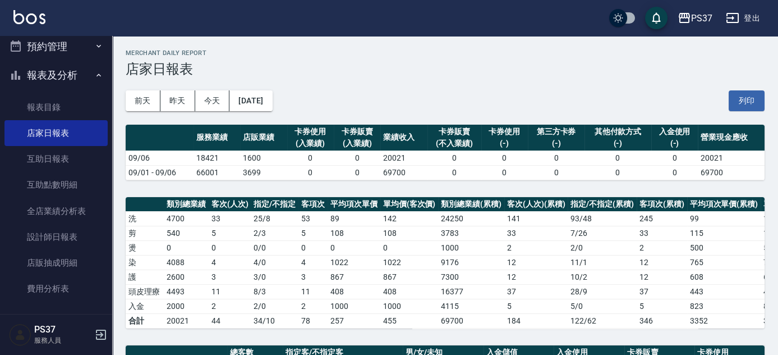
click at [394, 106] on div "前天 昨天 今天 2025/09/06 列印" at bounding box center [445, 101] width 639 height 48
click at [326, 88] on div "前天 昨天 今天 2025/09/06 列印" at bounding box center [445, 101] width 639 height 48
drag, startPoint x: 326, startPoint y: 88, endPoint x: 326, endPoint y: 111, distance: 23.6
click at [326, 98] on div "前天 昨天 今天 2025/09/06 列印" at bounding box center [445, 101] width 639 height 48
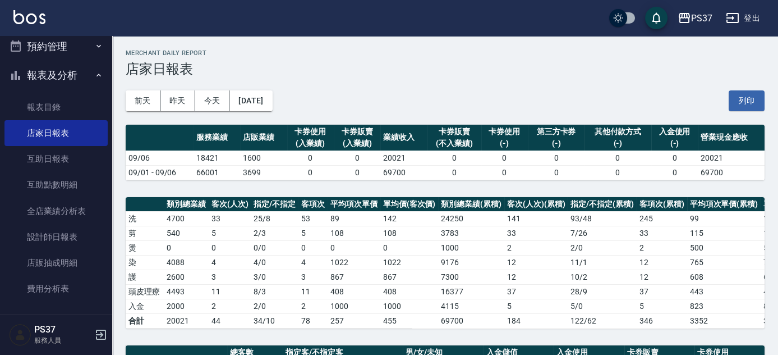
click at [326, 111] on div "前天 昨天 今天 2025/09/06 列印" at bounding box center [445, 101] width 639 height 48
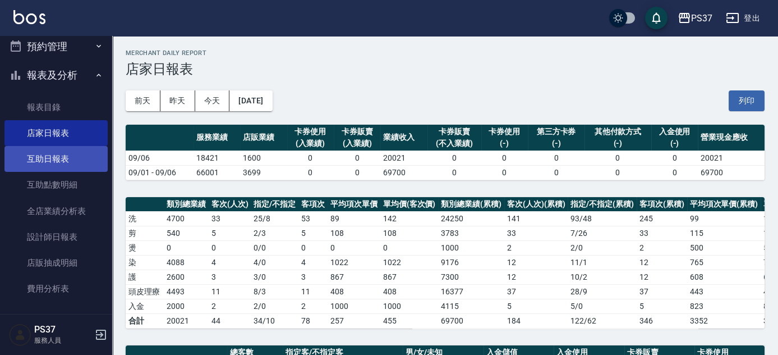
click at [51, 169] on link "互助日報表" at bounding box center [55, 159] width 103 height 26
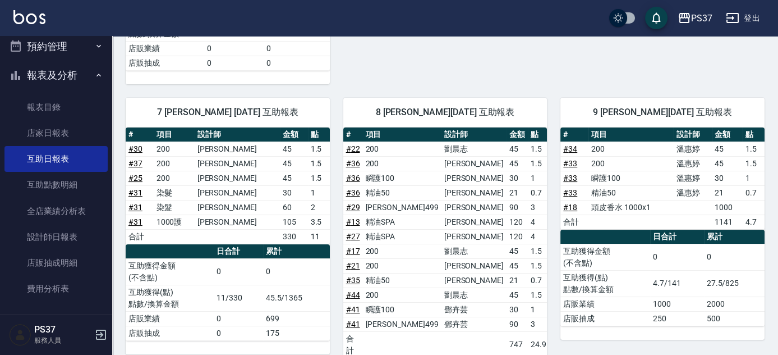
scroll to position [612, 0]
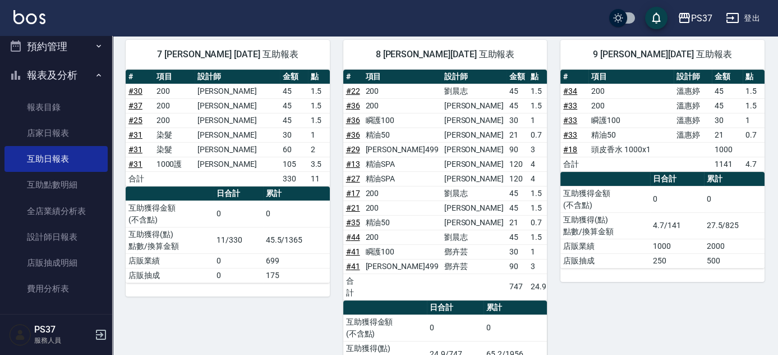
click at [316, 285] on div "7 黎氏萍 09/06/2025 互助報表 # 項目 設計師 金額 點 # 30 200 黎氏萍 45 1.5 # 37 200 黎氏萍 45 1.5 # 2…" at bounding box center [221, 218] width 218 height 384
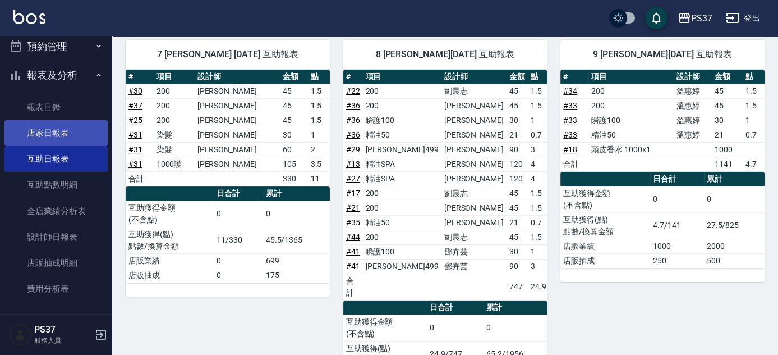
click at [65, 137] on link "店家日報表" at bounding box center [55, 133] width 103 height 26
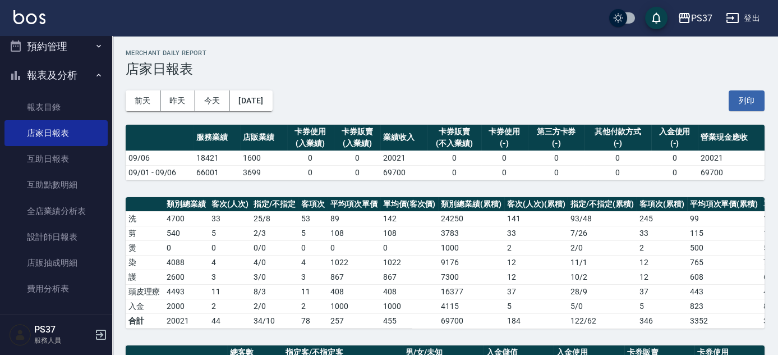
click at [362, 83] on div "前天 昨天 今天 2025/09/06 列印" at bounding box center [445, 101] width 639 height 48
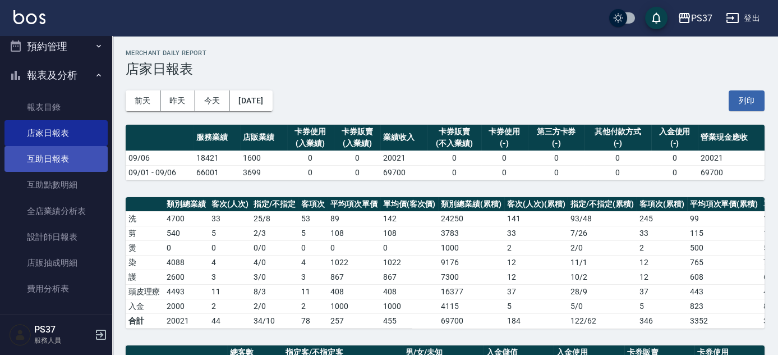
click at [73, 168] on link "互助日報表" at bounding box center [55, 159] width 103 height 26
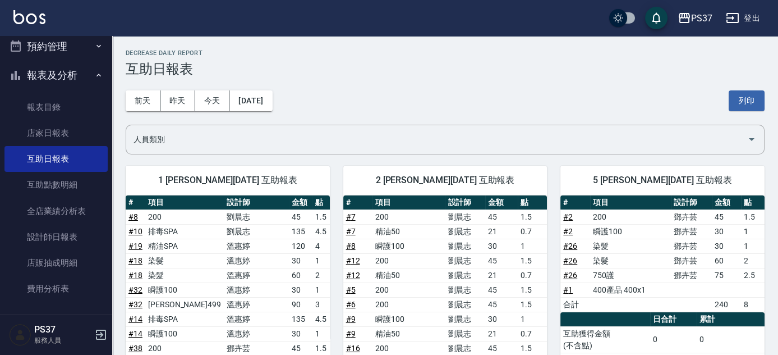
click at [490, 80] on div "前天 昨天 今天 2025/09/06 列印" at bounding box center [445, 101] width 639 height 48
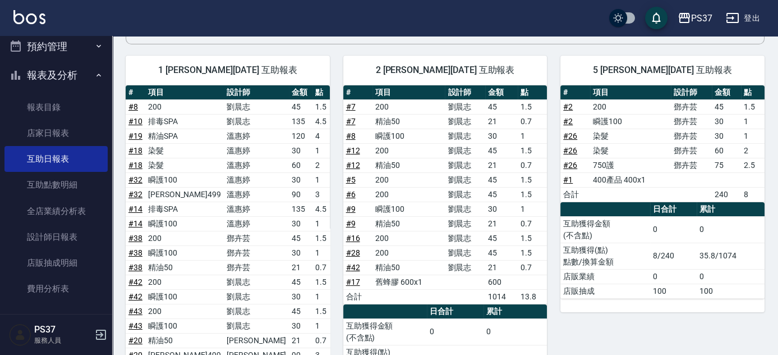
scroll to position [204, 0]
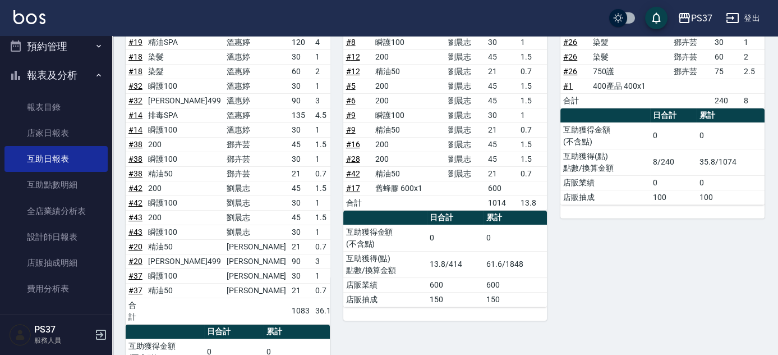
click at [558, 167] on div "5 鄧卉芸 09/06/2025 互助報表 # 項目 設計師 金額 點 # 2 200 鄧卉芸 45 1.5 # 2 瞬護100 鄧卉芸 30 1 # 26 …" at bounding box center [656, 191] width 218 height 486
click at [55, 214] on link "全店業績分析表" at bounding box center [55, 211] width 103 height 26
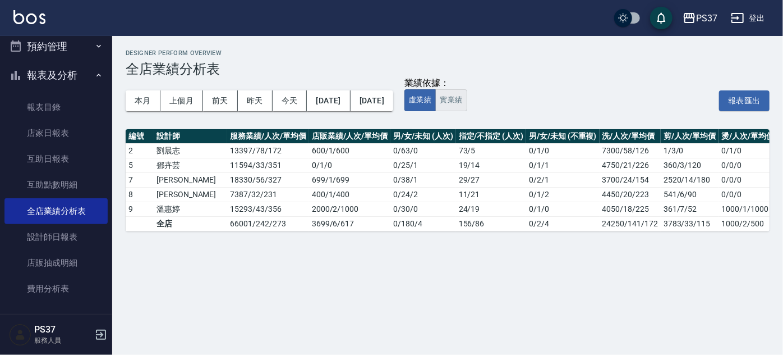
click at [467, 107] on button "實業績" at bounding box center [450, 100] width 31 height 22
click at [482, 119] on div "本月 上個月 前天 昨天 今天 2025/09/01 2025/09/06 業績依據： 虛業績 實業績 報表匯出" at bounding box center [448, 101] width 644 height 48
click at [394, 76] on h3 "全店業績分析表" at bounding box center [448, 69] width 644 height 16
click at [134, 118] on div "本月 上個月 前天 昨天 今天 2025/09/01 2025/09/06" at bounding box center [260, 101] width 268 height 48
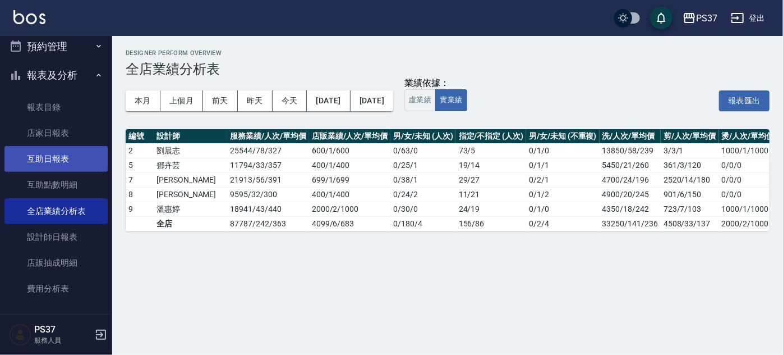
click at [63, 155] on link "互助日報表" at bounding box center [55, 159] width 103 height 26
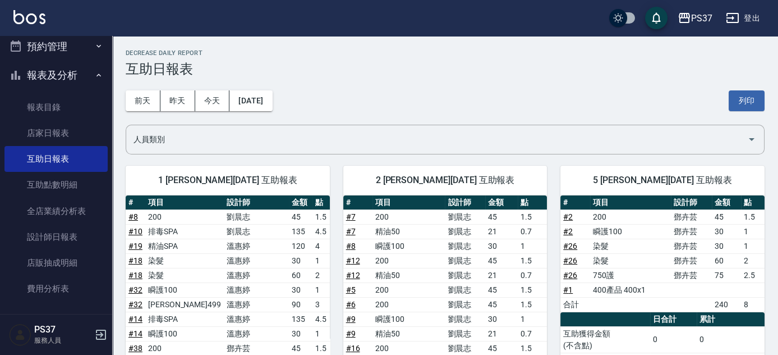
click at [426, 107] on div "前天 昨天 今天 2025/09/06 列印" at bounding box center [445, 101] width 639 height 48
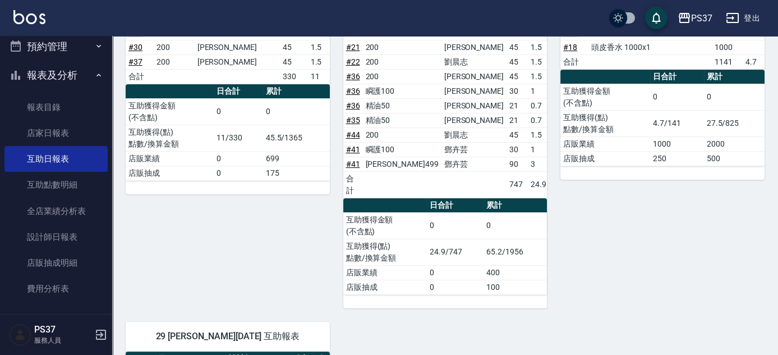
scroll to position [1020, 0]
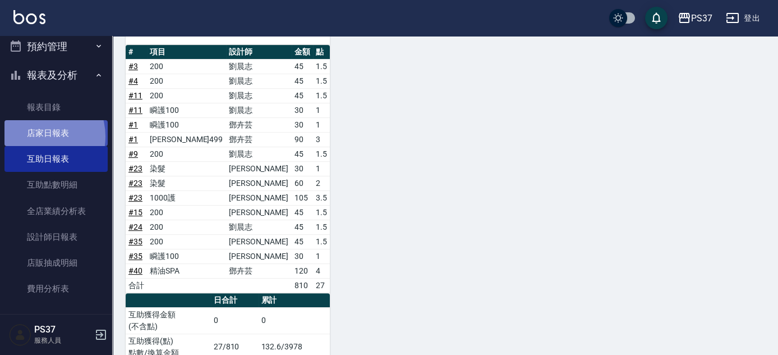
click at [37, 136] on link "店家日報表" at bounding box center [55, 133] width 103 height 26
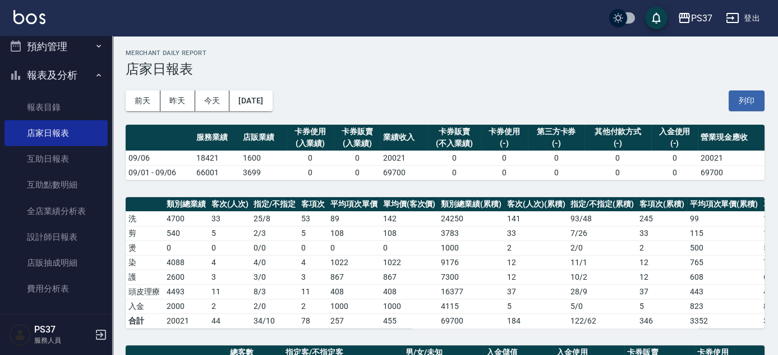
click at [486, 110] on div "前天 昨天 今天 2025/09/06 列印" at bounding box center [445, 101] width 639 height 48
click at [355, 185] on div "PS37 2025-09-06 店家日報表 列印時間： 2025-09-06-20:50 Merchant Daily Report 店家日報表 前天 昨天 …" at bounding box center [445, 359] width 666 height 647
click at [68, 218] on link "全店業績分析表" at bounding box center [55, 211] width 103 height 26
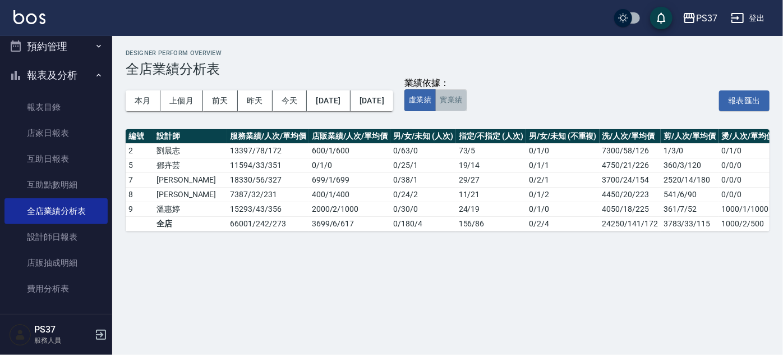
click at [467, 94] on button "實業績" at bounding box center [450, 100] width 31 height 22
click at [594, 107] on div "業績依據： 虛業績 實業績 報表匯出" at bounding box center [586, 100] width 365 height 21
click at [544, 108] on div "業績依據： 虛業績 實業績 報表匯出" at bounding box center [586, 100] width 365 height 21
click at [620, 104] on div "業績依據： 虛業績 實業績 報表匯出" at bounding box center [586, 100] width 365 height 21
click at [627, 103] on div "業績依據： 虛業績 實業績 報表匯出" at bounding box center [586, 100] width 365 height 21
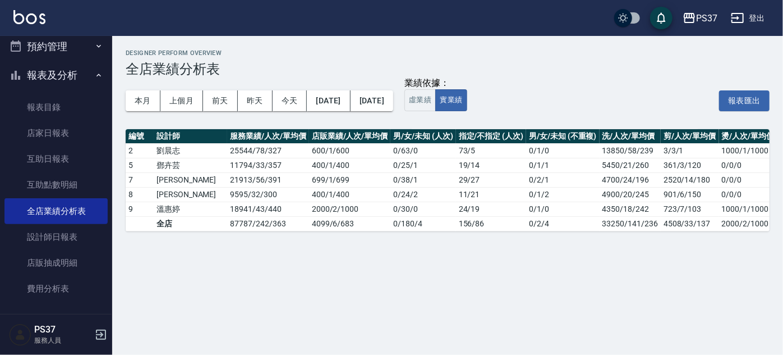
click at [528, 117] on div "本月 上個月 前天 昨天 今天 2025/09/01 2025/09/06 業績依據： 虛業績 實業績 報表匯出" at bounding box center [448, 101] width 644 height 48
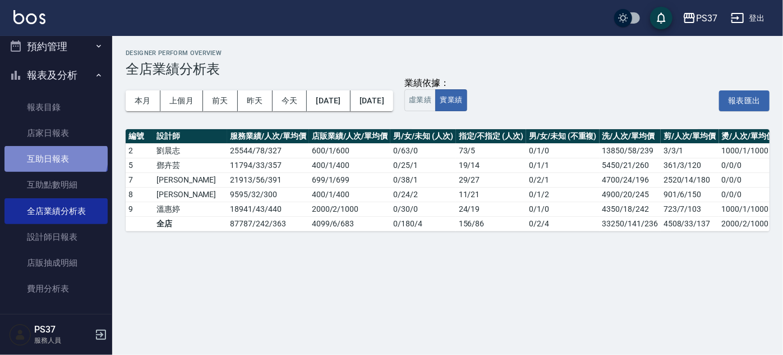
click at [56, 157] on link "互助日報表" at bounding box center [55, 159] width 103 height 26
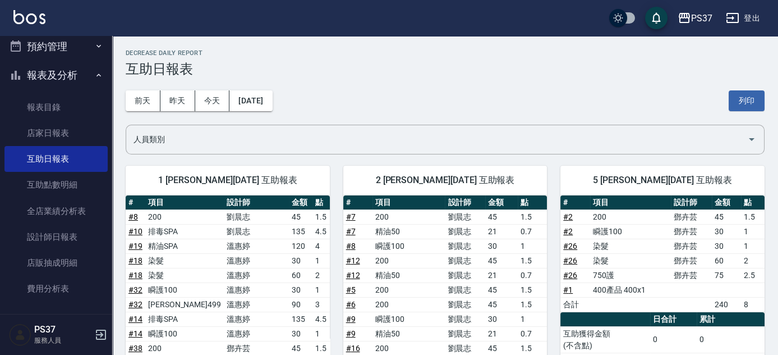
click at [484, 110] on div "前天 昨天 今天 2025/09/06 列印" at bounding box center [445, 101] width 639 height 48
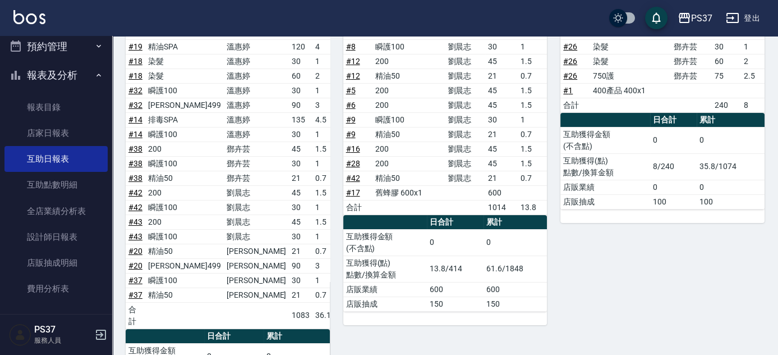
scroll to position [204, 0]
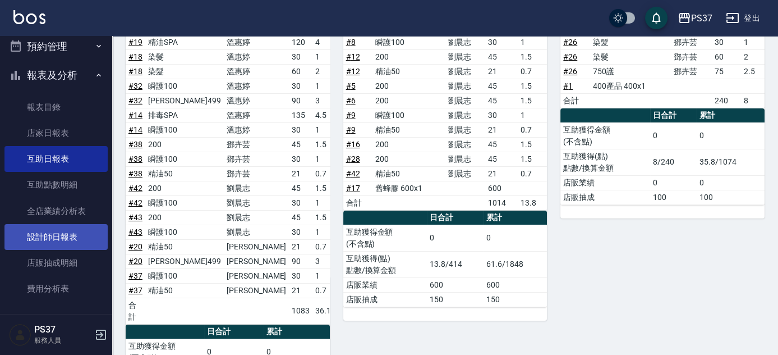
click at [57, 237] on link "設計師日報表" at bounding box center [55, 237] width 103 height 26
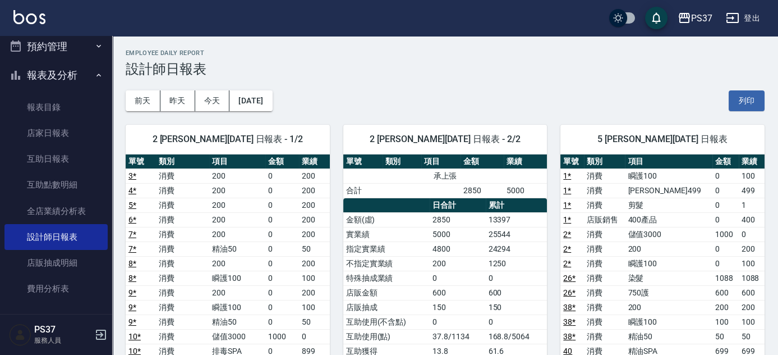
click at [512, 96] on div "前天 昨天 今天 2025/09/06 列印" at bounding box center [445, 101] width 639 height 48
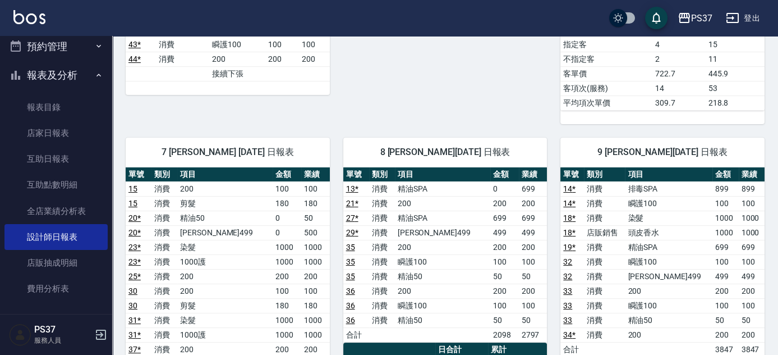
scroll to position [612, 0]
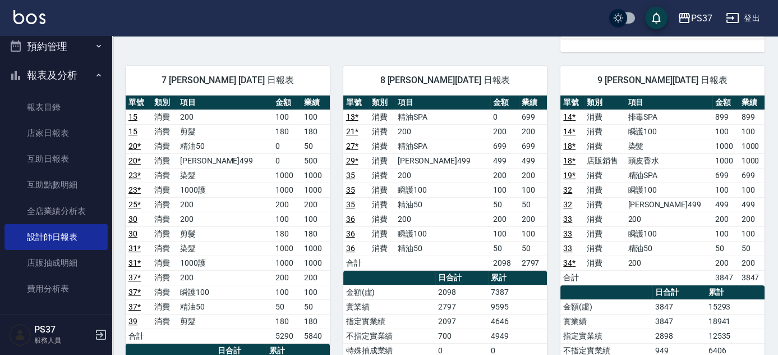
click at [549, 182] on div "9 溫惠婷 09/06/2025 日報表 單號 類別 項目 金額 業績 14 * 消費 排毒SPA 899 899 14 * 消費 瞬護100 100 100…" at bounding box center [656, 328] width 218 height 553
click at [548, 177] on div "9 溫惠婷 09/06/2025 日報表 單號 類別 項目 金額 業績 14 * 消費 排毒SPA 899 899 14 * 消費 瞬護100 100 100…" at bounding box center [656, 328] width 218 height 553
click at [550, 181] on div "9 溫惠婷 09/06/2025 日報表 單號 類別 項目 金額 業績 14 * 消費 排毒SPA 899 899 14 * 消費 瞬護100 100 100…" at bounding box center [656, 328] width 218 height 553
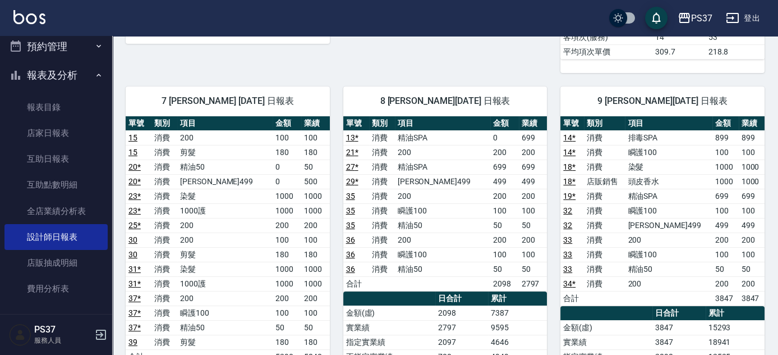
scroll to position [507, 0]
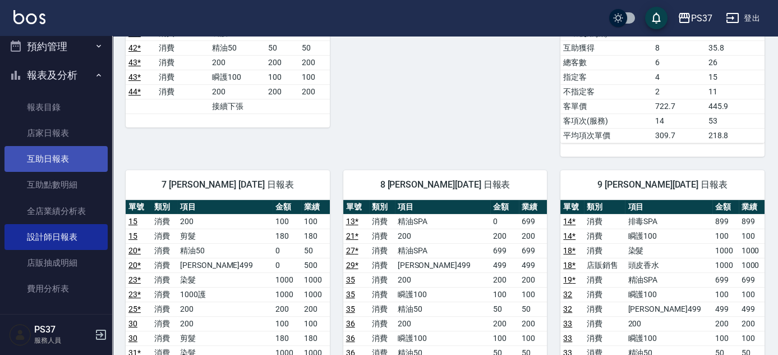
click at [49, 155] on link "互助日報表" at bounding box center [55, 159] width 103 height 26
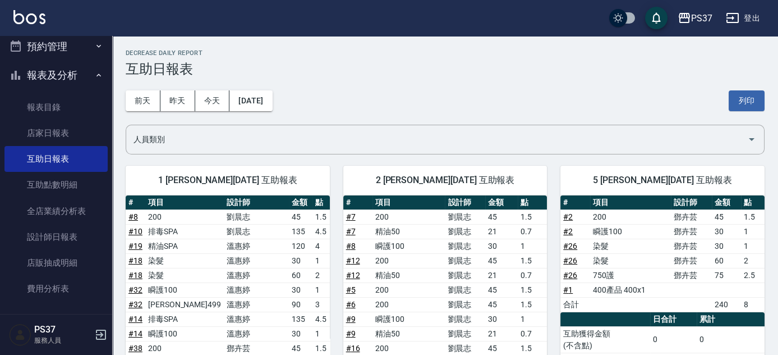
click at [478, 99] on div "前天 昨天 今天 2025/09/06 列印" at bounding box center [445, 101] width 639 height 48
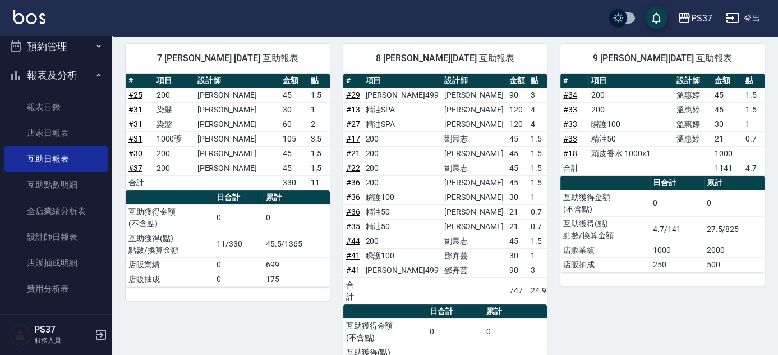
scroll to position [486, 0]
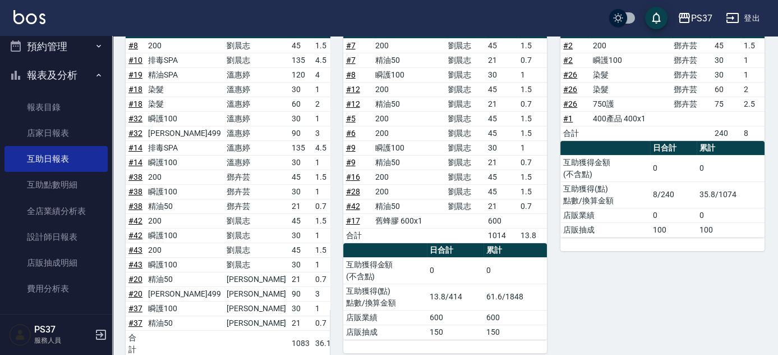
scroll to position [255, 0]
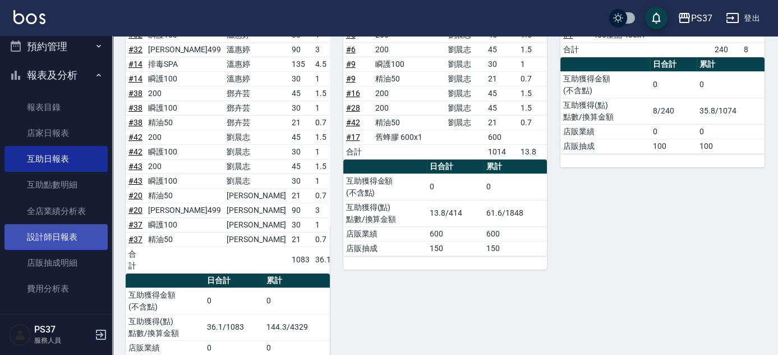
click at [54, 233] on link "設計師日報表" at bounding box center [55, 237] width 103 height 26
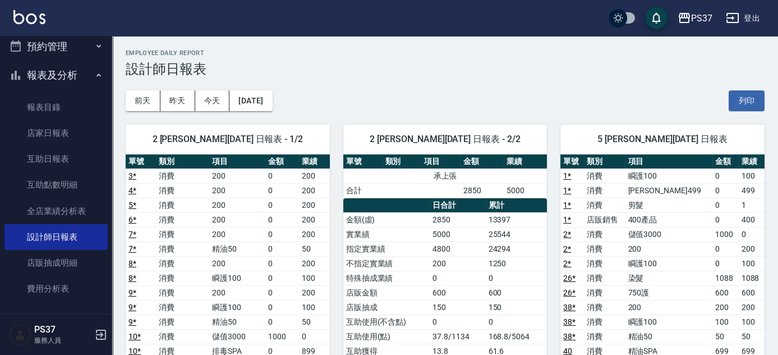
click at [535, 83] on div "前天 昨天 今天 2025/09/06 列印" at bounding box center [445, 101] width 639 height 48
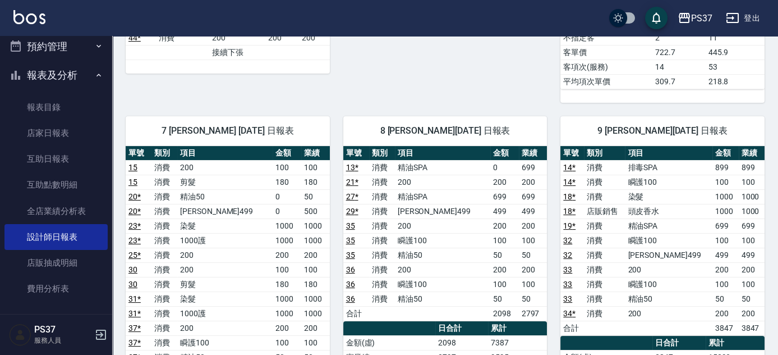
scroll to position [612, 0]
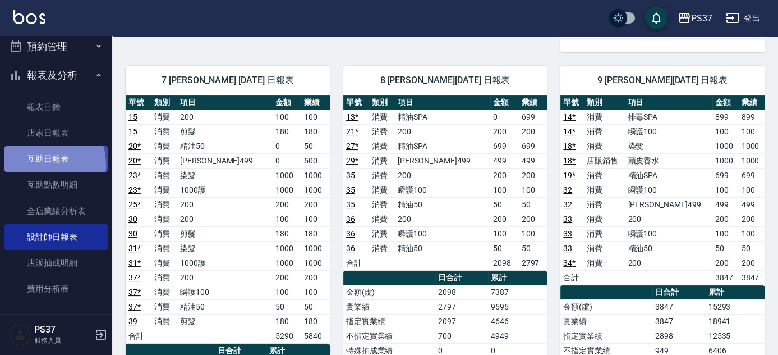
click at [40, 164] on link "互助日報表" at bounding box center [55, 159] width 103 height 26
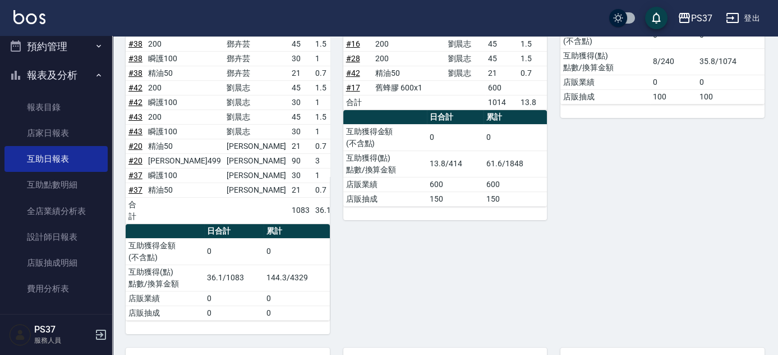
scroll to position [306, 0]
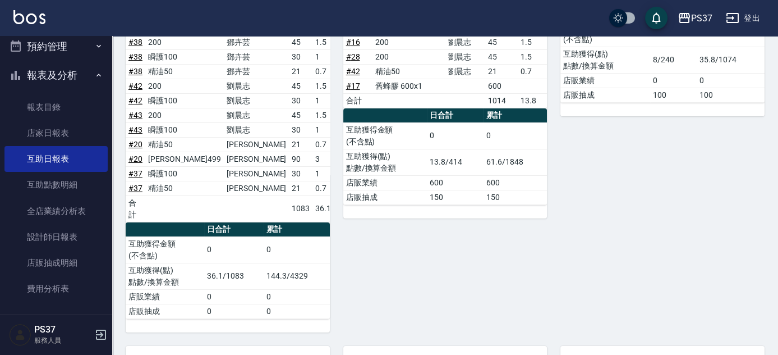
click at [351, 264] on div "2 劉晨志 09/06/2025 互助報表 # 項目 設計師 金額 點 # 7 200 劉晨志 45 1.5 # 7 精油50 劉晨志 21 0.7 # 8 …" at bounding box center [439, 89] width 218 height 486
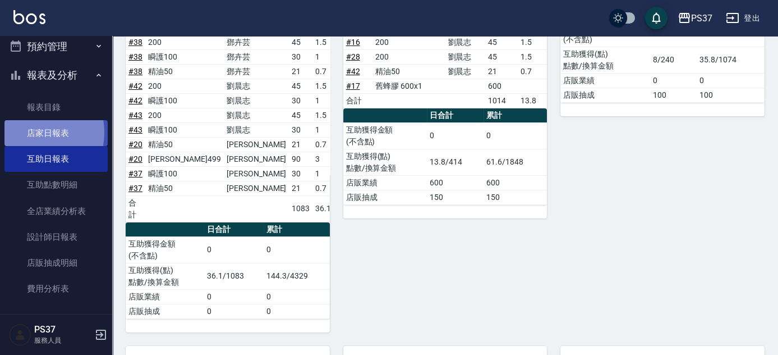
click at [30, 132] on link "店家日報表" at bounding box center [55, 133] width 103 height 26
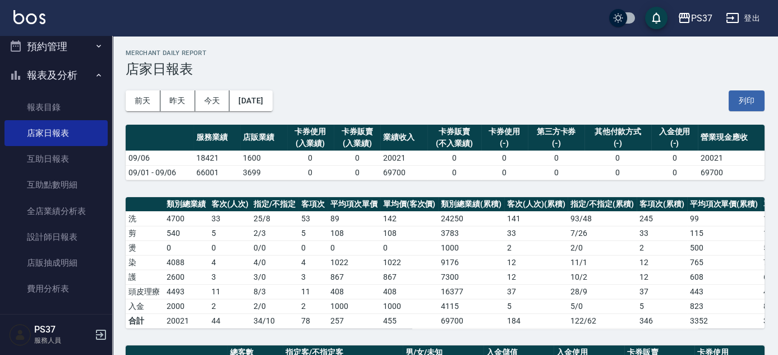
click at [454, 94] on div "前天 昨天 今天 2025/09/06 列印" at bounding box center [445, 101] width 639 height 48
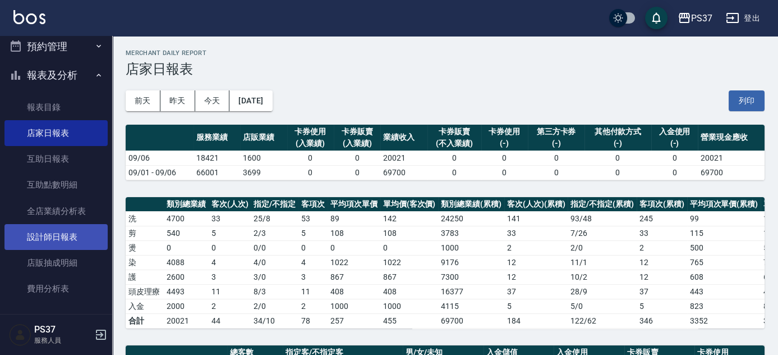
click at [75, 233] on link "設計師日報表" at bounding box center [55, 237] width 103 height 26
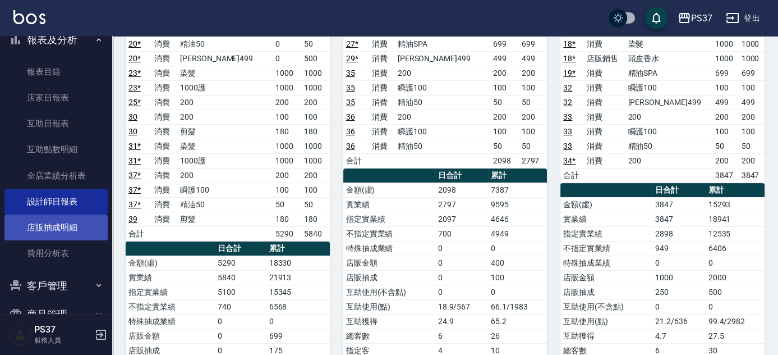
scroll to position [318, 0]
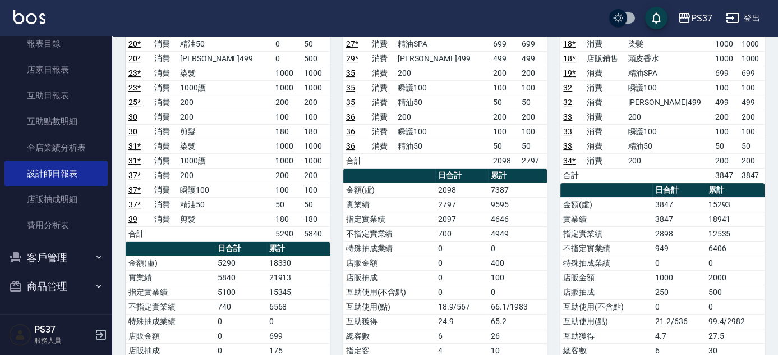
click at [46, 259] on button "客戶管理" at bounding box center [55, 257] width 103 height 29
click at [50, 279] on link "客戶列表" at bounding box center [55, 289] width 103 height 26
